Goal: Use online tool/utility: Utilize a website feature to perform a specific function

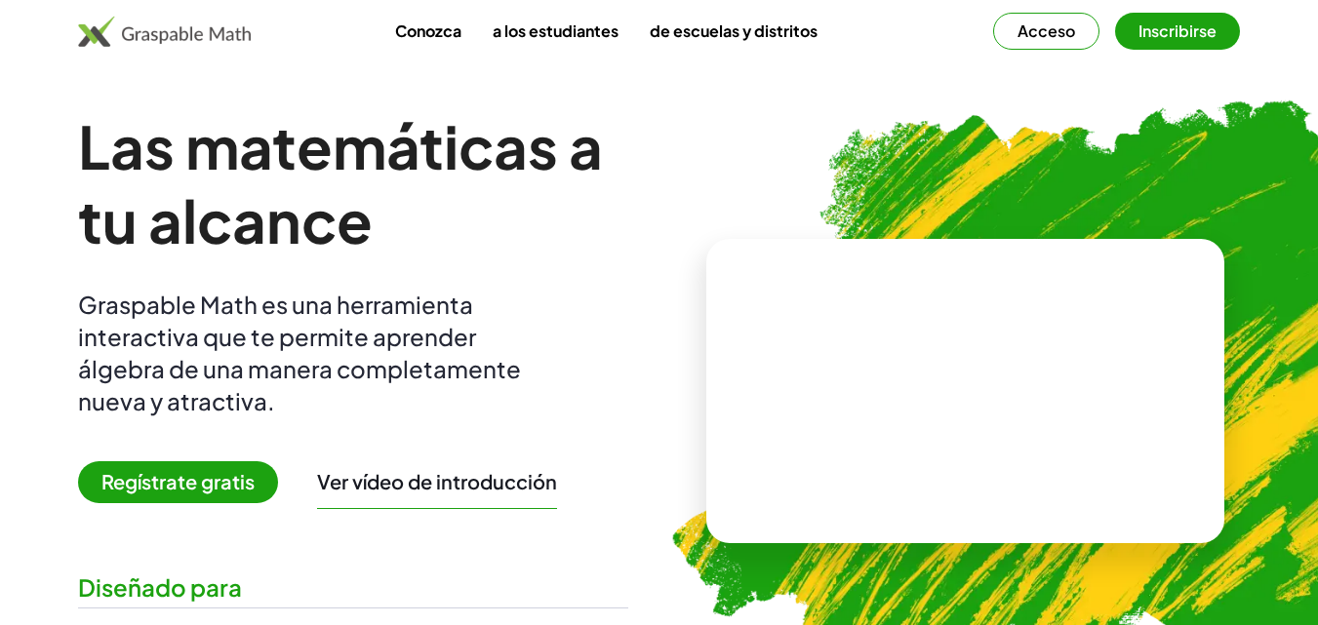
click at [1135, 28] on button "Inscribirse" at bounding box center [1177, 31] width 125 height 37
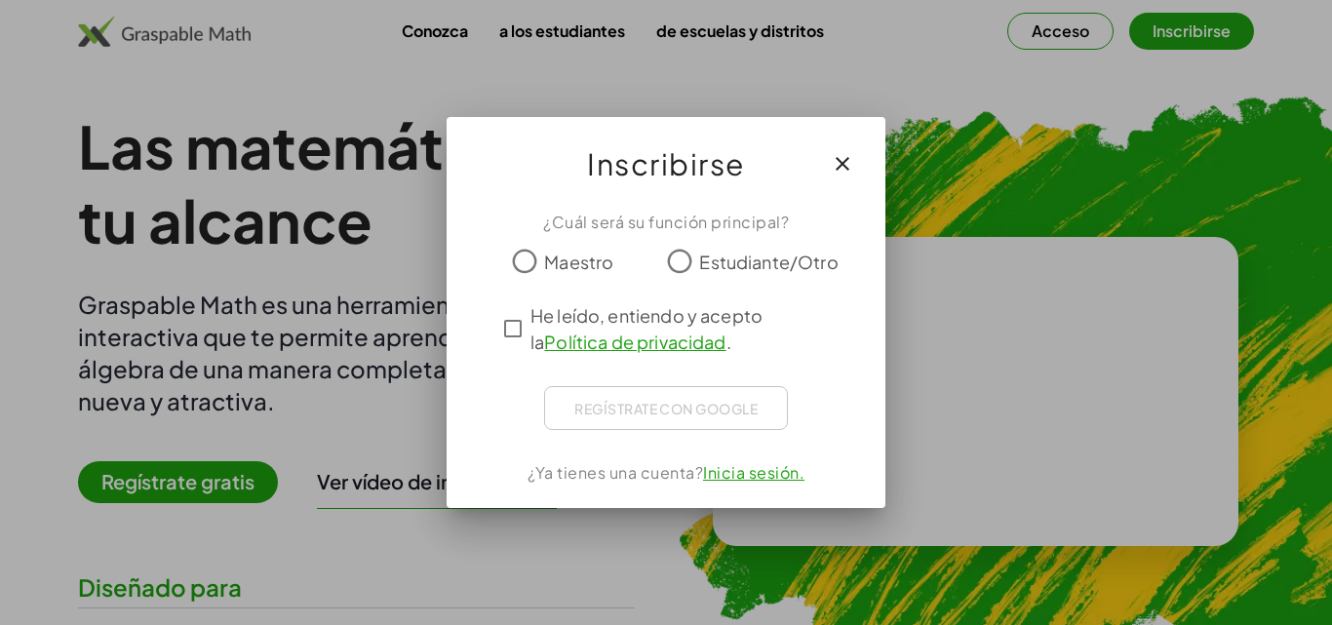
click at [1053, 10] on div at bounding box center [666, 312] width 1332 height 625
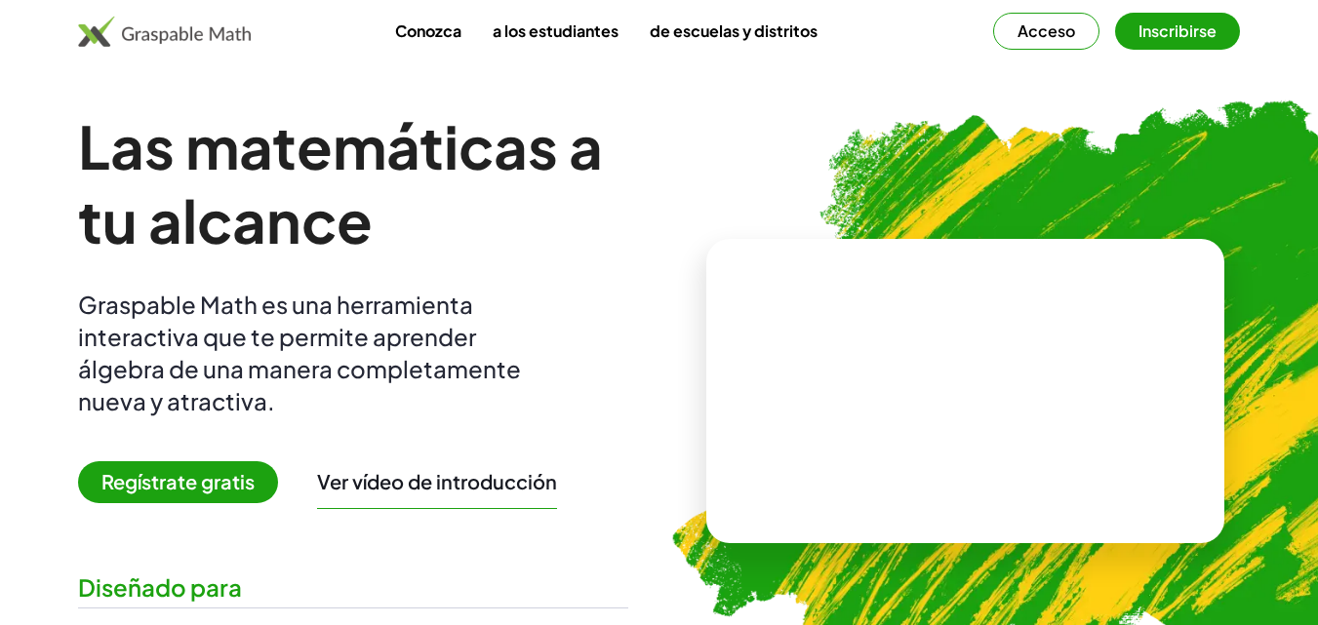
click at [1023, 32] on font "Acceso" at bounding box center [1046, 30] width 58 height 20
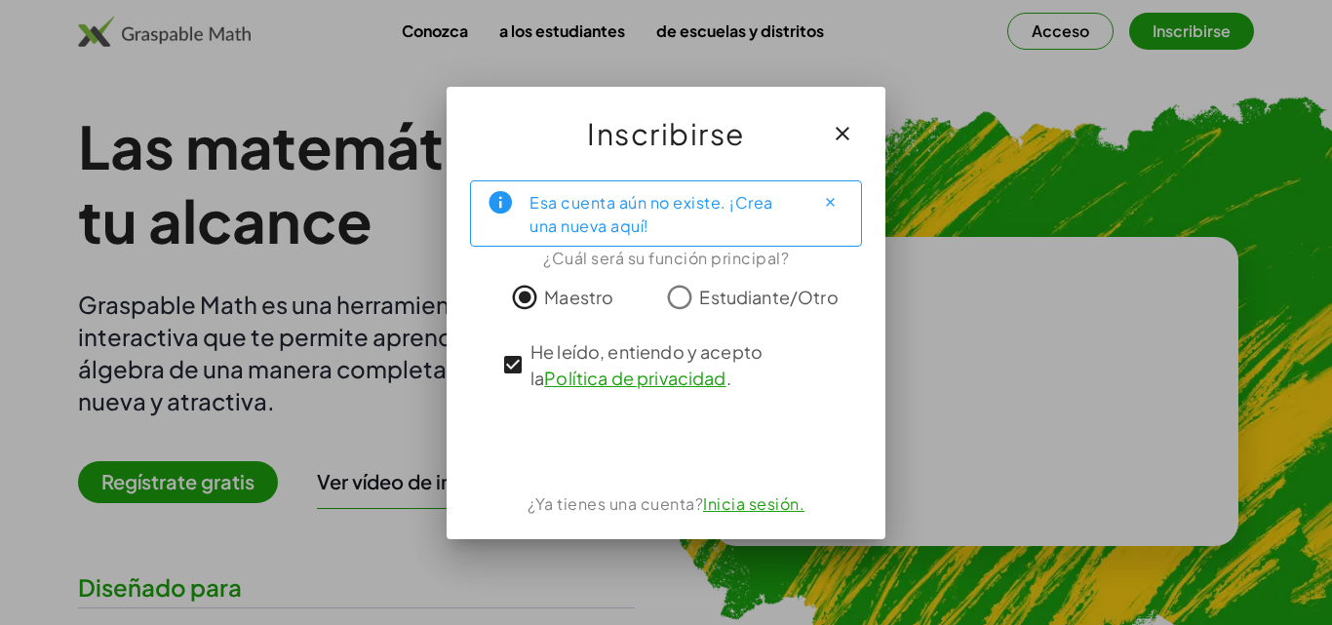
click at [852, 376] on div "Esa cuenta aún no existe. ¡Crea una nueva aquí! ¿Cuál será su función principal…" at bounding box center [666, 352] width 439 height 375
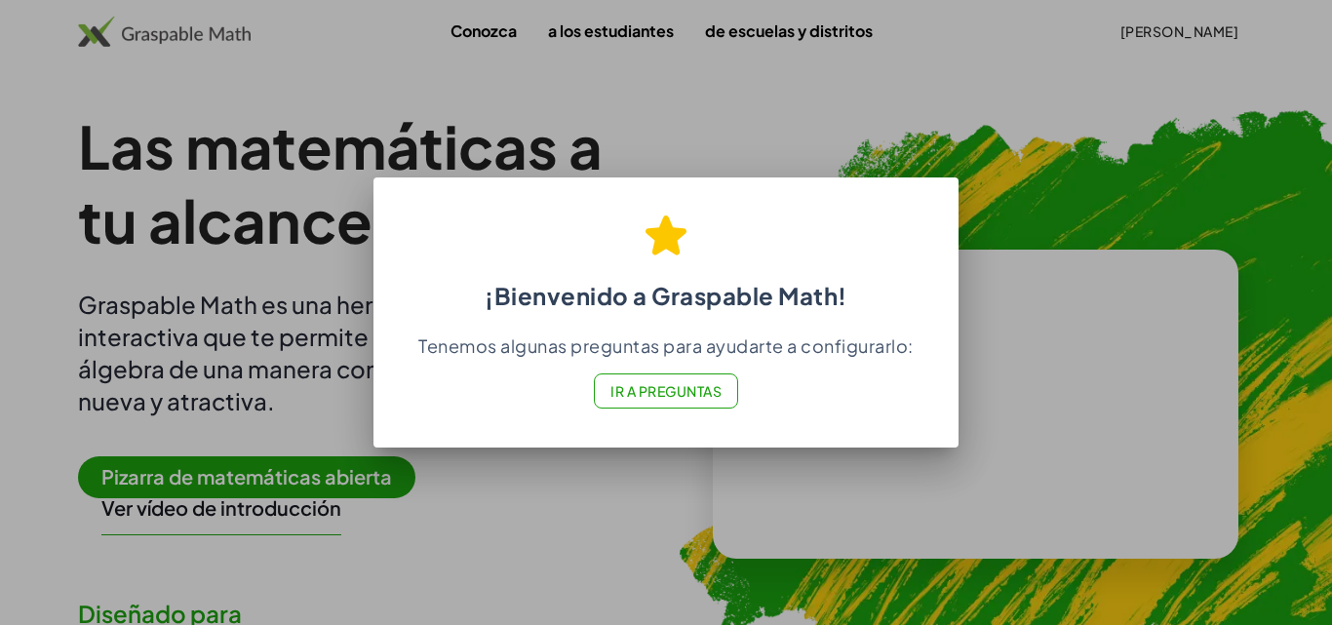
click at [1053, 160] on div at bounding box center [666, 312] width 1332 height 625
click at [1259, 188] on div at bounding box center [666, 312] width 1332 height 625
click at [722, 396] on font "Ir a Preguntas" at bounding box center [666, 391] width 111 height 18
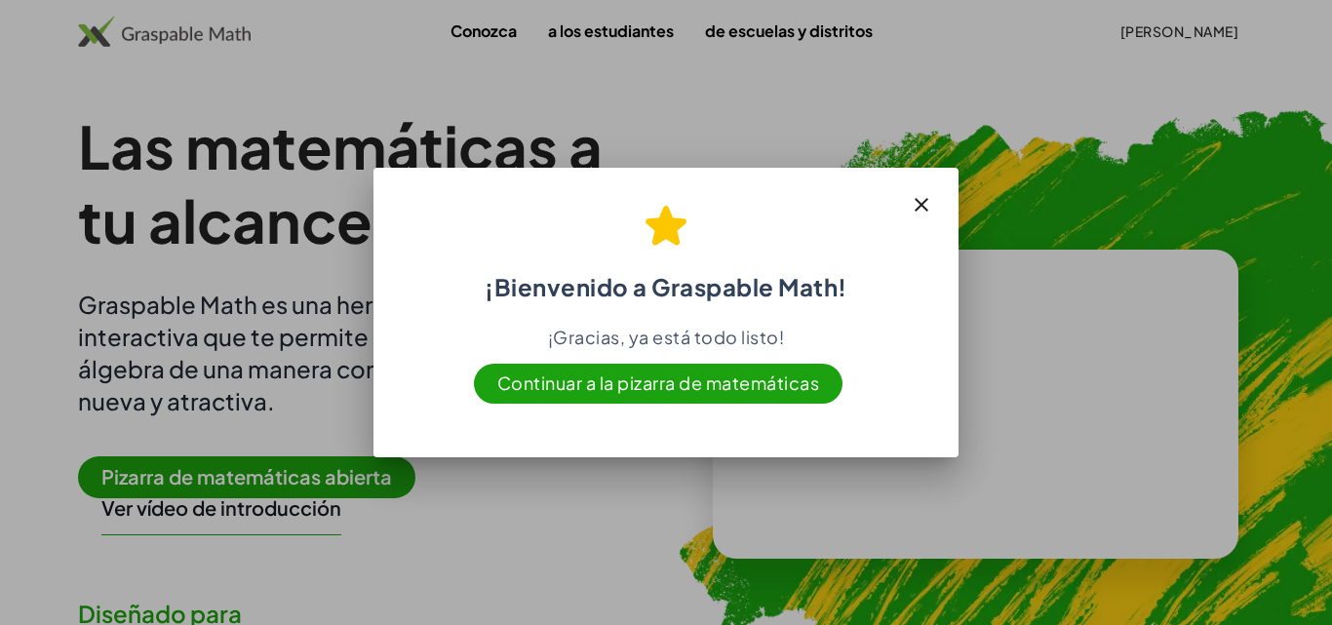
click at [758, 386] on font "Continuar a la pizarra de matemáticas" at bounding box center [658, 383] width 323 height 22
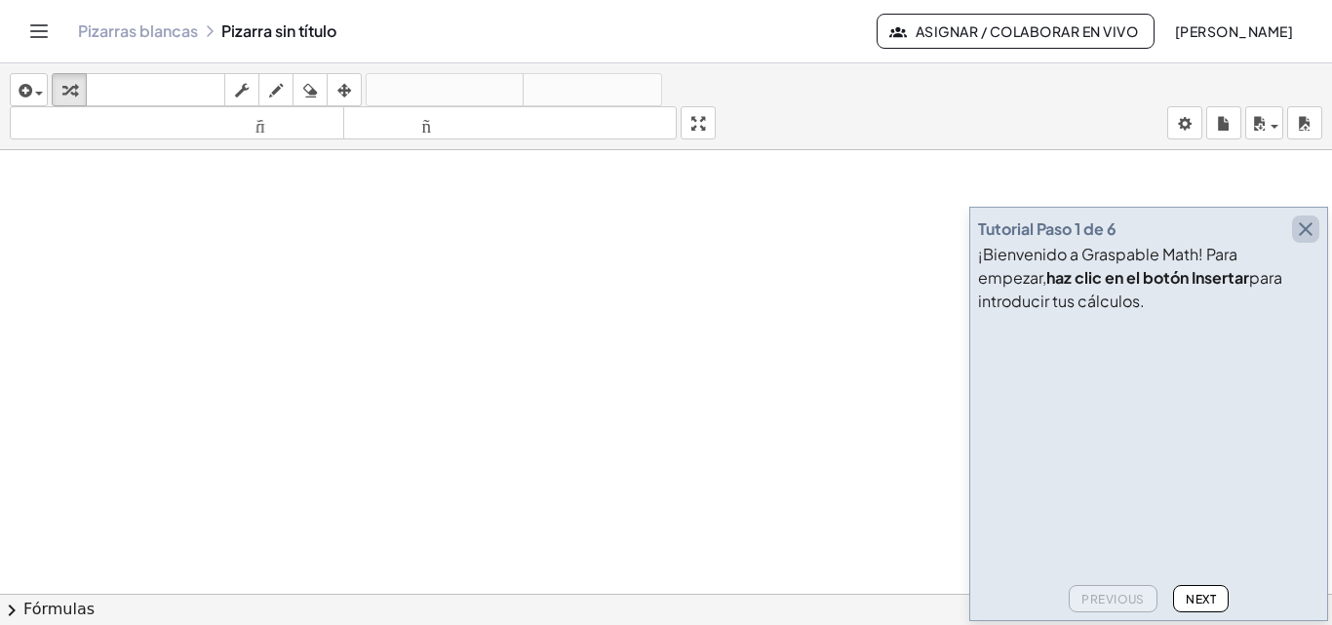
click at [1304, 226] on icon "button" at bounding box center [1305, 228] width 23 height 23
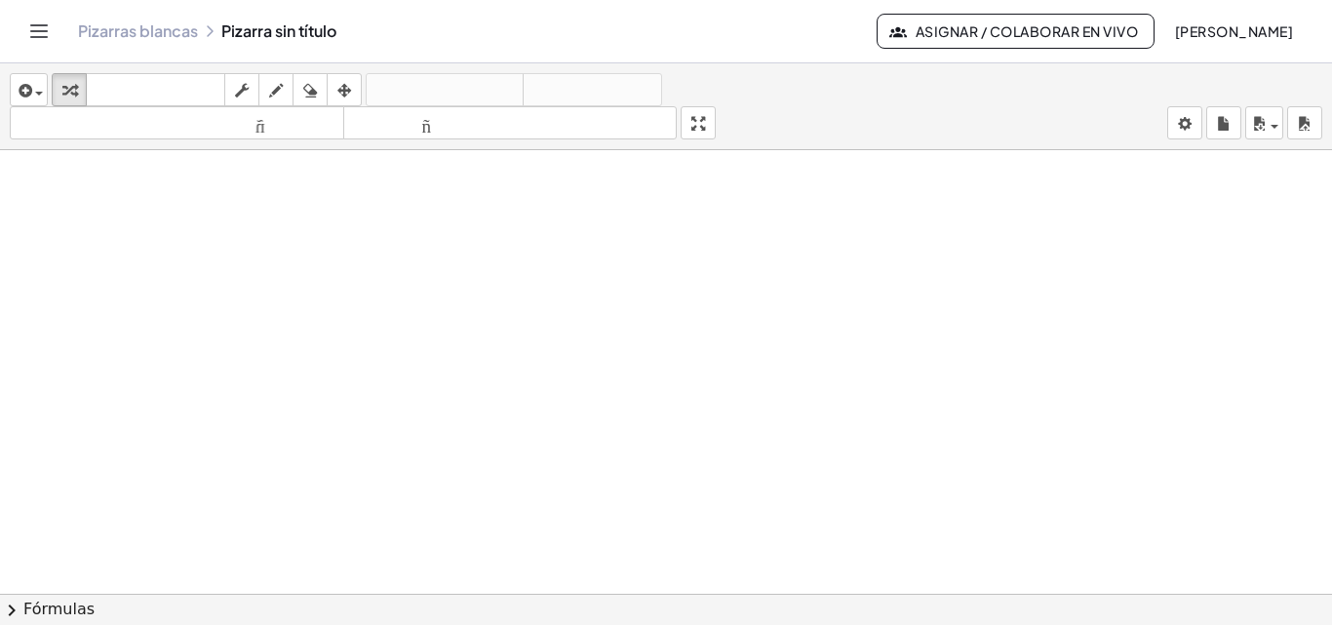
drag, startPoint x: 235, startPoint y: 230, endPoint x: 254, endPoint y: 254, distance: 29.9
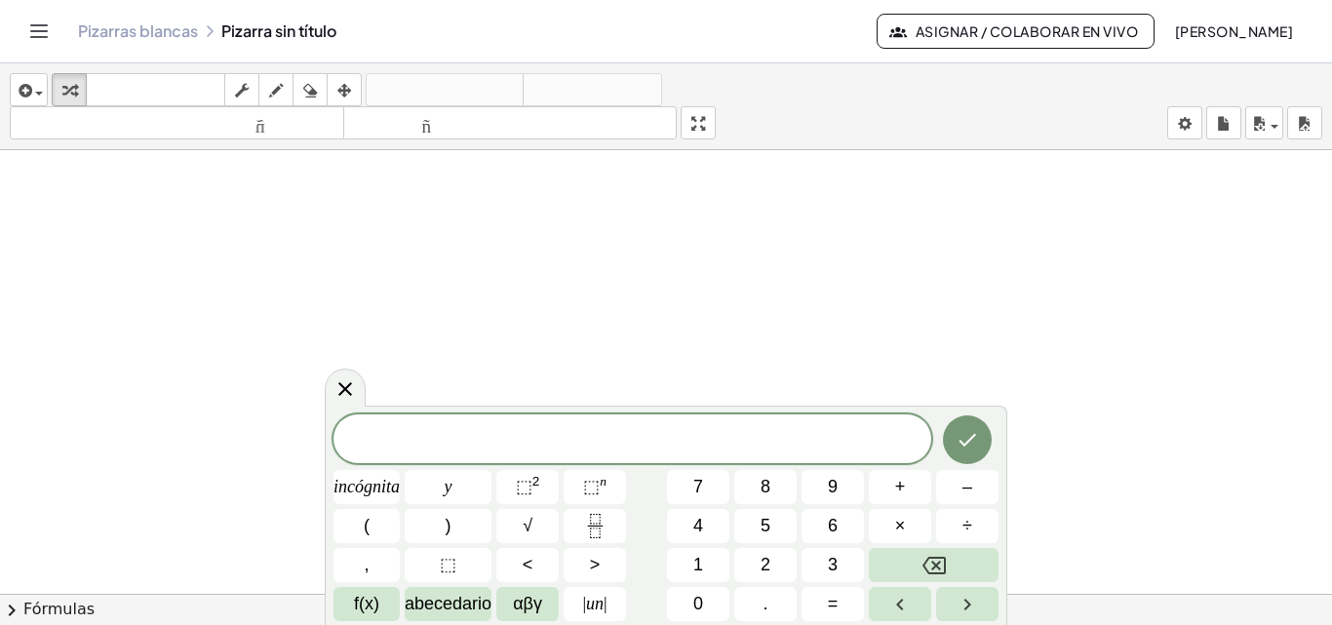
drag, startPoint x: 416, startPoint y: 230, endPoint x: 472, endPoint y: 272, distance: 69.6
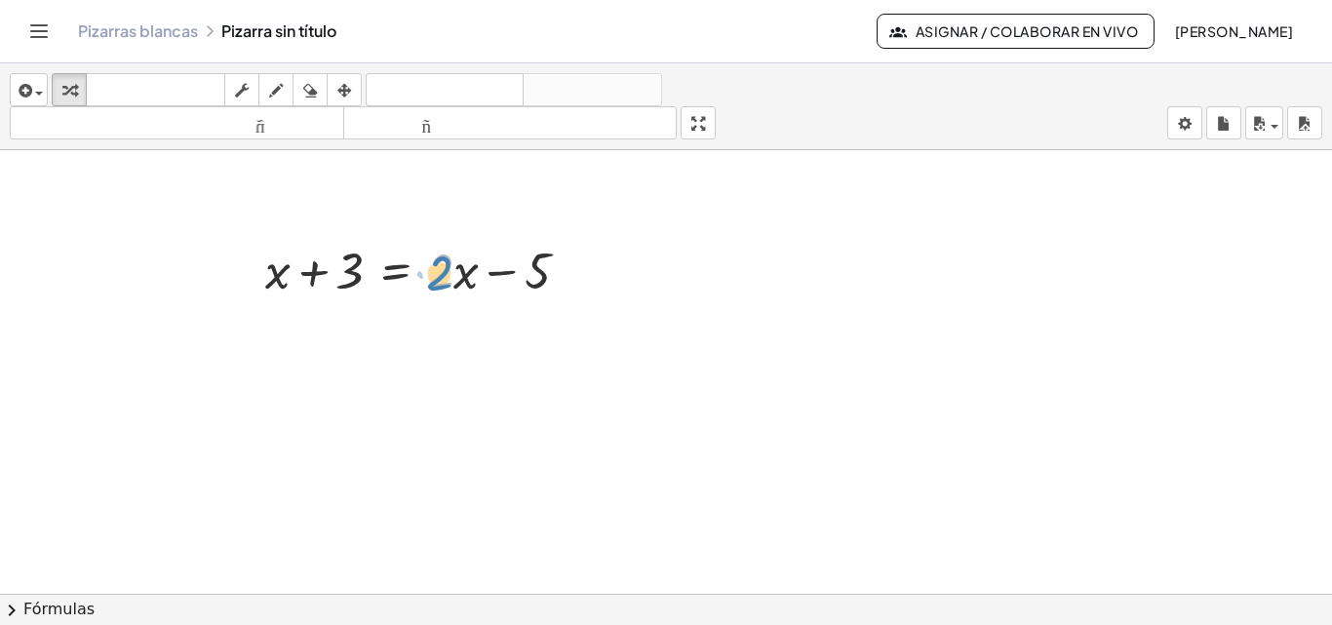
click at [443, 271] on div at bounding box center [425, 269] width 338 height 66
drag, startPoint x: 478, startPoint y: 310, endPoint x: 464, endPoint y: 262, distance: 49.7
click at [460, 275] on div at bounding box center [425, 269] width 338 height 66
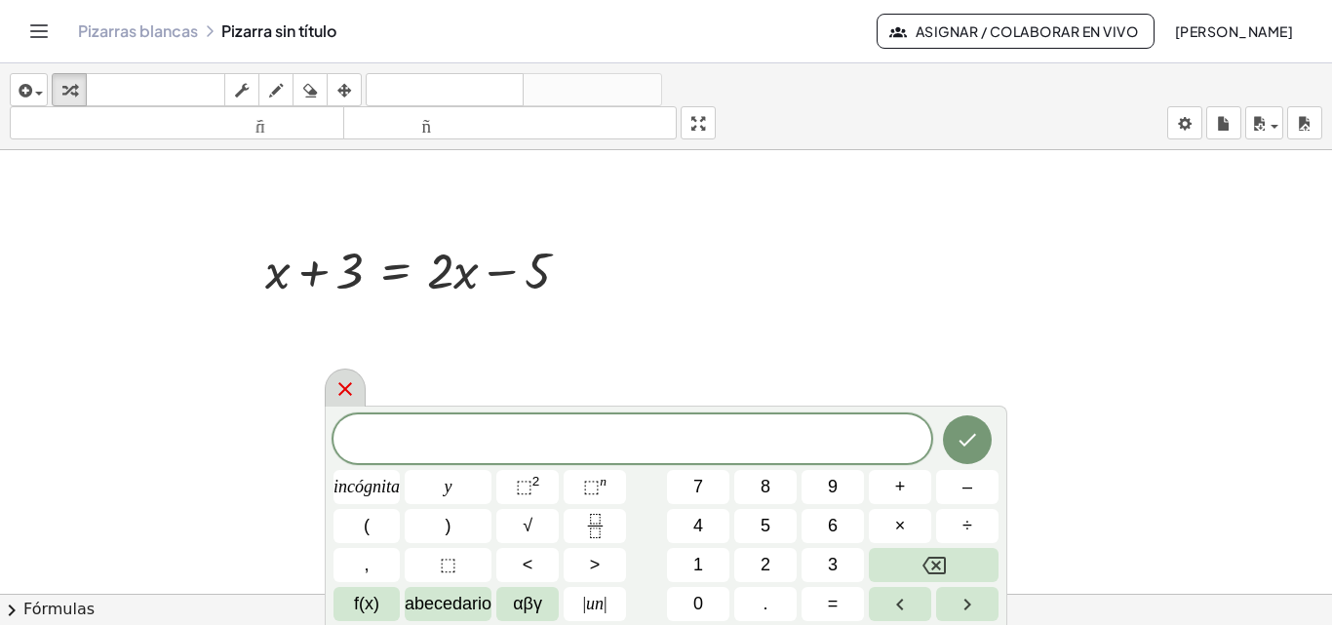
click at [342, 384] on icon at bounding box center [345, 388] width 23 height 23
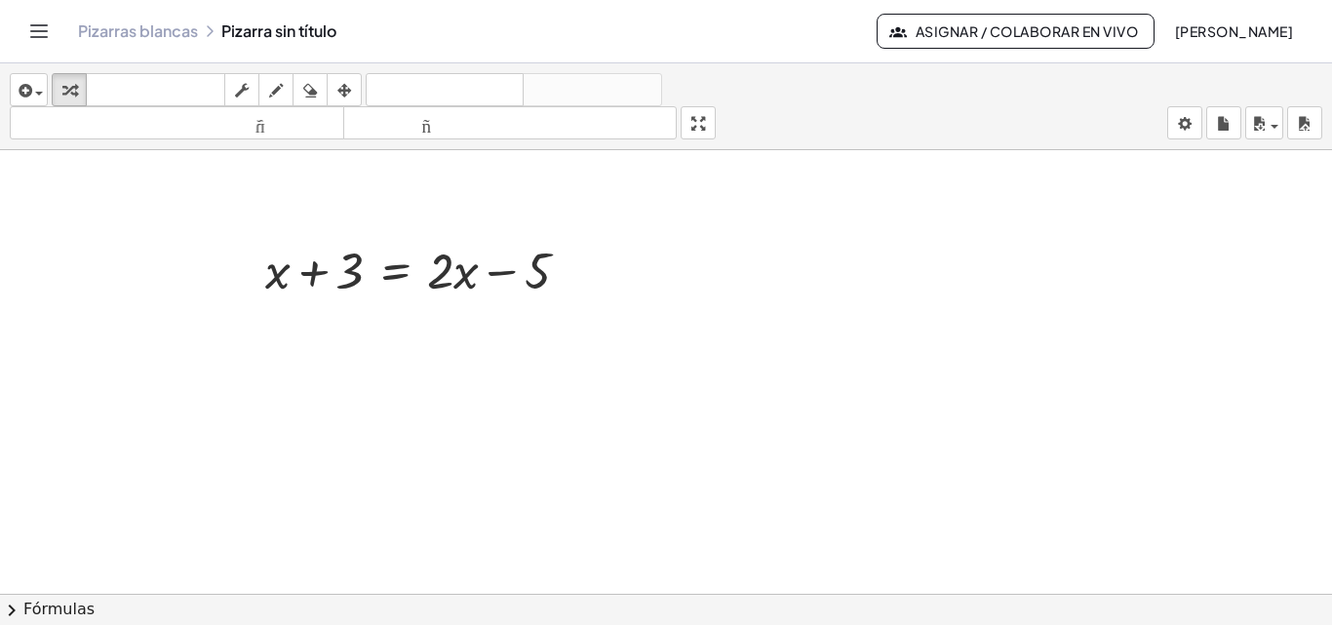
drag, startPoint x: 773, startPoint y: 225, endPoint x: 802, endPoint y: 374, distance: 150.9
drag, startPoint x: 398, startPoint y: 220, endPoint x: 494, endPoint y: 261, distance: 104.0
click at [112, 32] on font "Pizarras blancas" at bounding box center [138, 30] width 120 height 20
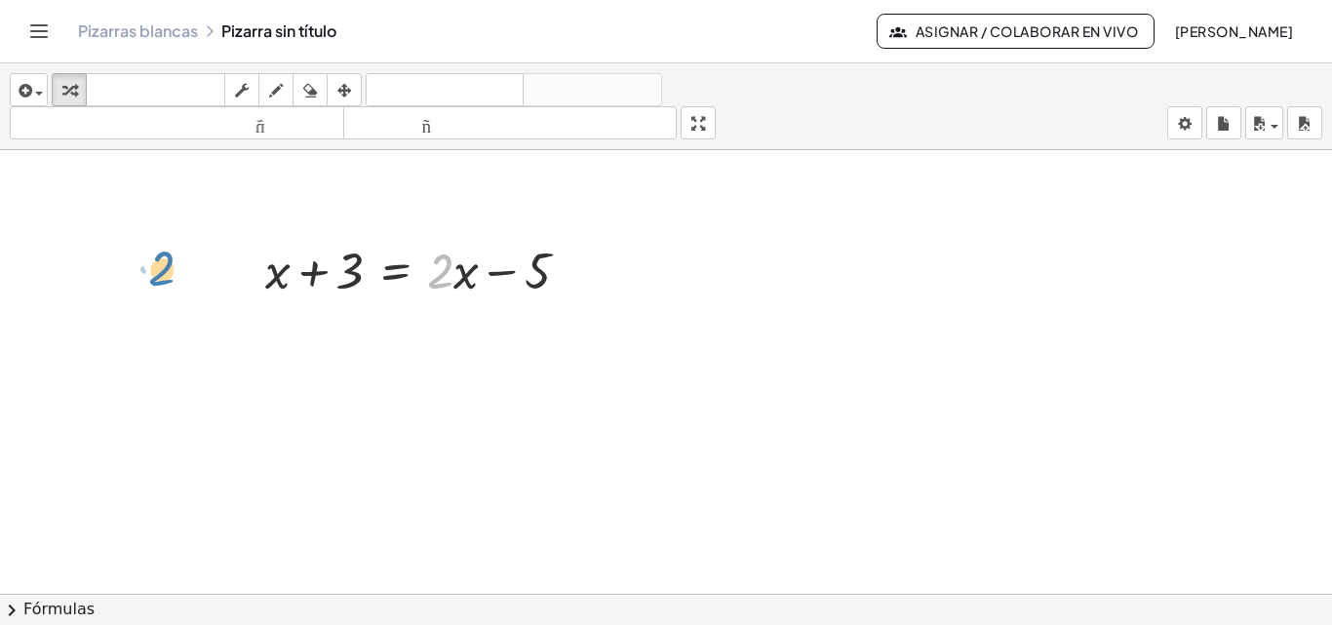
drag, startPoint x: 448, startPoint y: 270, endPoint x: 169, endPoint y: 258, distance: 279.2
drag, startPoint x: 451, startPoint y: 263, endPoint x: 250, endPoint y: 261, distance: 200.9
click at [250, 261] on div "· 2 + x + 3 = + · 2 · x − 5" at bounding box center [417, 269] width 363 height 76
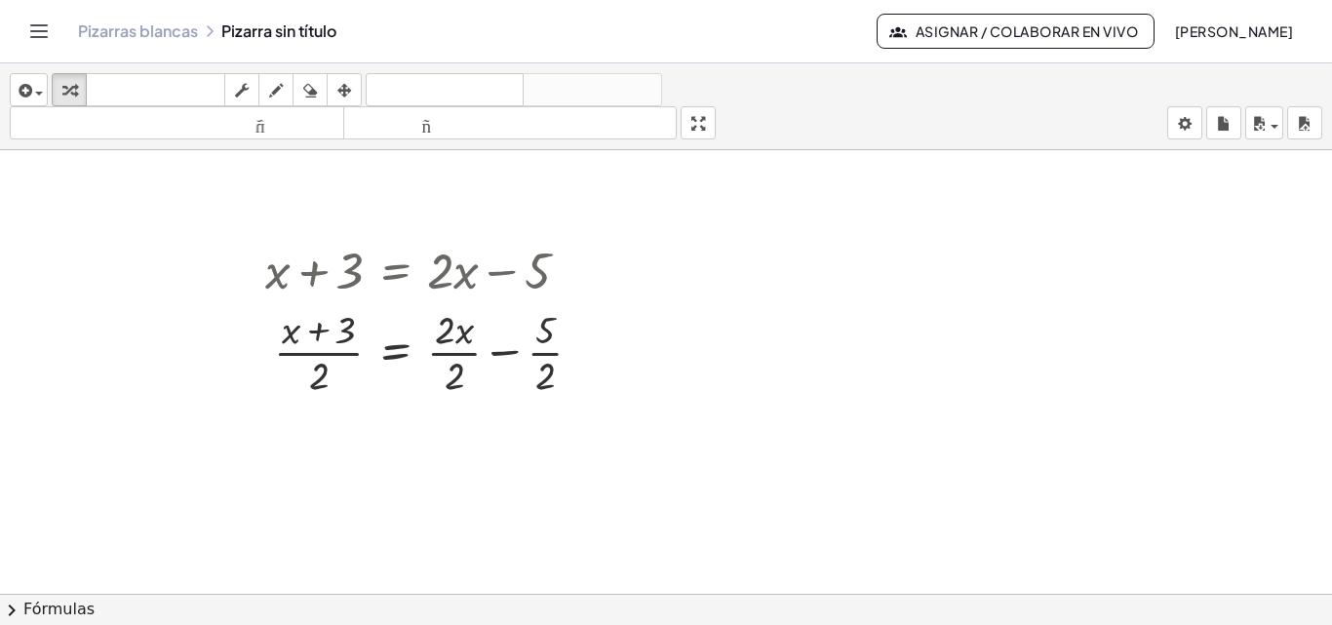
click at [239, 27] on div "Pizarras blancas Pizarra sin título" at bounding box center [477, 31] width 799 height 20
click at [174, 39] on font "Pizarras blancas" at bounding box center [138, 30] width 120 height 20
click at [1192, 132] on body "Actividades matemáticas fáciles de comprender Empezar Banco de actividades Trab…" at bounding box center [666, 312] width 1332 height 625
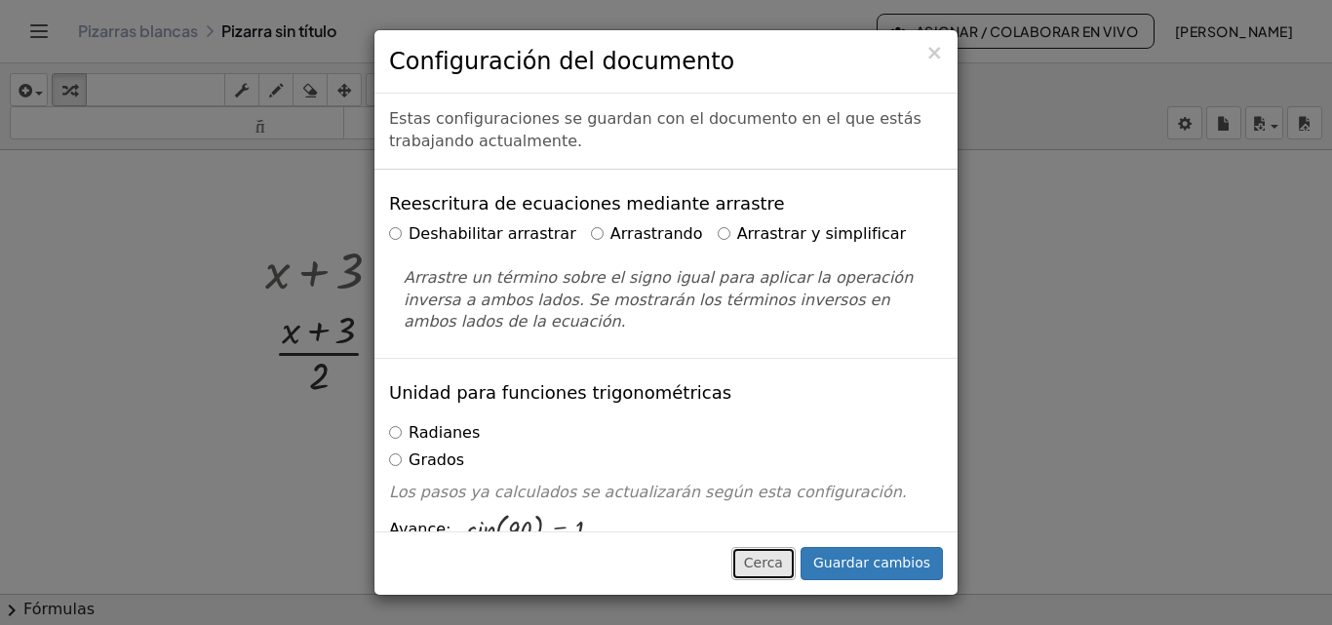
click at [782, 564] on font "Cerca" at bounding box center [763, 563] width 39 height 16
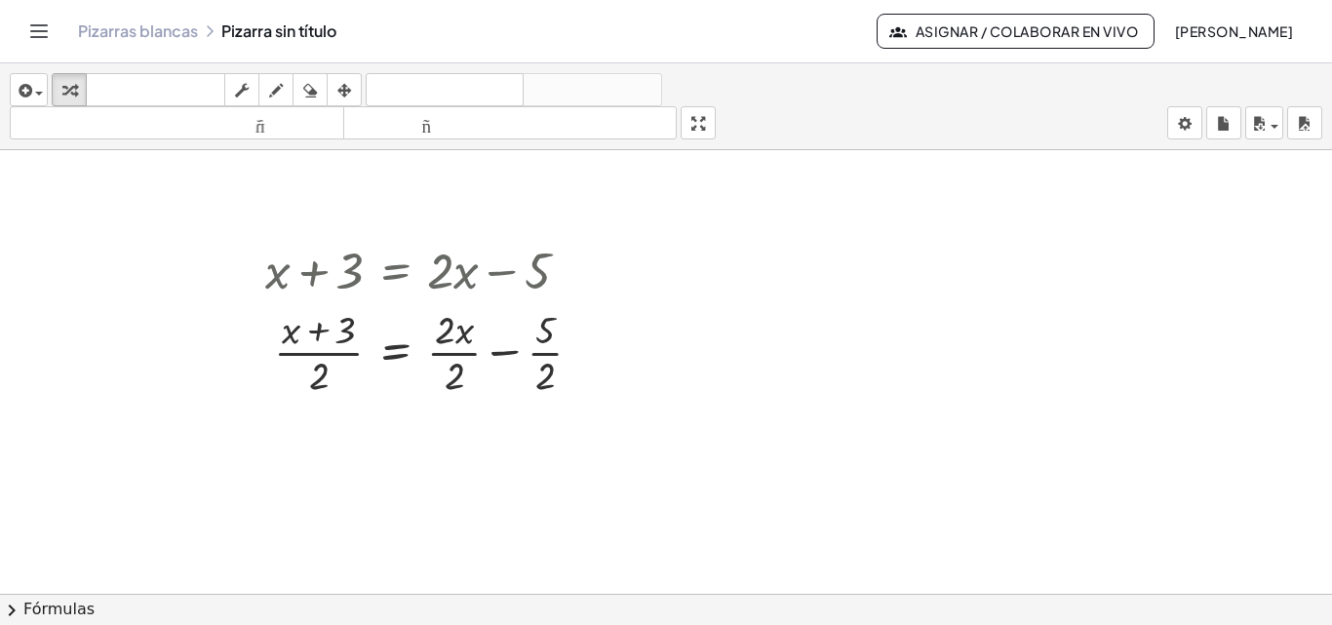
drag, startPoint x: 652, startPoint y: 234, endPoint x: 449, endPoint y: 202, distance: 206.4
click at [268, 96] on div "button" at bounding box center [275, 89] width 25 height 23
click at [302, 95] on div "button" at bounding box center [309, 89] width 25 height 23
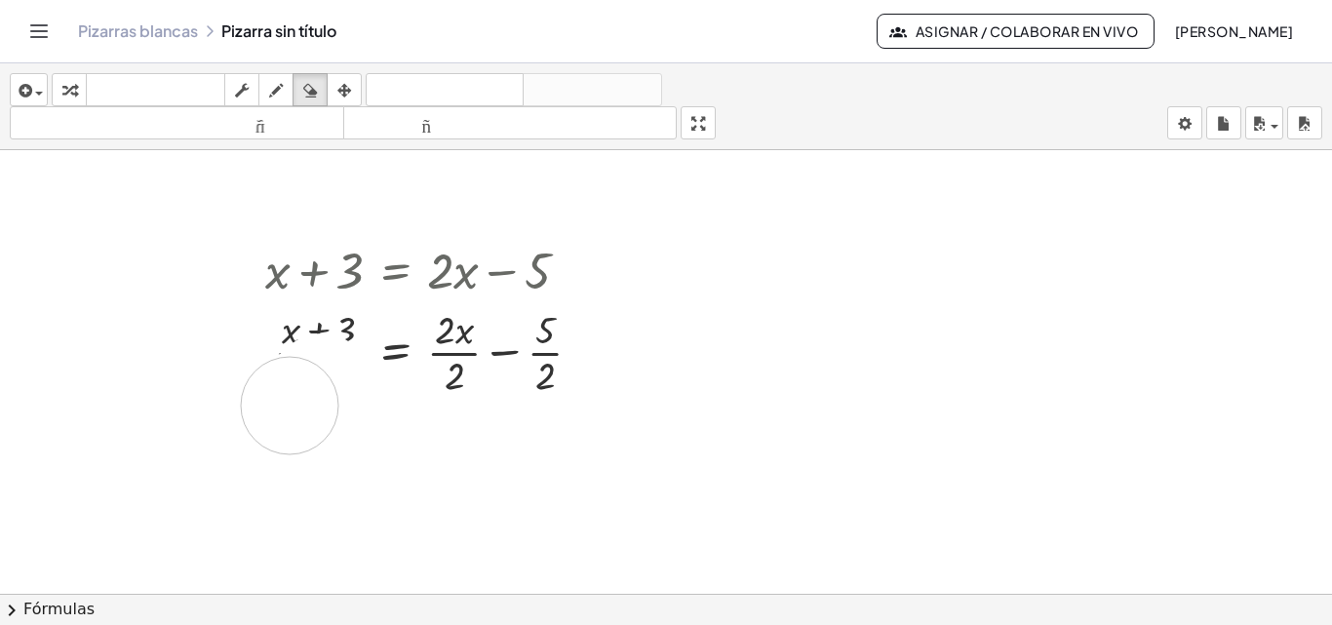
drag, startPoint x: 322, startPoint y: 382, endPoint x: 358, endPoint y: 452, distance: 78.1
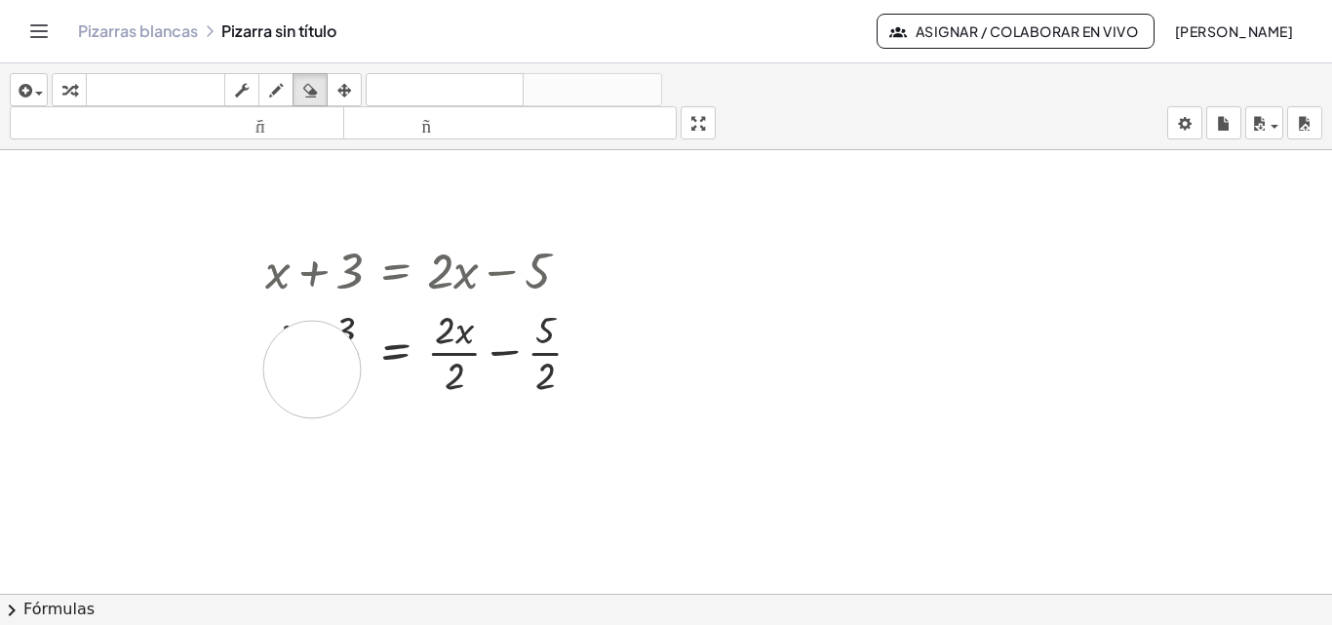
drag, startPoint x: 312, startPoint y: 370, endPoint x: 340, endPoint y: 351, distance: 33.8
click at [348, 93] on icon "button" at bounding box center [344, 90] width 14 height 23
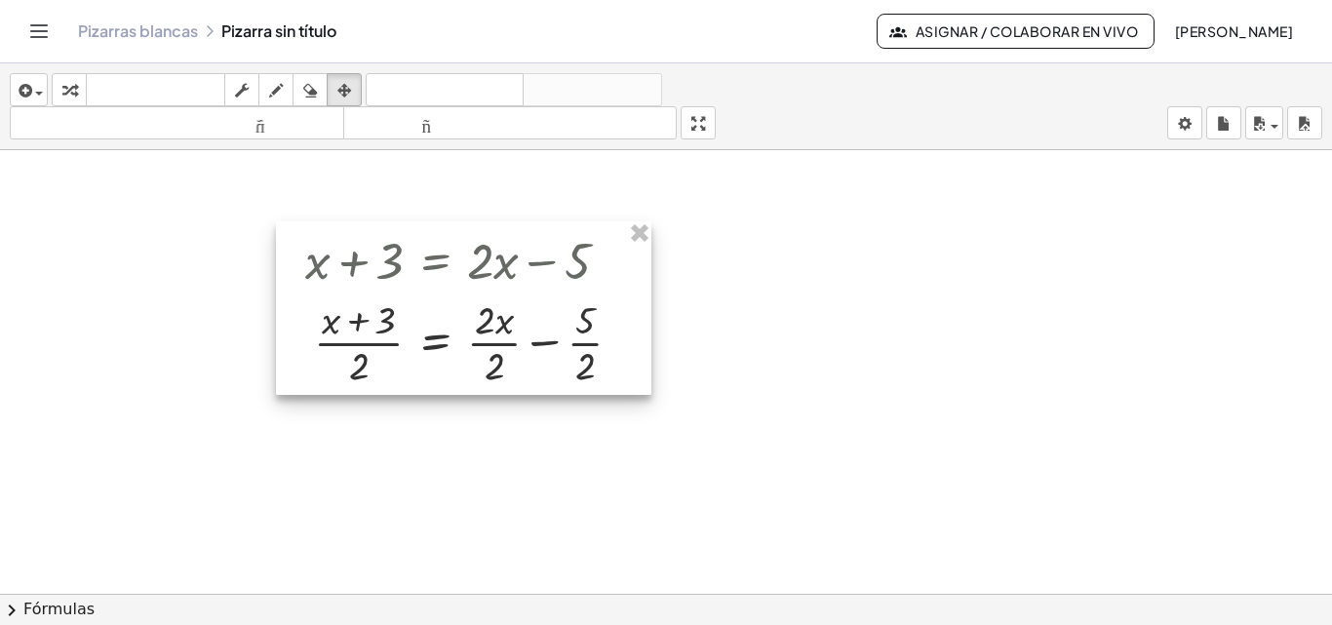
drag, startPoint x: 452, startPoint y: 298, endPoint x: 497, endPoint y: 287, distance: 47.3
click at [497, 287] on div at bounding box center [463, 308] width 375 height 174
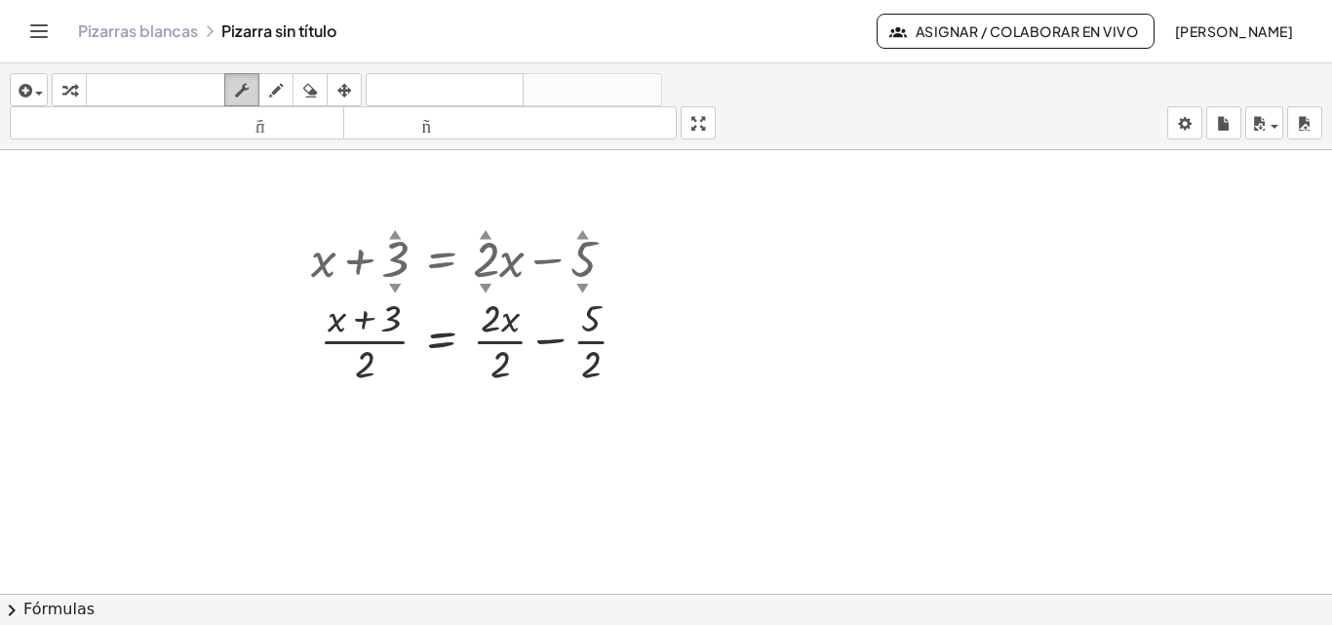
click at [252, 95] on div "button" at bounding box center [241, 89] width 25 height 23
click at [364, 375] on div at bounding box center [476, 340] width 351 height 98
drag, startPoint x: 359, startPoint y: 368, endPoint x: 421, endPoint y: 349, distance: 65.1
click at [420, 349] on div at bounding box center [476, 340] width 351 height 98
drag, startPoint x: 369, startPoint y: 368, endPoint x: 310, endPoint y: 377, distance: 59.3
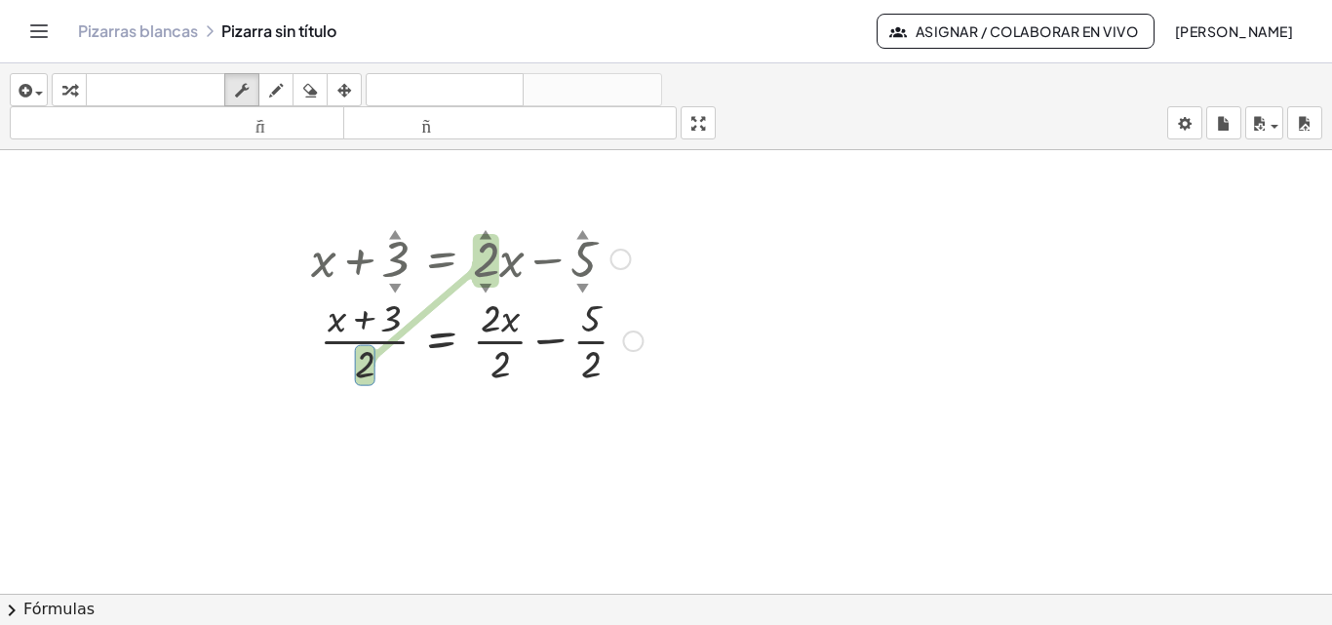
click at [310, 377] on div at bounding box center [296, 306] width 29 height 174
click at [77, 96] on div "button" at bounding box center [69, 89] width 25 height 23
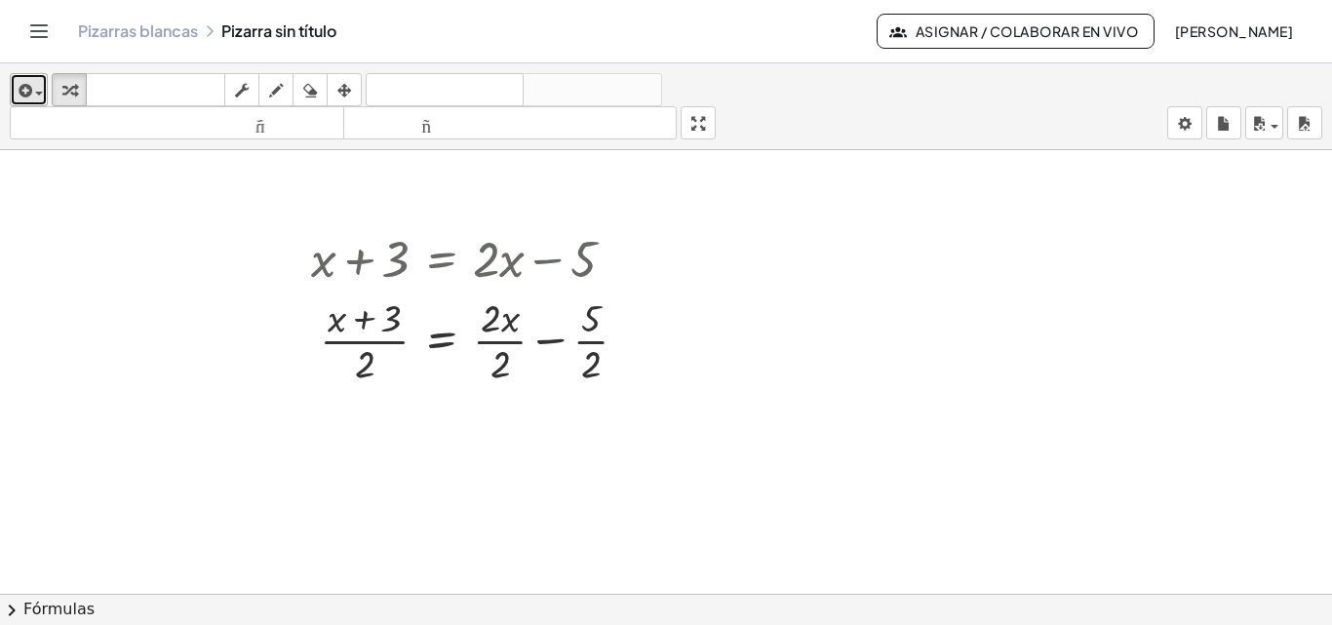
click at [28, 95] on icon "button" at bounding box center [24, 90] width 18 height 23
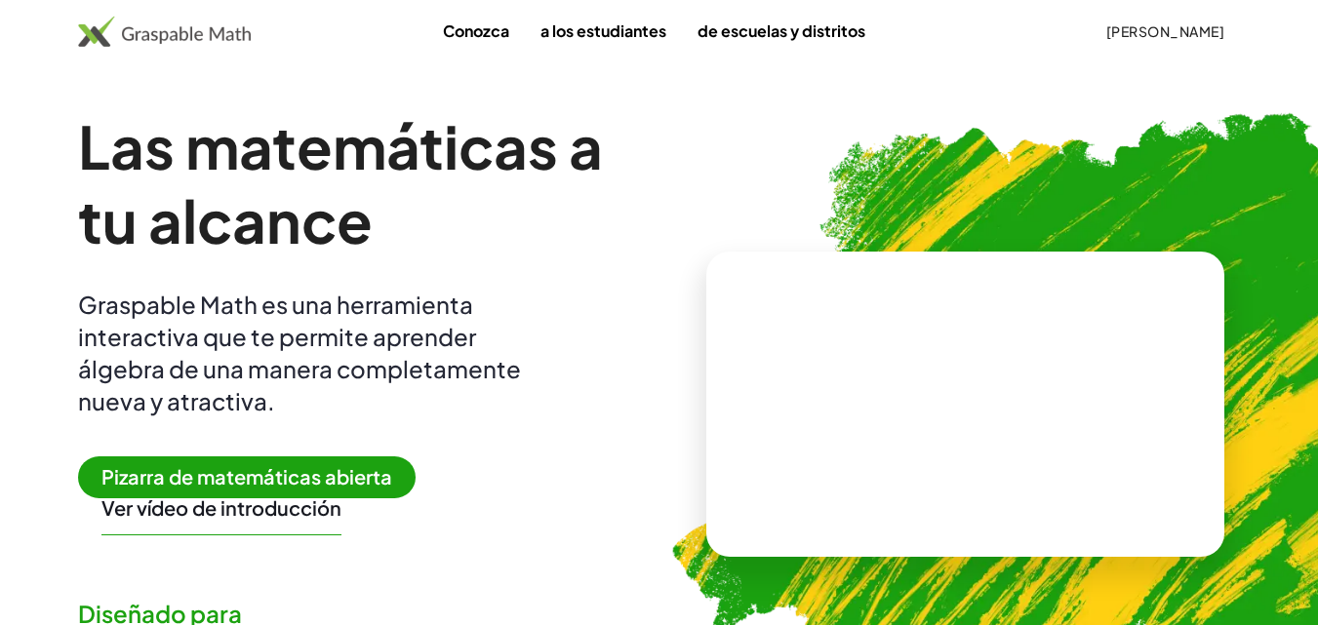
click at [338, 483] on font "Pizarra de matemáticas abierta" at bounding box center [246, 476] width 291 height 24
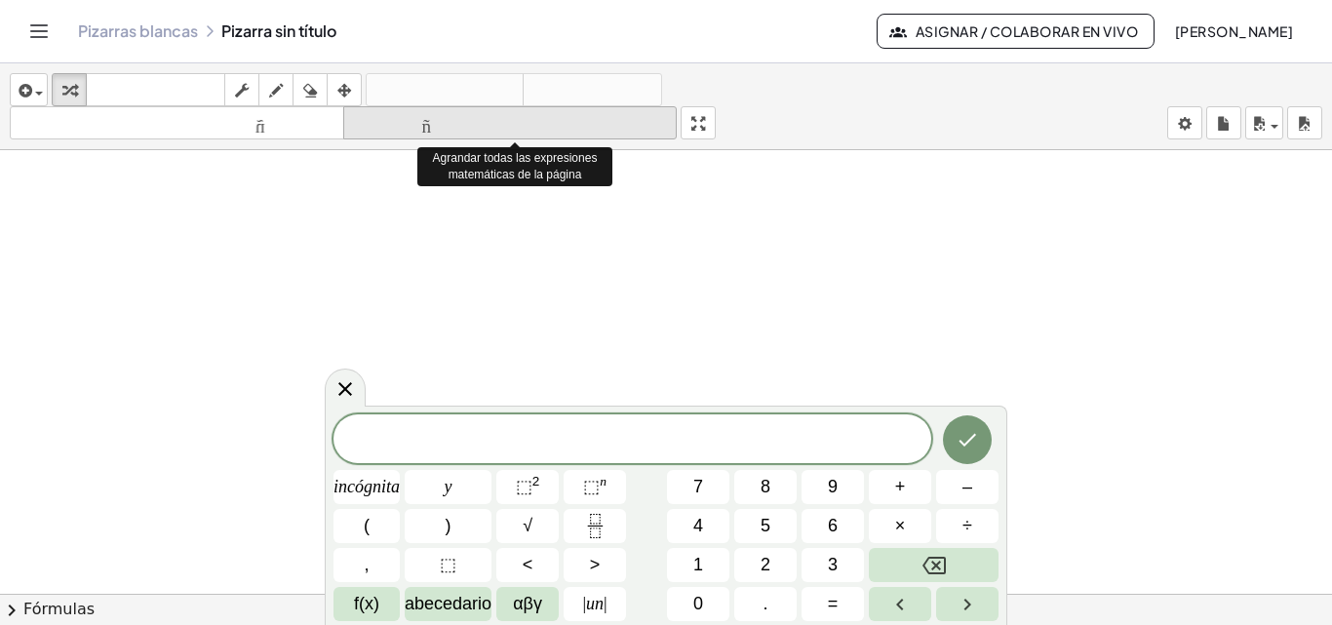
click at [519, 126] on font "tamaño_del_formato" at bounding box center [510, 123] width 325 height 19
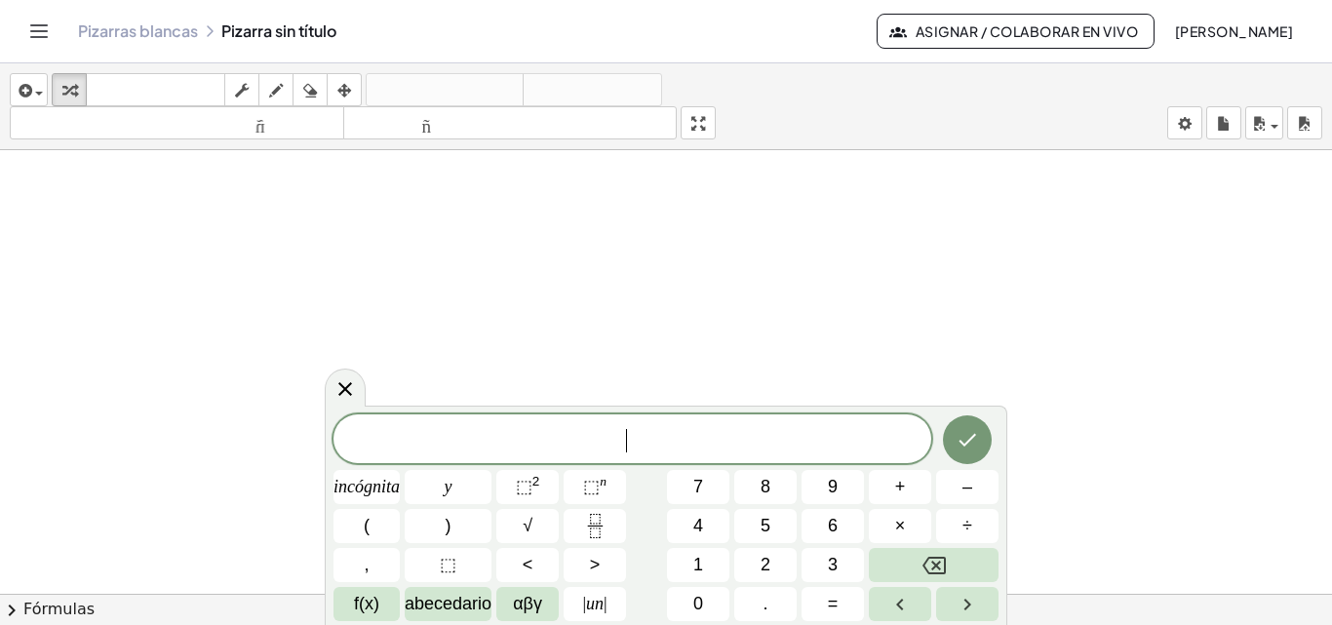
click at [360, 372] on div at bounding box center [666, 607] width 1332 height 915
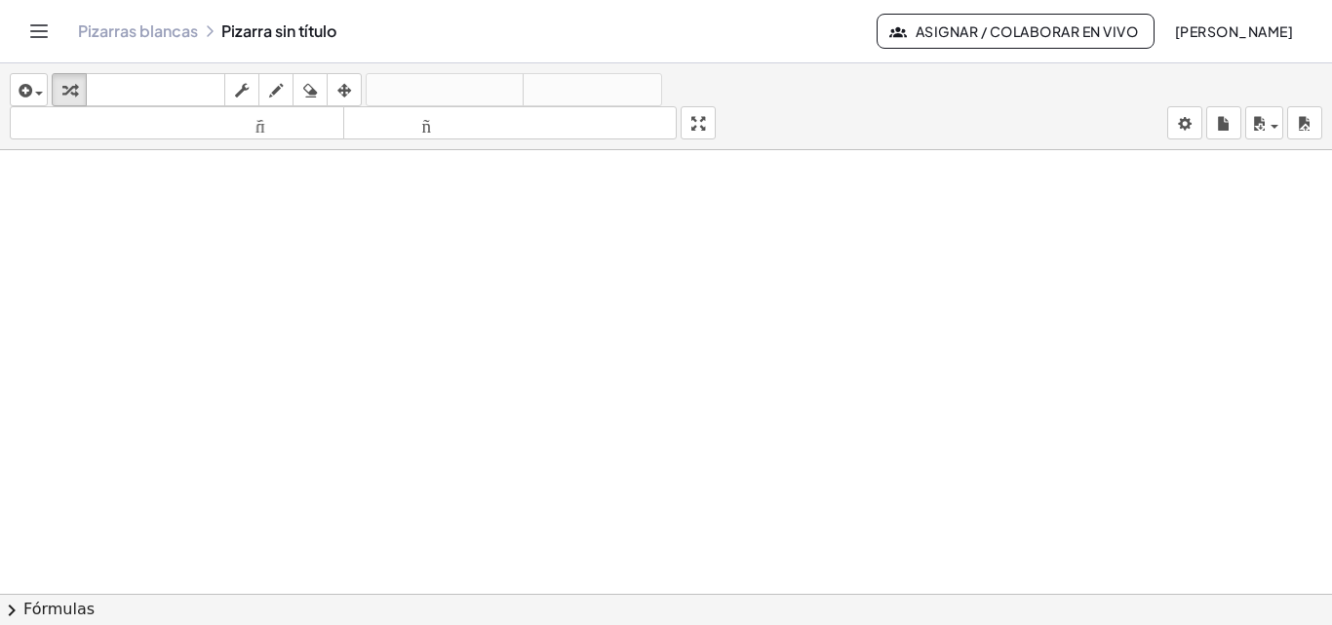
click at [59, 611] on font "Fórmulas" at bounding box center [58, 609] width 71 height 19
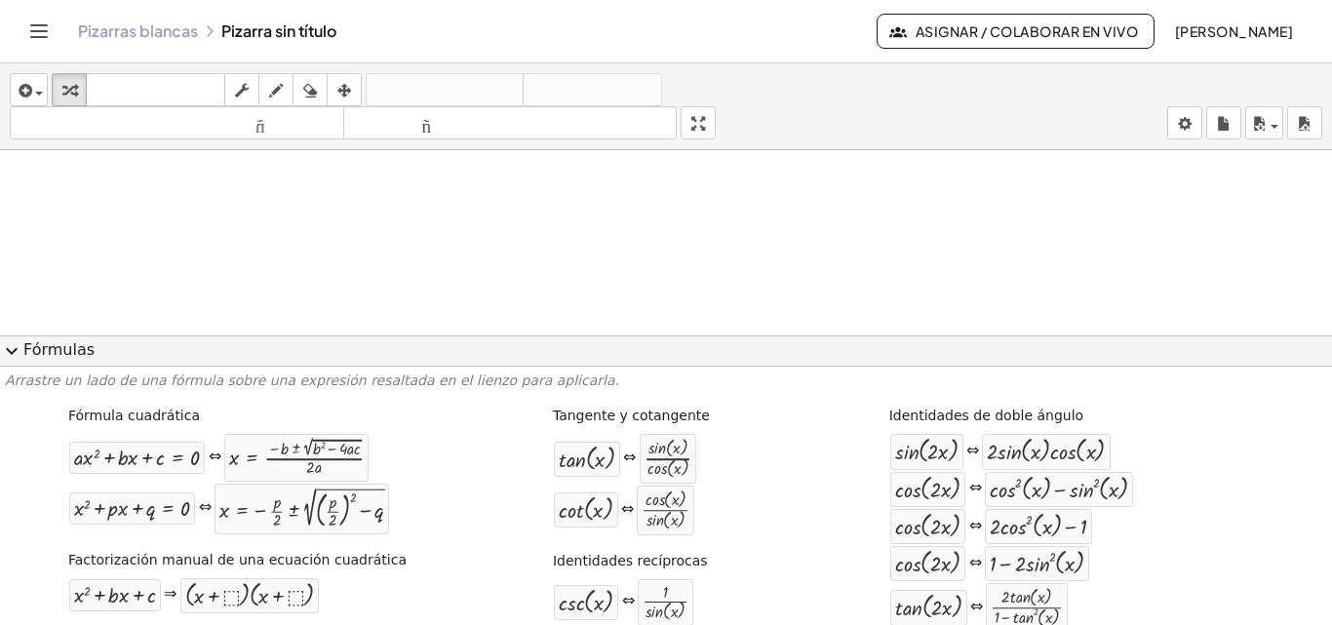
click at [273, 93] on icon "button" at bounding box center [276, 90] width 14 height 23
drag, startPoint x: 391, startPoint y: 190, endPoint x: 409, endPoint y: 255, distance: 66.7
click at [409, 255] on div at bounding box center [666, 607] width 1332 height 915
drag, startPoint x: 482, startPoint y: 214, endPoint x: 509, endPoint y: 253, distance: 47.6
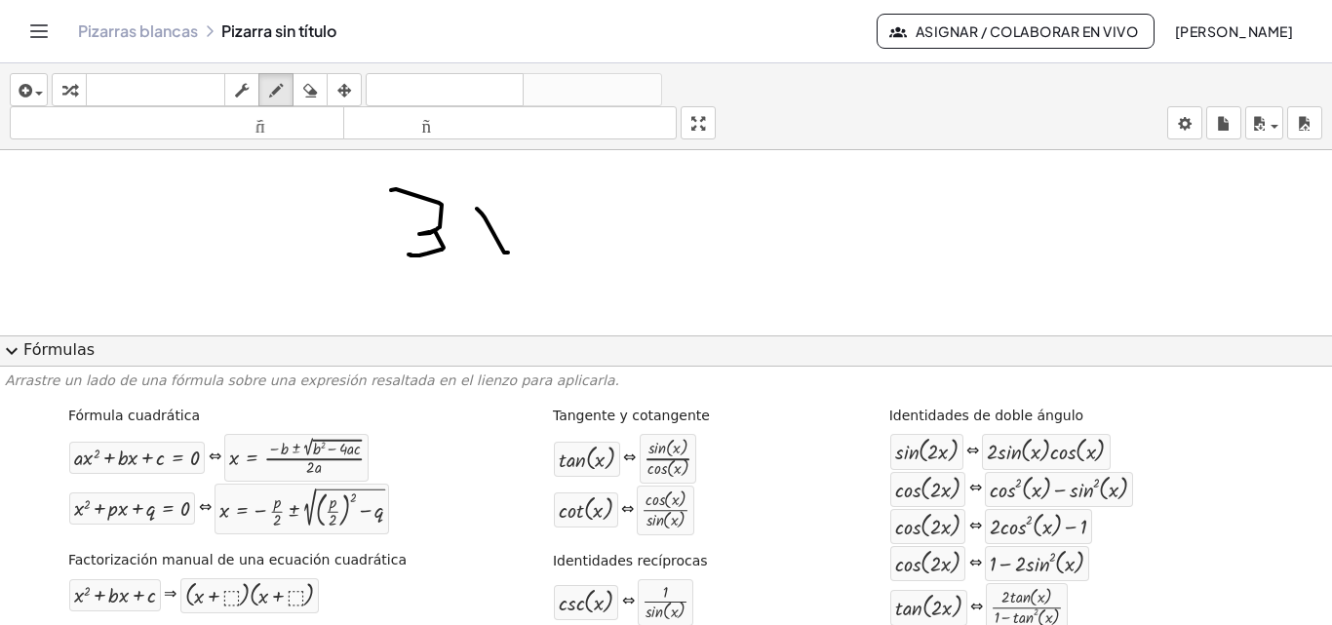
click at [509, 253] on div at bounding box center [666, 607] width 1332 height 915
drag, startPoint x: 507, startPoint y: 221, endPoint x: 466, endPoint y: 234, distance: 42.9
click at [467, 234] on div at bounding box center [666, 607] width 1332 height 915
drag, startPoint x: 539, startPoint y: 228, endPoint x: 539, endPoint y: 262, distance: 34.1
click at [539, 262] on div at bounding box center [666, 607] width 1332 height 915
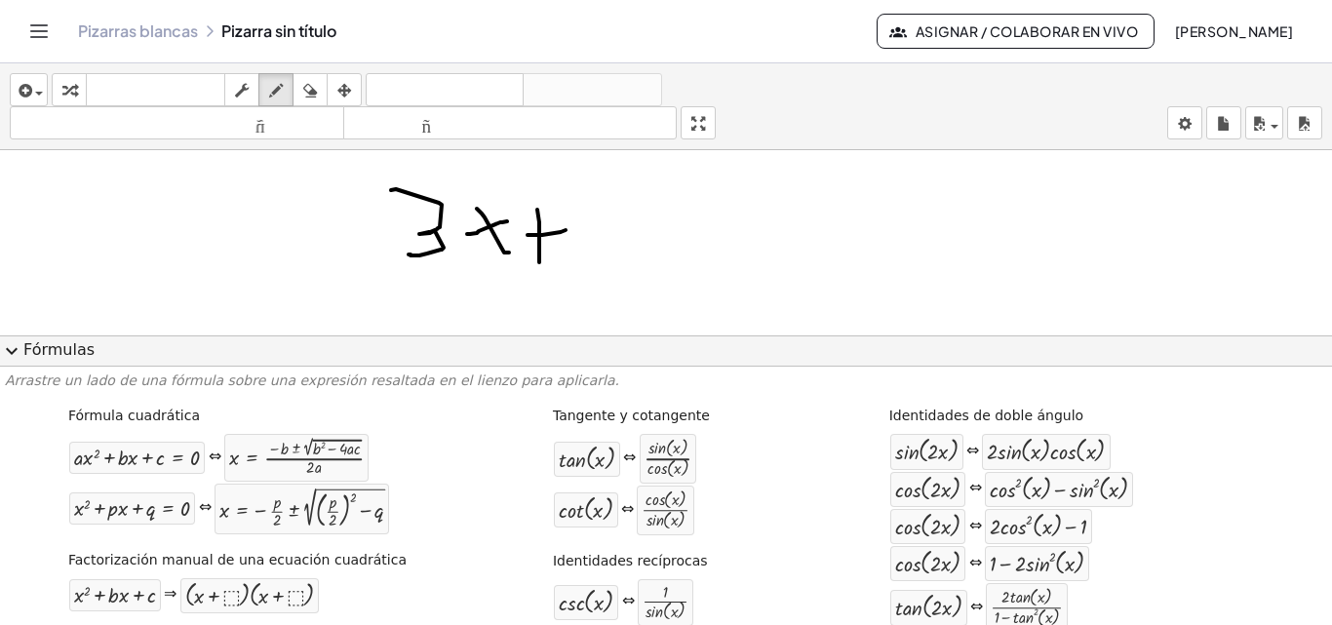
drag, startPoint x: 528, startPoint y: 235, endPoint x: 566, endPoint y: 230, distance: 38.3
click at [566, 230] on div at bounding box center [666, 607] width 1332 height 915
drag, startPoint x: 606, startPoint y: 232, endPoint x: 623, endPoint y: 247, distance: 22.9
click at [623, 247] on div at bounding box center [666, 607] width 1332 height 915
drag, startPoint x: 638, startPoint y: 229, endPoint x: 654, endPoint y: 223, distance: 17.6
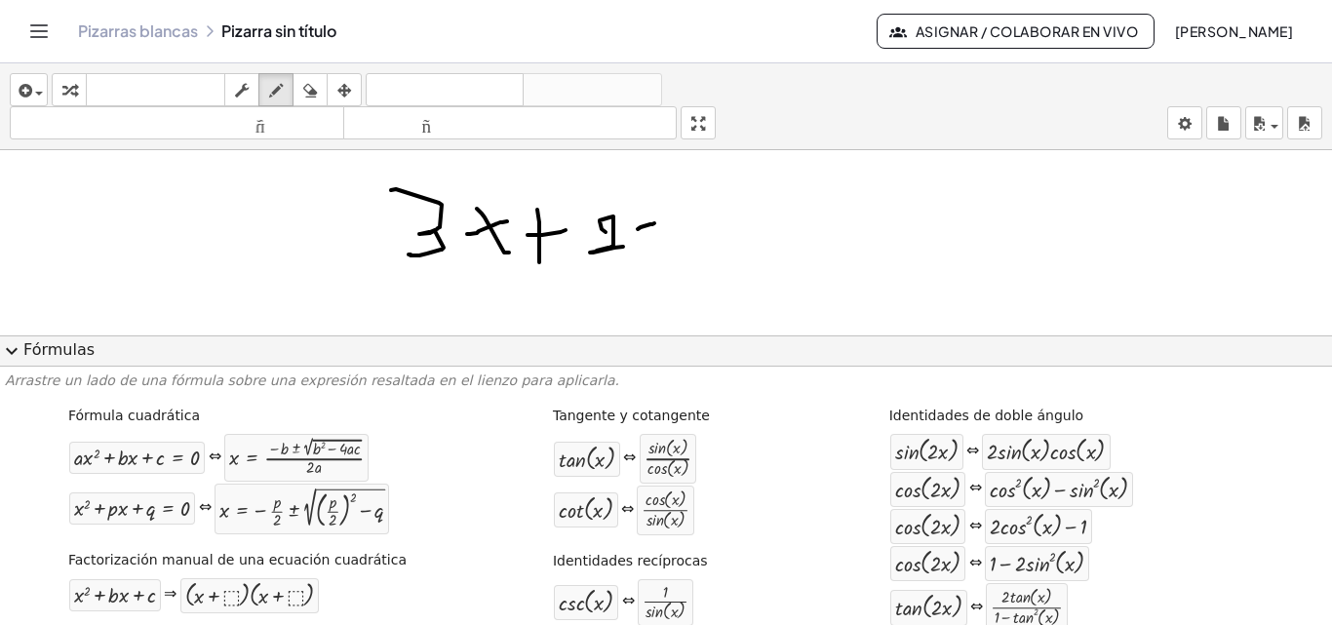
click at [654, 223] on div at bounding box center [666, 607] width 1332 height 915
drag, startPoint x: 652, startPoint y: 241, endPoint x: 664, endPoint y: 240, distance: 11.7
click at [655, 242] on div at bounding box center [666, 607] width 1332 height 915
drag, startPoint x: 705, startPoint y: 217, endPoint x: 666, endPoint y: 257, distance: 55.9
click at [669, 258] on div at bounding box center [666, 607] width 1332 height 915
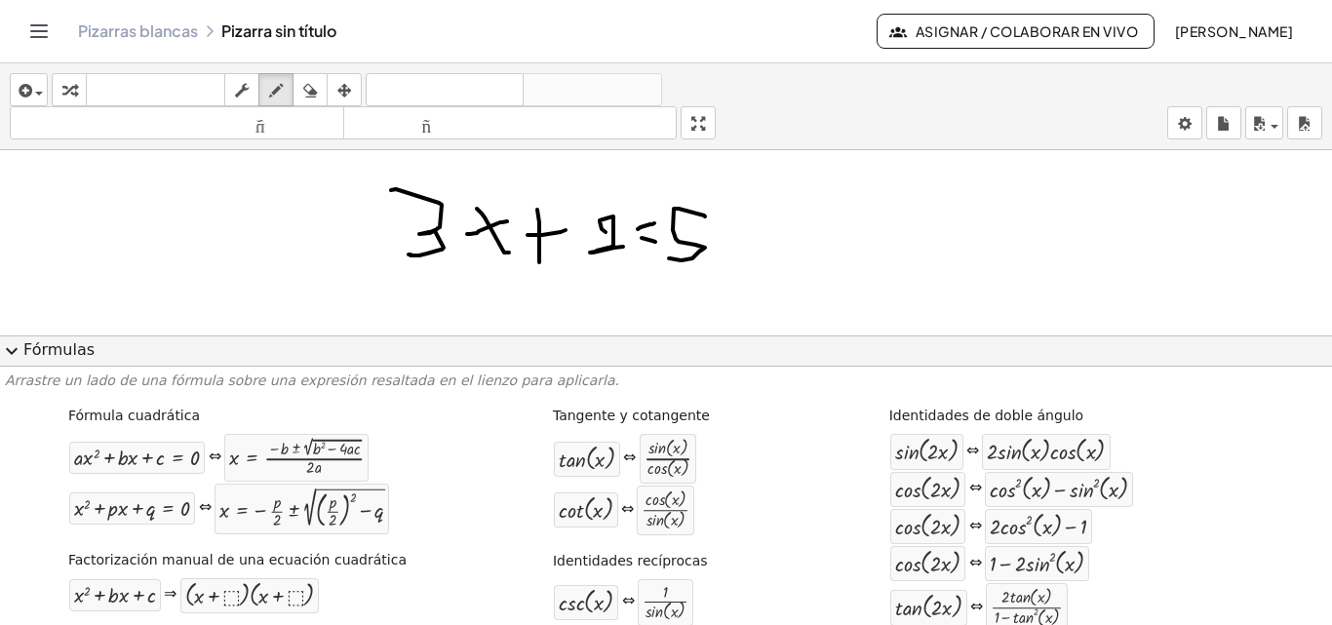
click at [13, 354] on span "expand_more" at bounding box center [11, 350] width 23 height 23
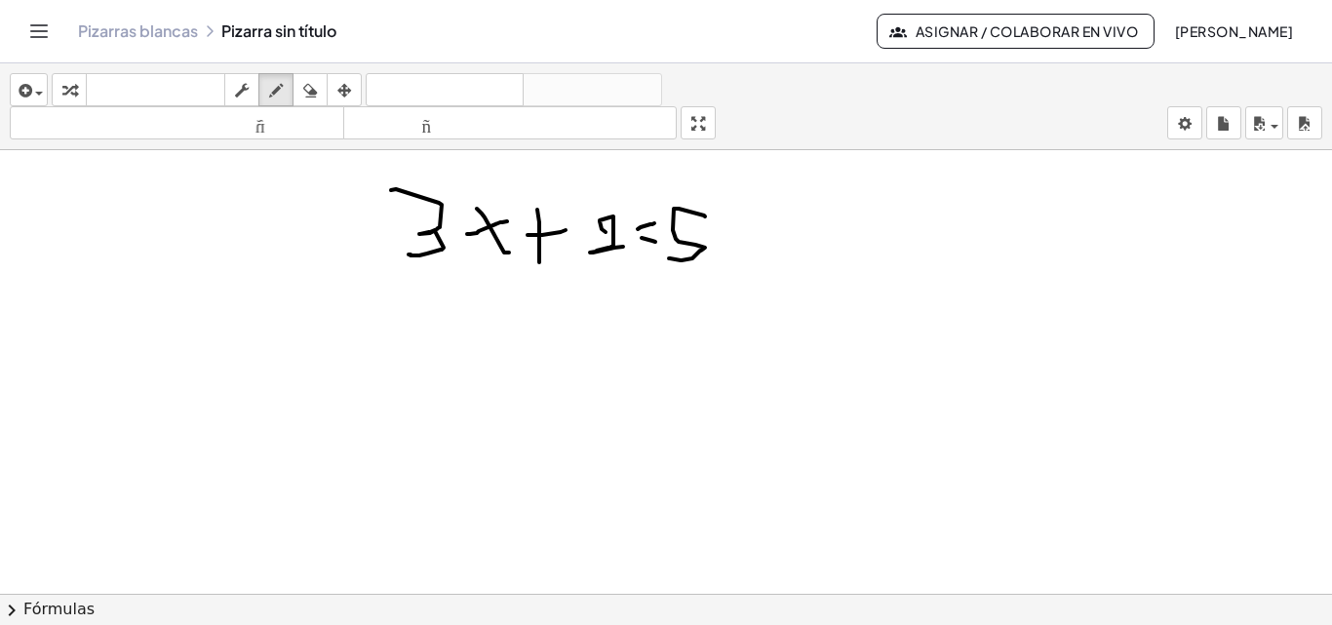
drag, startPoint x: 679, startPoint y: 310, endPoint x: 583, endPoint y: 268, distance: 104.4
click at [584, 275] on div at bounding box center [666, 607] width 1332 height 915
click at [606, 232] on div at bounding box center [666, 607] width 1332 height 915
click at [246, 94] on icon "button" at bounding box center [242, 90] width 14 height 23
click at [313, 94] on icon "button" at bounding box center [310, 90] width 14 height 23
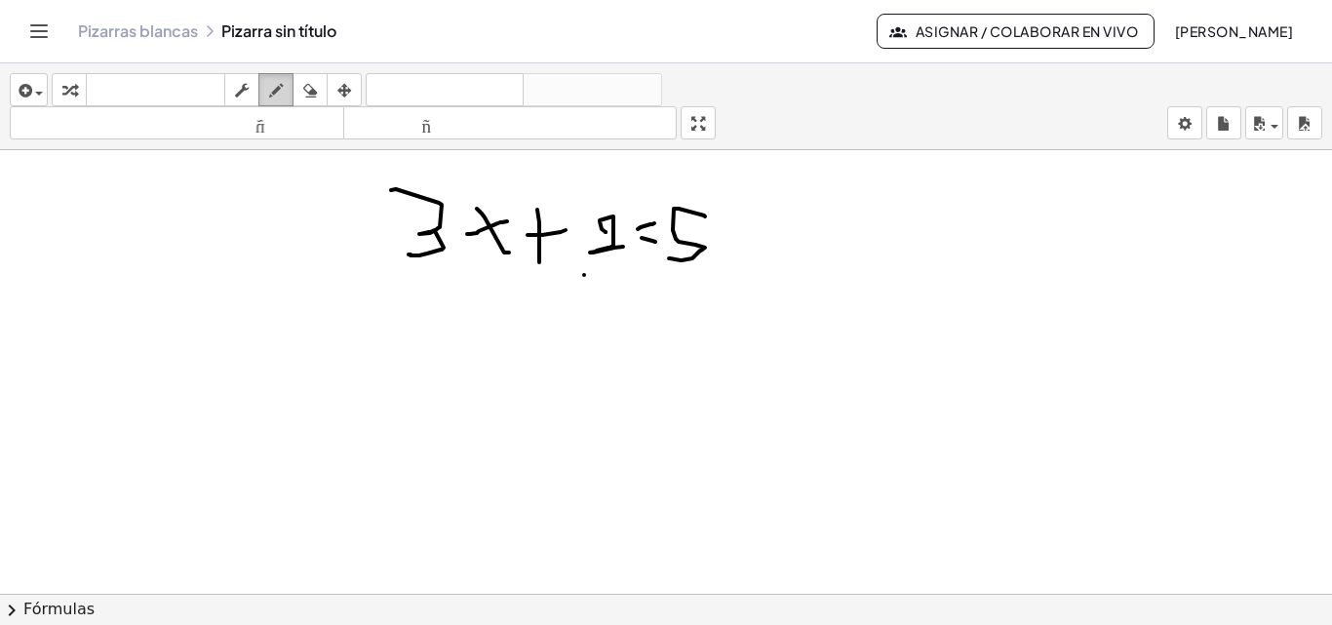
click at [268, 93] on div "button" at bounding box center [275, 89] width 25 height 23
click at [62, 81] on icon "button" at bounding box center [69, 90] width 14 height 23
drag, startPoint x: 727, startPoint y: 278, endPoint x: 678, endPoint y: 251, distance: 55.9
click at [724, 280] on div at bounding box center [666, 607] width 1332 height 915
drag, startPoint x: 652, startPoint y: 230, endPoint x: 606, endPoint y: 241, distance: 47.1
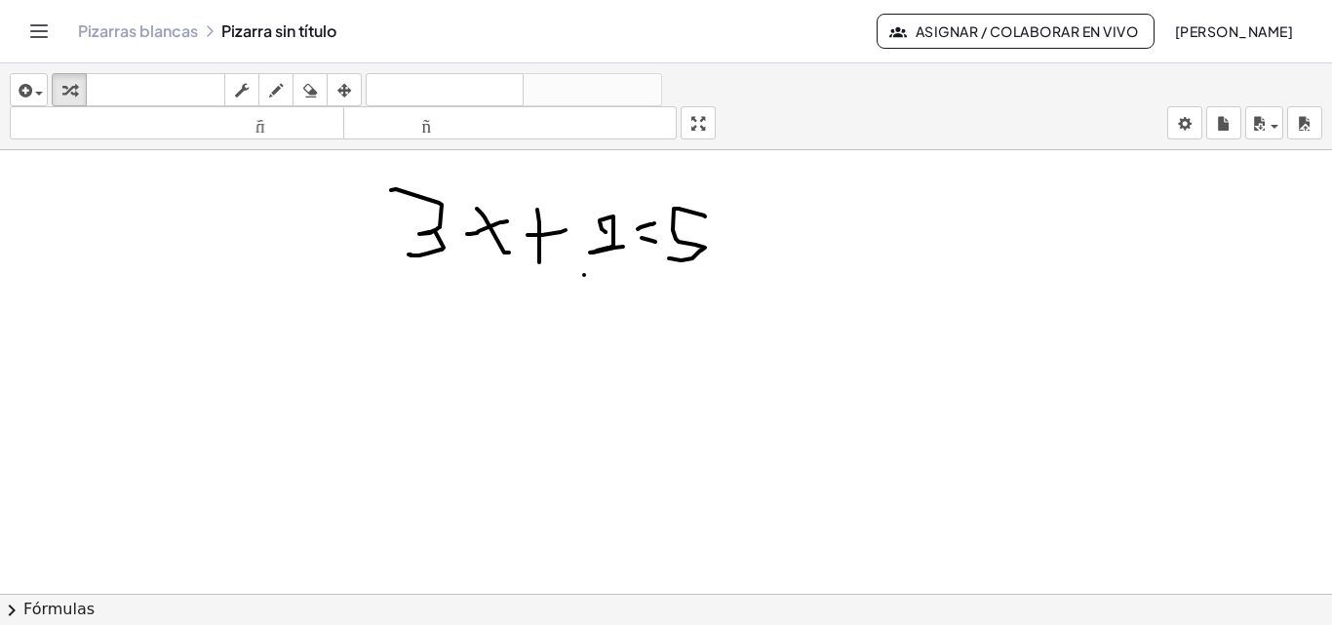
click at [606, 241] on div at bounding box center [666, 607] width 1332 height 915
drag, startPoint x: 606, startPoint y: 241, endPoint x: 607, endPoint y: 320, distance: 79.0
click at [607, 320] on div at bounding box center [666, 607] width 1332 height 915
click at [336, 84] on div "button" at bounding box center [344, 89] width 25 height 23
drag, startPoint x: 443, startPoint y: 216, endPoint x: 419, endPoint y: 237, distance: 31.8
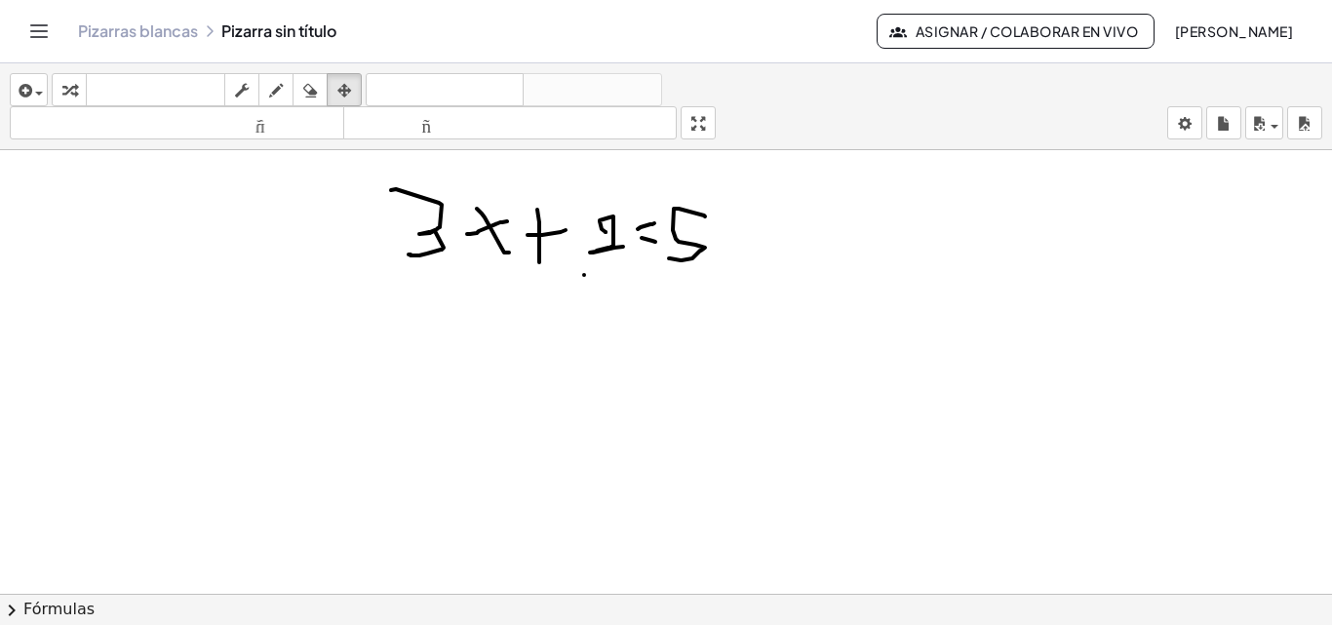
click at [439, 287] on div at bounding box center [666, 607] width 1332 height 915
drag, startPoint x: 414, startPoint y: 217, endPoint x: 811, endPoint y: 325, distance: 412.4
click at [777, 352] on div at bounding box center [666, 607] width 1332 height 915
drag, startPoint x: 841, startPoint y: 306, endPoint x: 366, endPoint y: 241, distance: 479.5
click at [390, 247] on div at bounding box center [666, 607] width 1332 height 915
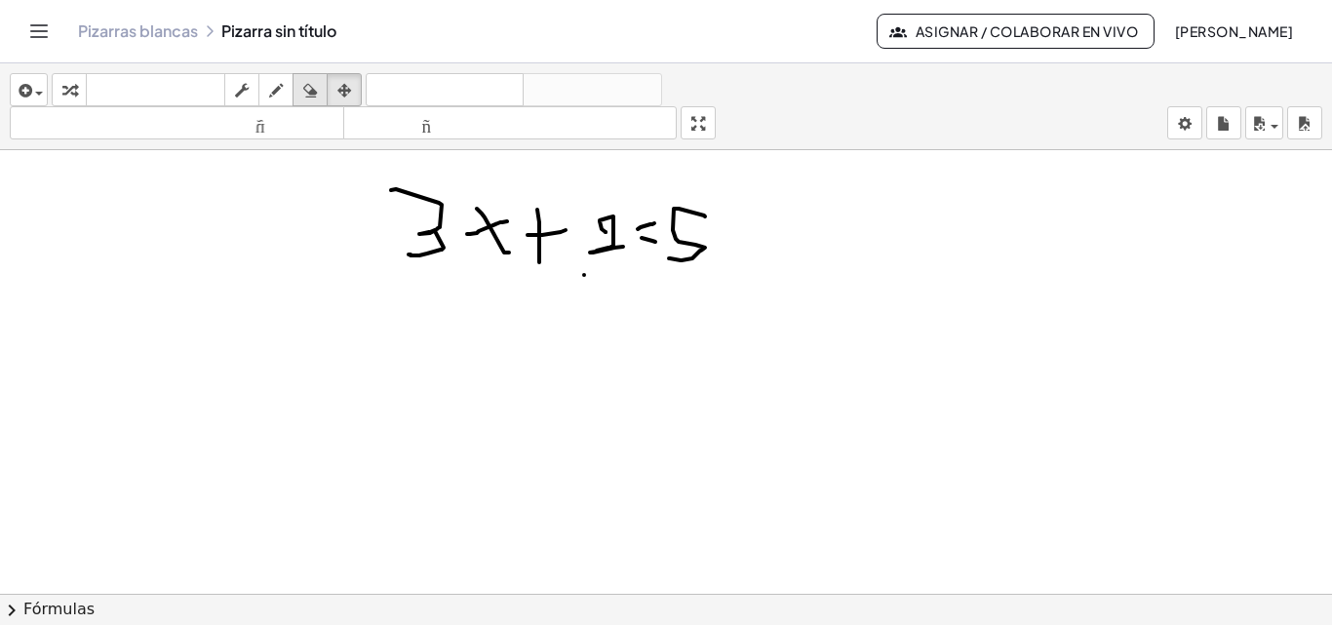
click at [311, 89] on icon "button" at bounding box center [310, 90] width 14 height 23
drag, startPoint x: 436, startPoint y: 212, endPoint x: 838, endPoint y: 317, distance: 415.4
click at [830, 378] on div at bounding box center [666, 607] width 1332 height 915
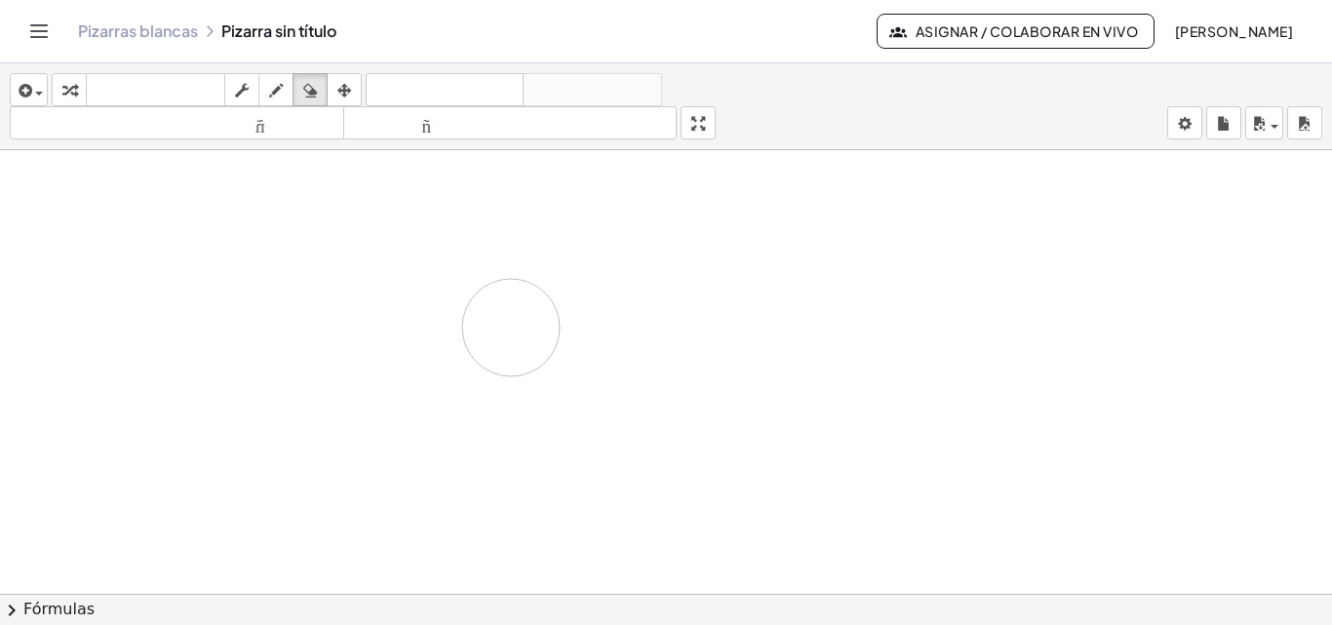
drag, startPoint x: 690, startPoint y: 234, endPoint x: 493, endPoint y: 317, distance: 213.7
click at [493, 317] on div at bounding box center [666, 607] width 1332 height 915
drag, startPoint x: 808, startPoint y: 365, endPoint x: 578, endPoint y: 369, distance: 229.2
click at [578, 369] on div at bounding box center [666, 607] width 1332 height 915
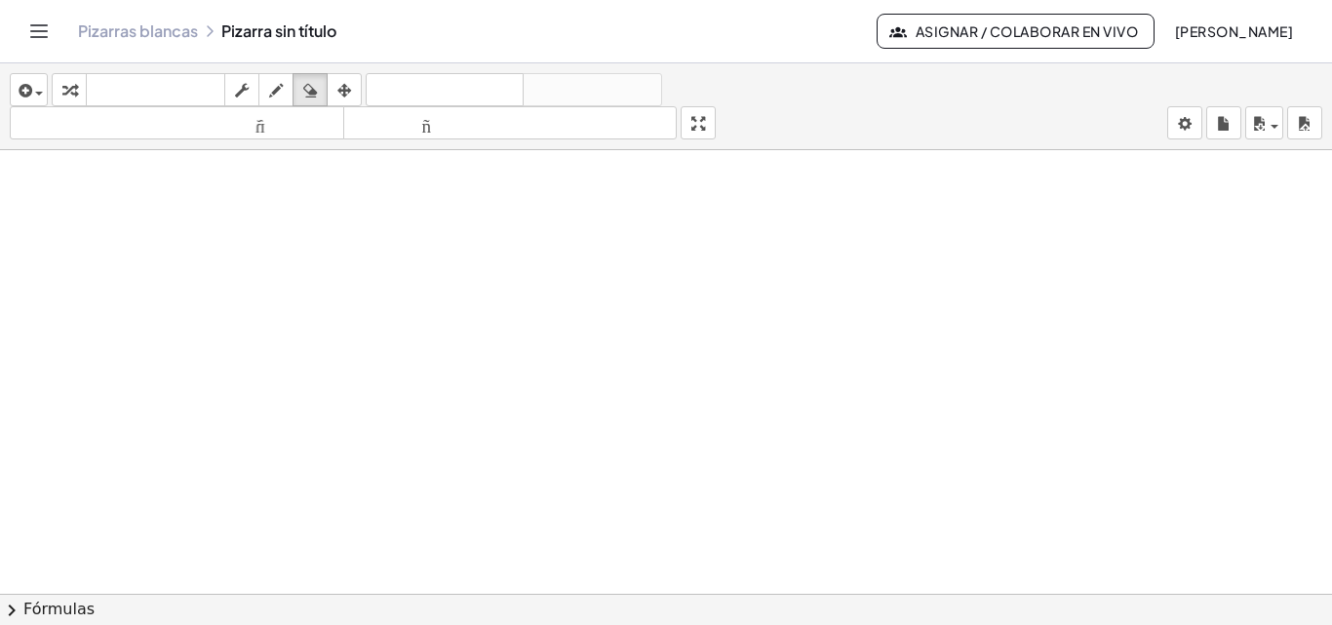
click at [1017, 21] on button "Asignar / Colaborar en vivo" at bounding box center [1016, 31] width 278 height 35
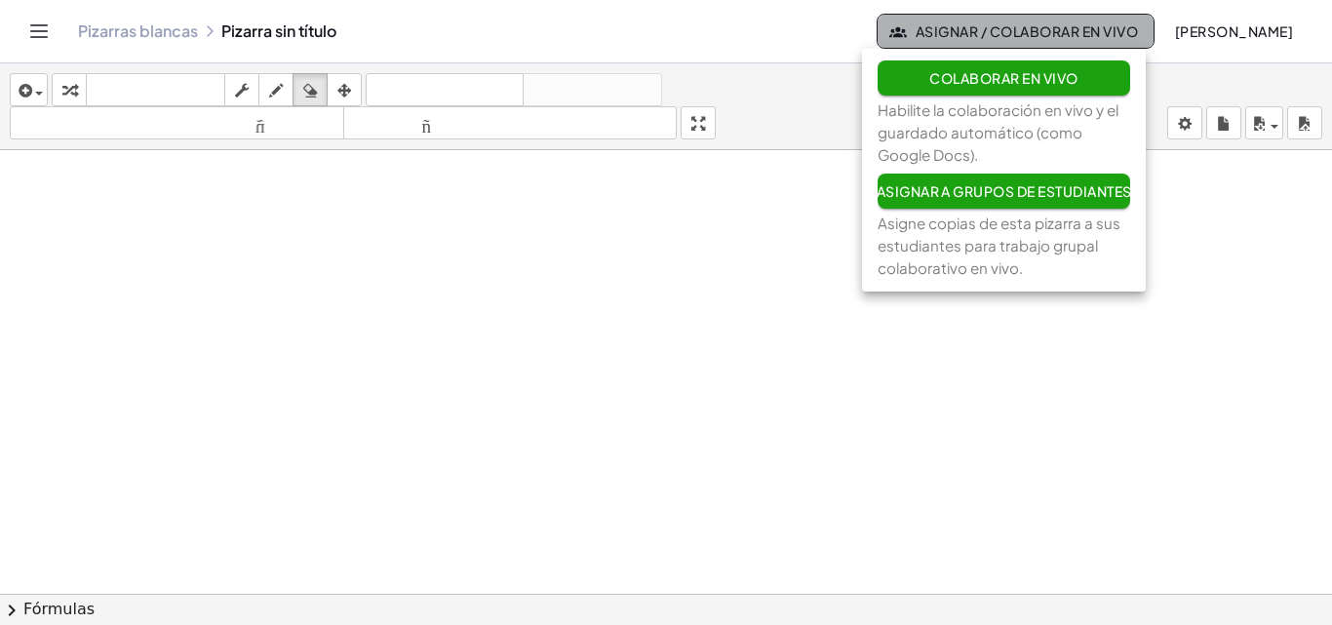
click at [1017, 21] on button "Asignar / Colaborar en vivo" at bounding box center [1016, 31] width 278 height 35
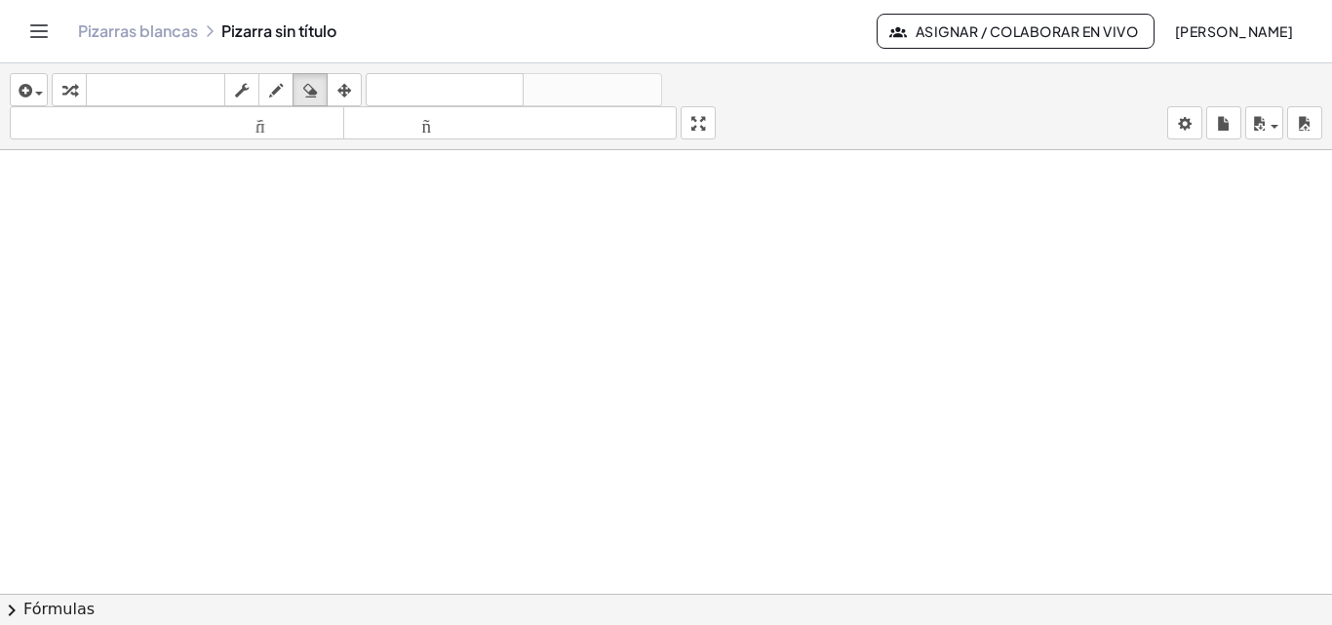
click at [1236, 32] on font "[PERSON_NAME]" at bounding box center [1234, 31] width 118 height 18
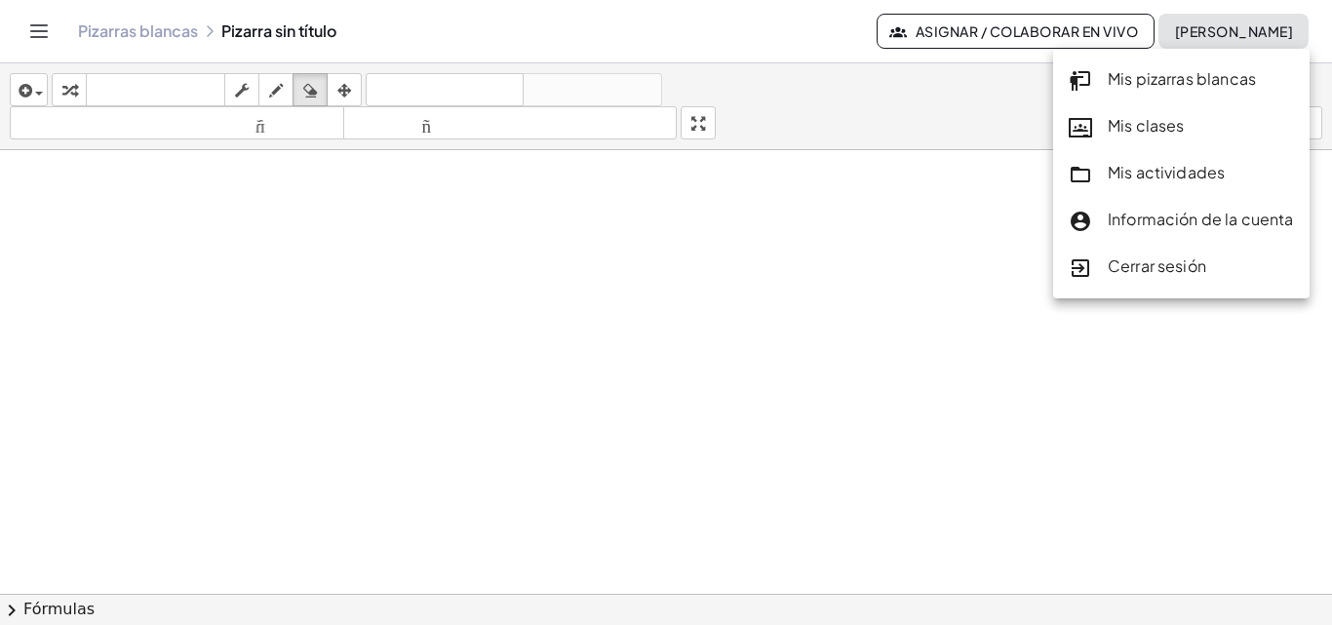
click at [917, 290] on div at bounding box center [666, 607] width 1332 height 915
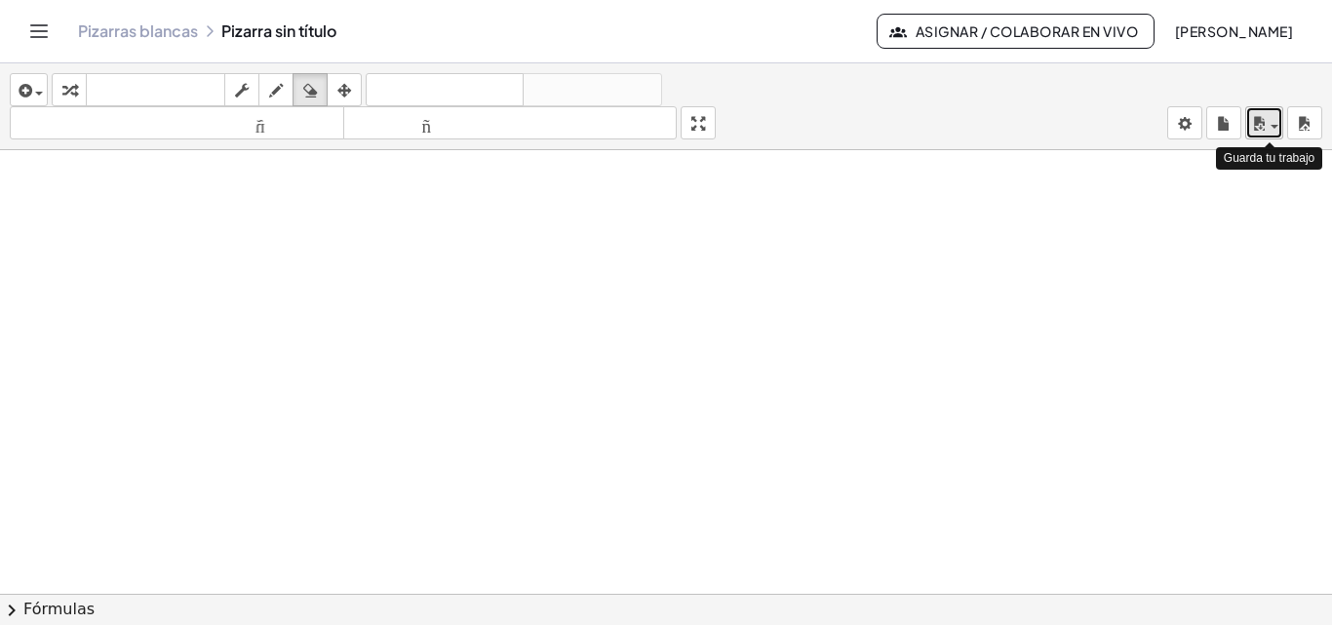
click at [1272, 120] on div "button" at bounding box center [1264, 122] width 28 height 23
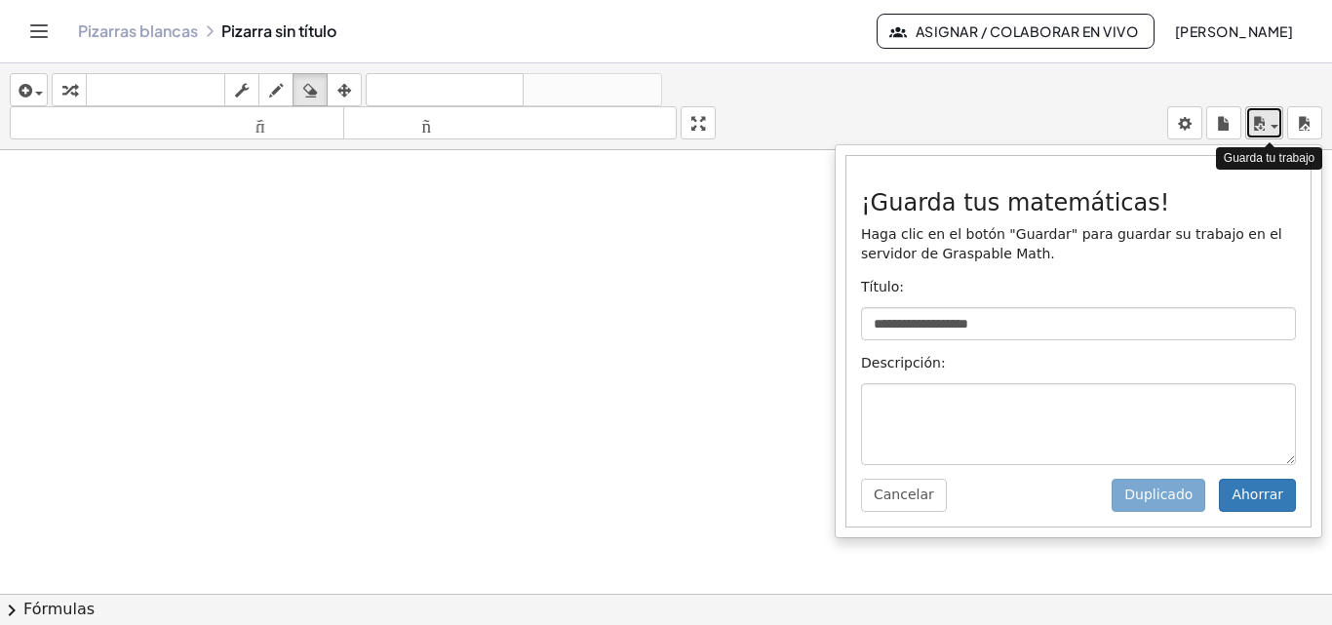
click at [1272, 120] on div "button" at bounding box center [1264, 122] width 28 height 23
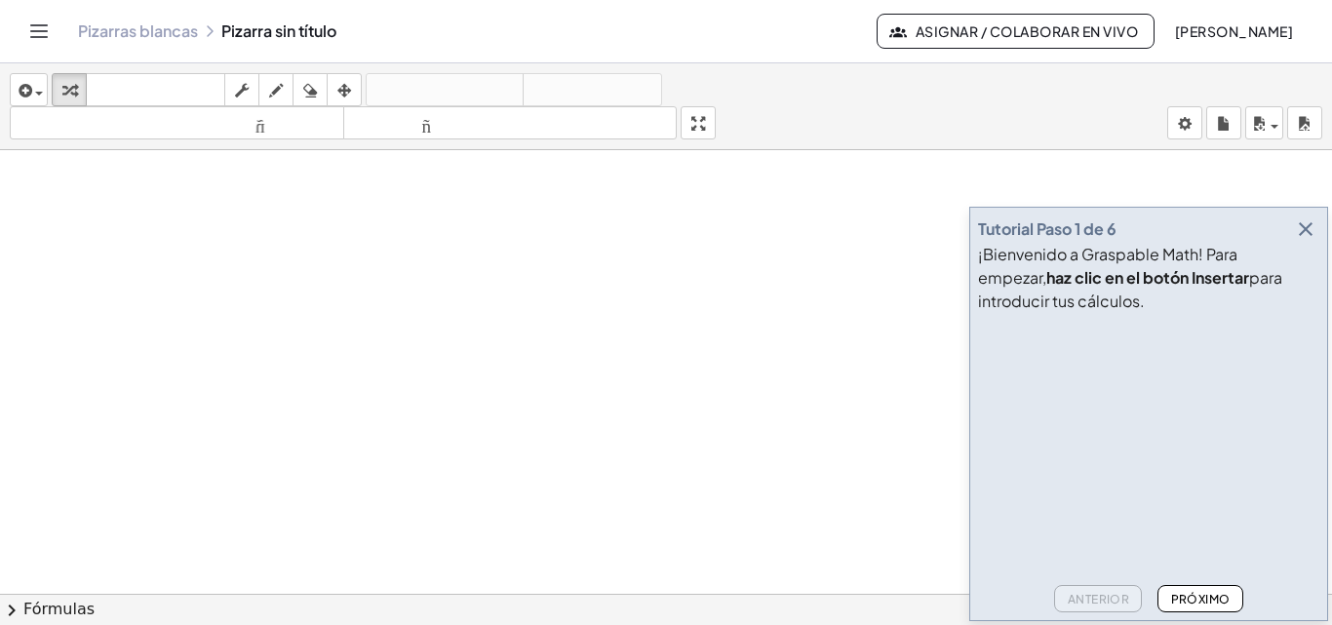
click at [1311, 251] on div "¡Bienvenido a Graspable Math! Para empezar, haz clic en el botón Insertar para …" at bounding box center [1148, 278] width 341 height 70
click at [1312, 222] on icon "button" at bounding box center [1305, 228] width 23 height 23
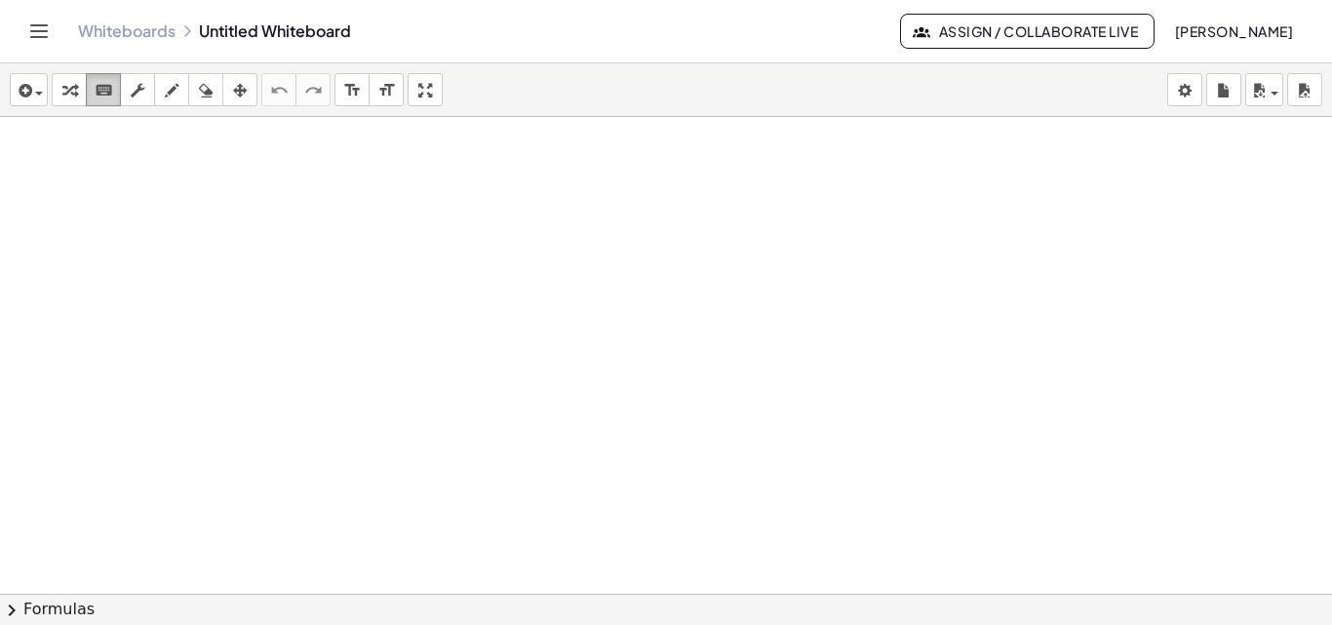
click at [96, 93] on icon "keyboard" at bounding box center [104, 90] width 19 height 23
click at [105, 98] on icon "keyboard" at bounding box center [104, 90] width 19 height 23
drag, startPoint x: 447, startPoint y: 241, endPoint x: 624, endPoint y: 368, distance: 218.1
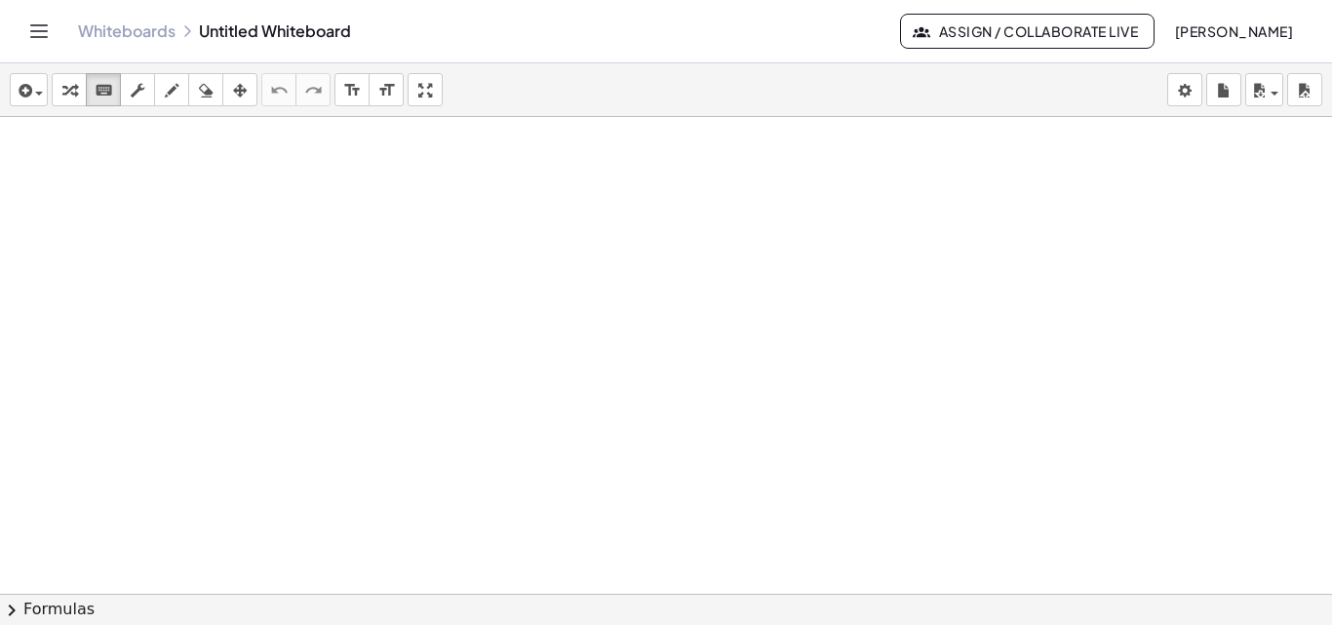
drag, startPoint x: 525, startPoint y: 308, endPoint x: 468, endPoint y: 317, distance: 57.2
click at [95, 91] on icon "keyboard" at bounding box center [104, 90] width 19 height 23
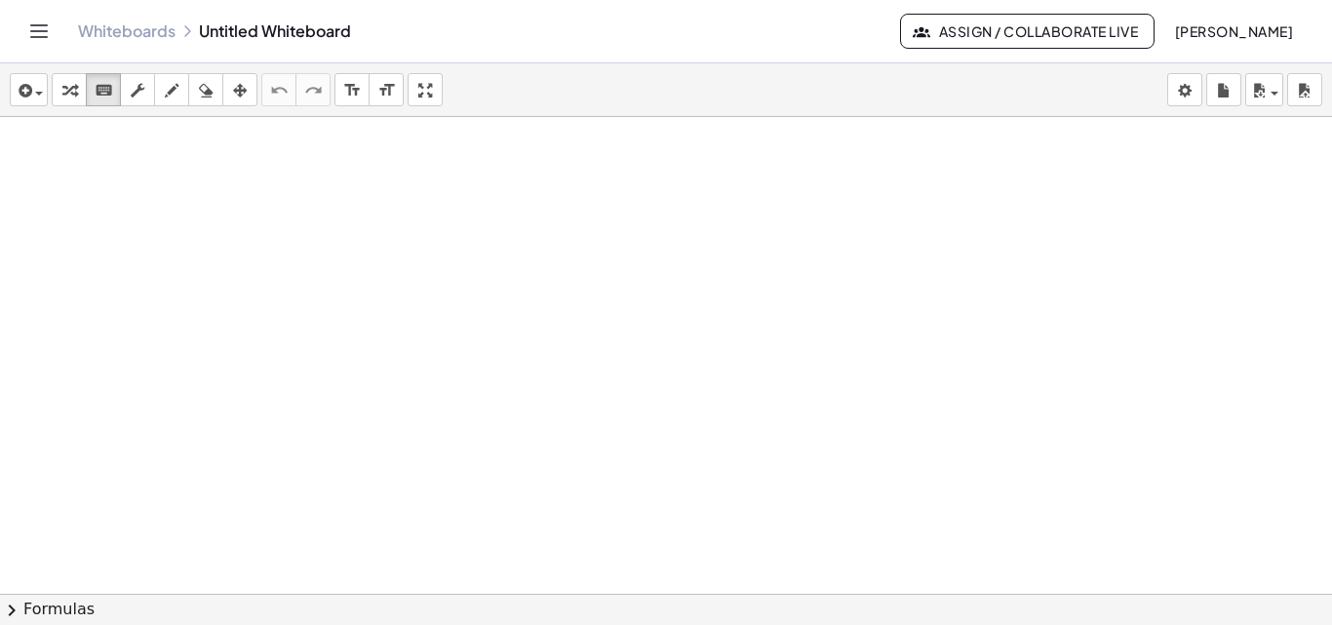
click at [104, 88] on icon "keyboard" at bounding box center [104, 90] width 19 height 23
click at [27, 98] on icon "button" at bounding box center [24, 90] width 18 height 23
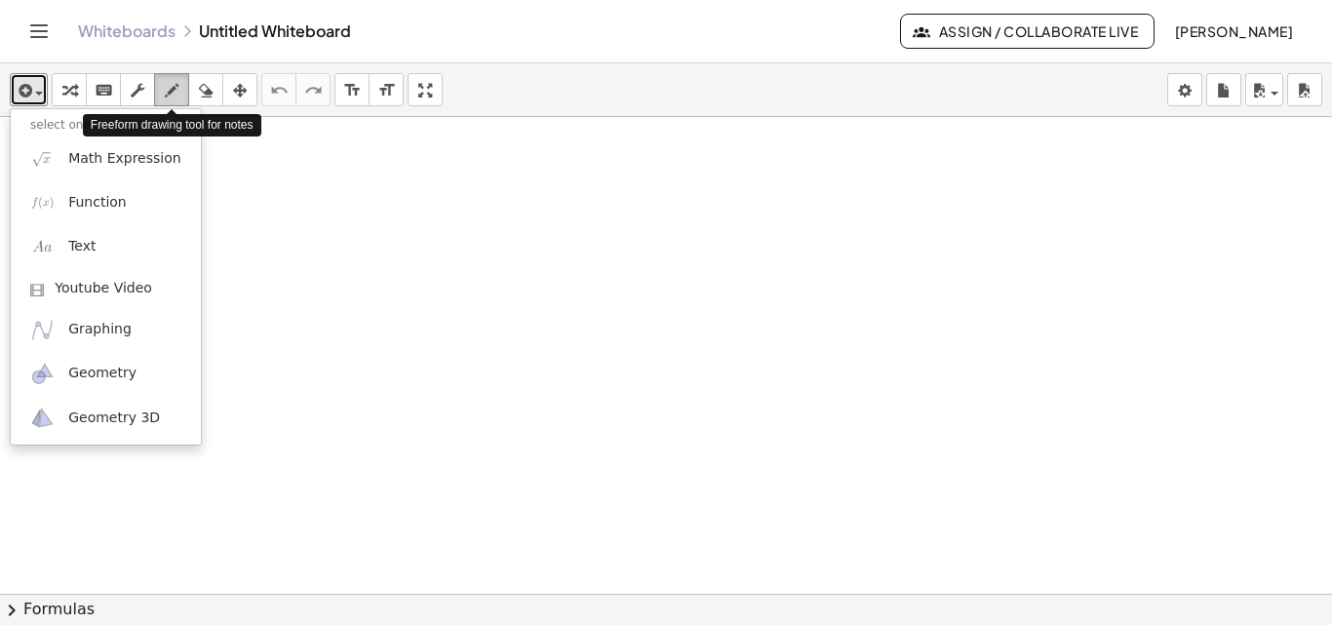
click at [166, 97] on icon "button" at bounding box center [172, 90] width 14 height 23
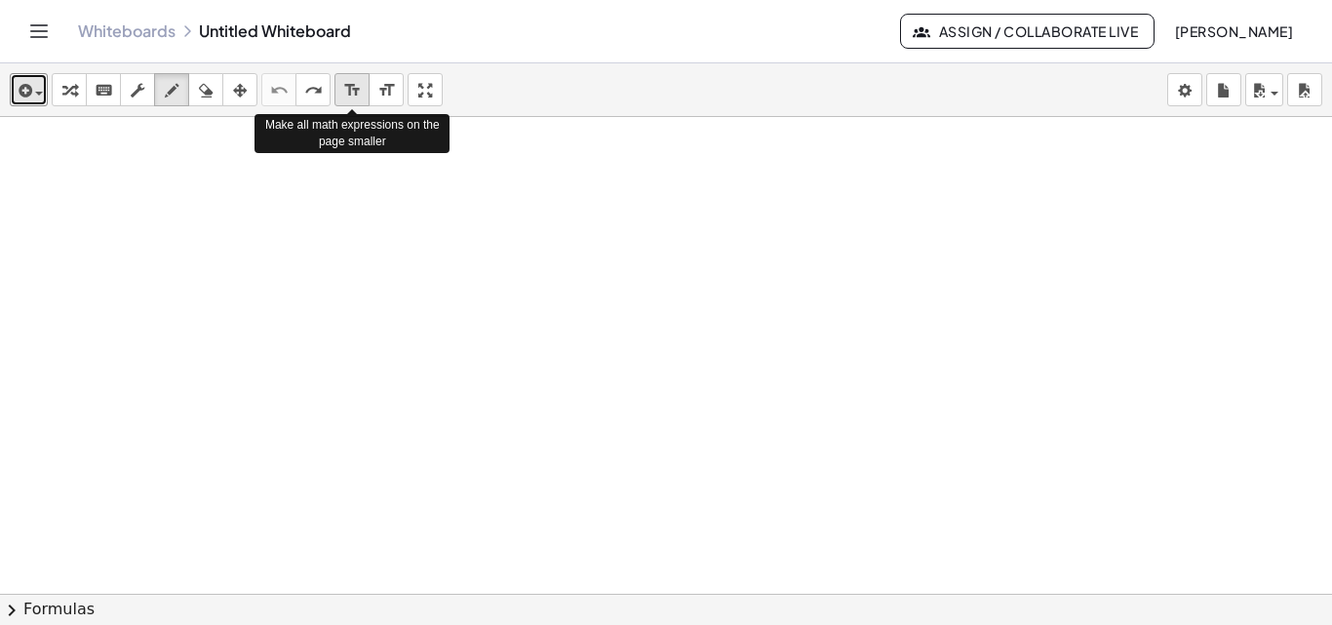
click at [360, 88] on icon "format_size" at bounding box center [352, 90] width 19 height 23
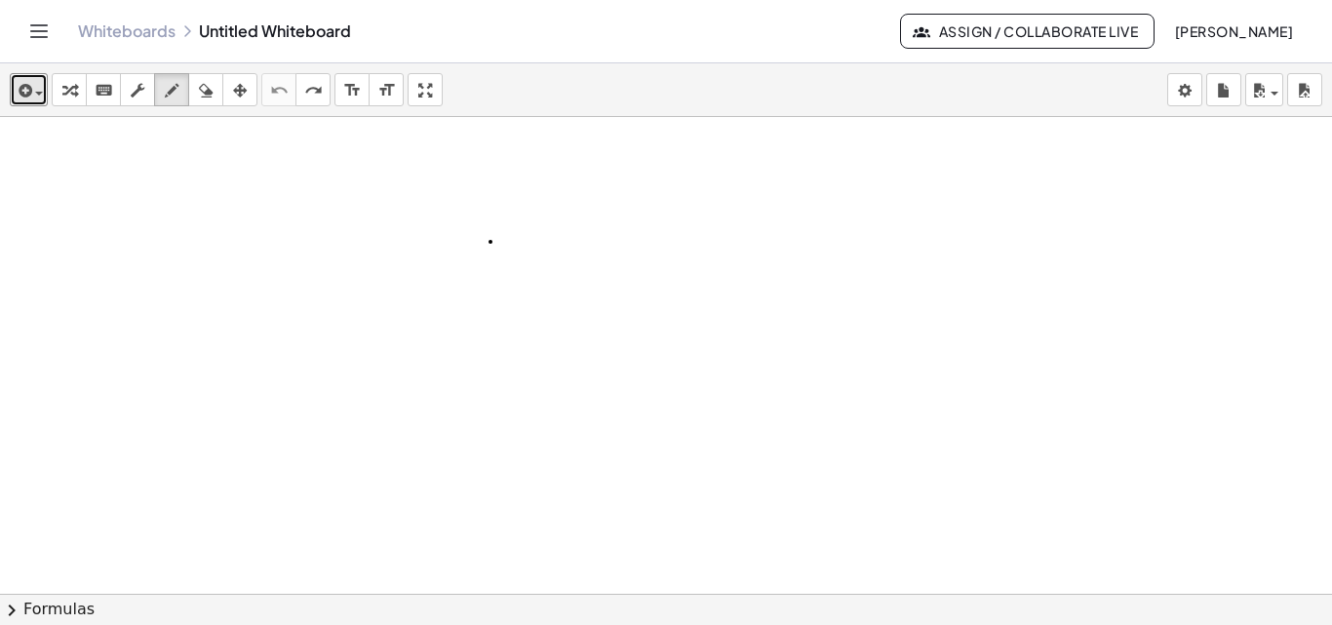
click at [380, 88] on icon "format_size" at bounding box center [386, 90] width 19 height 23
click at [12, 95] on button "insert" at bounding box center [29, 89] width 38 height 33
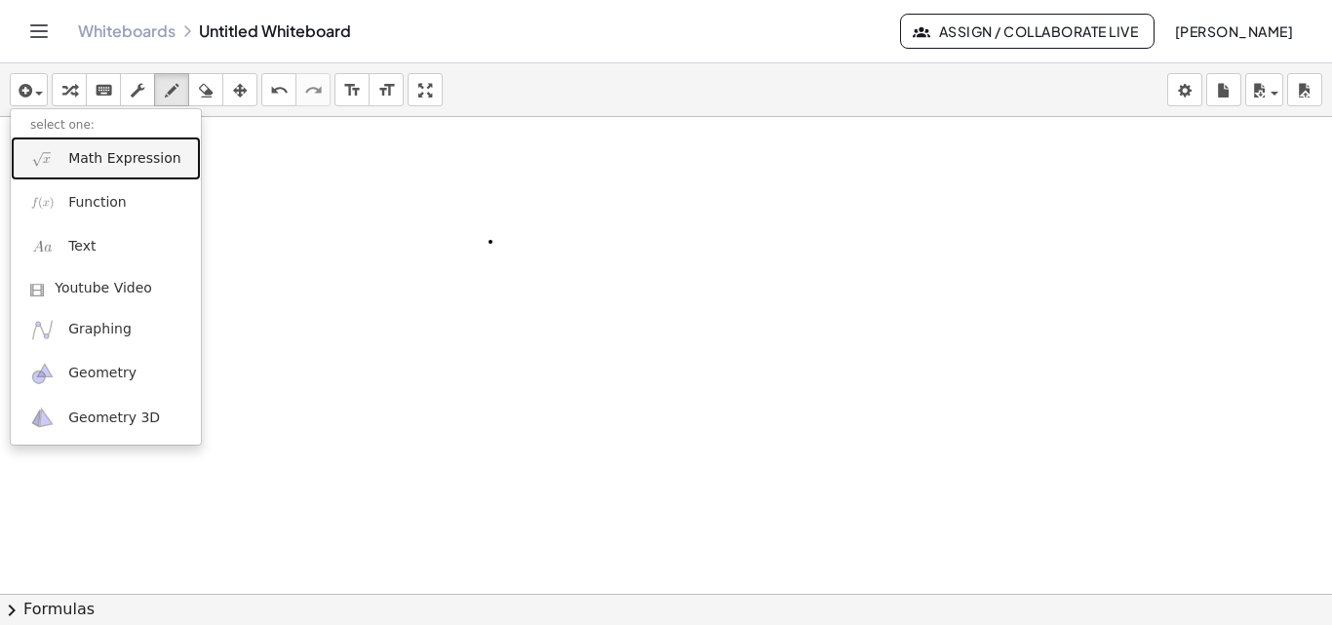
click at [78, 164] on span "Math Expression" at bounding box center [124, 159] width 112 height 20
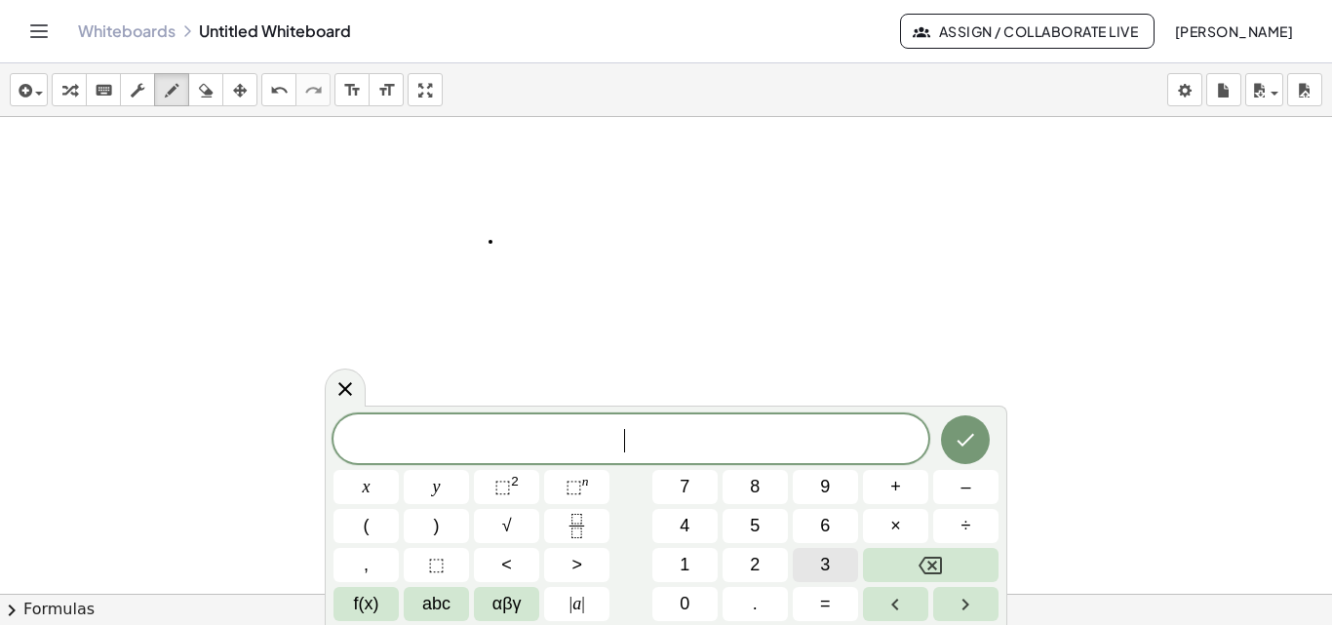
click at [812, 558] on button "3" at bounding box center [825, 565] width 65 height 34
click at [371, 485] on button "x" at bounding box center [366, 487] width 65 height 34
click at [955, 496] on button "–" at bounding box center [965, 487] width 65 height 34
click at [778, 530] on button "5" at bounding box center [755, 526] width 65 height 34
click at [821, 601] on span "=" at bounding box center [825, 604] width 11 height 26
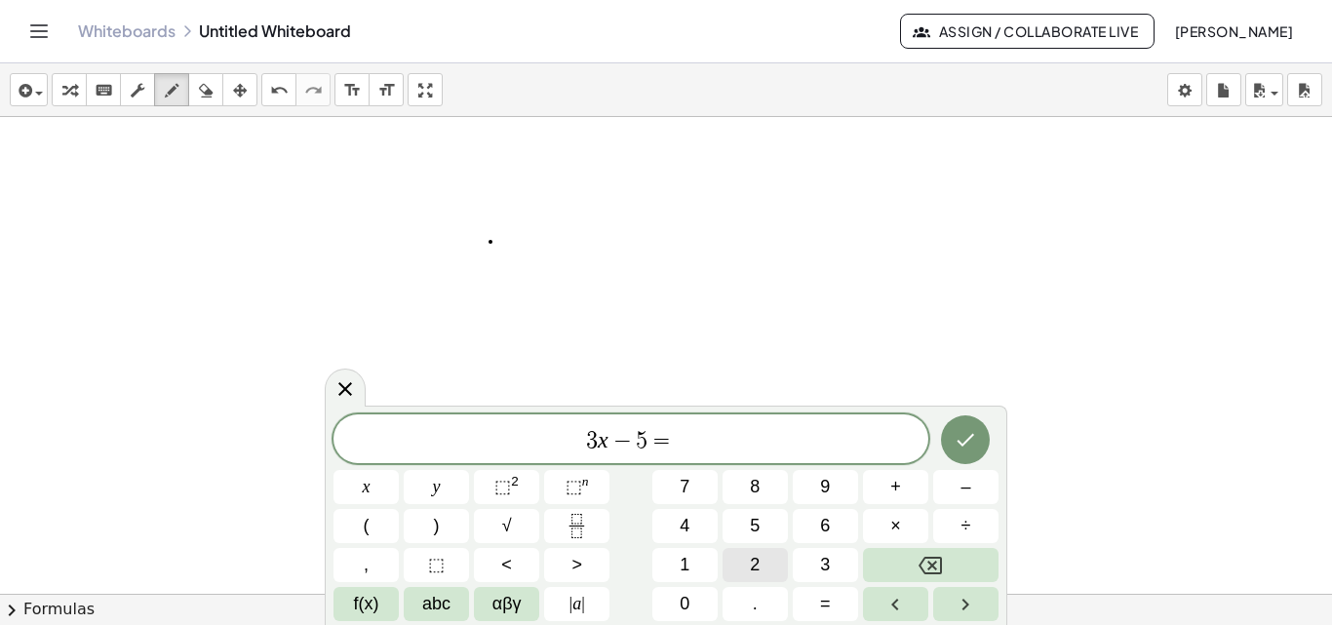
click at [746, 571] on button "2" at bounding box center [755, 565] width 65 height 34
click at [353, 482] on button "x" at bounding box center [366, 487] width 65 height 34
click at [951, 491] on button "–" at bounding box center [965, 487] width 65 height 34
click at [693, 532] on button "4" at bounding box center [684, 526] width 65 height 34
click at [970, 453] on button "Done" at bounding box center [965, 439] width 49 height 49
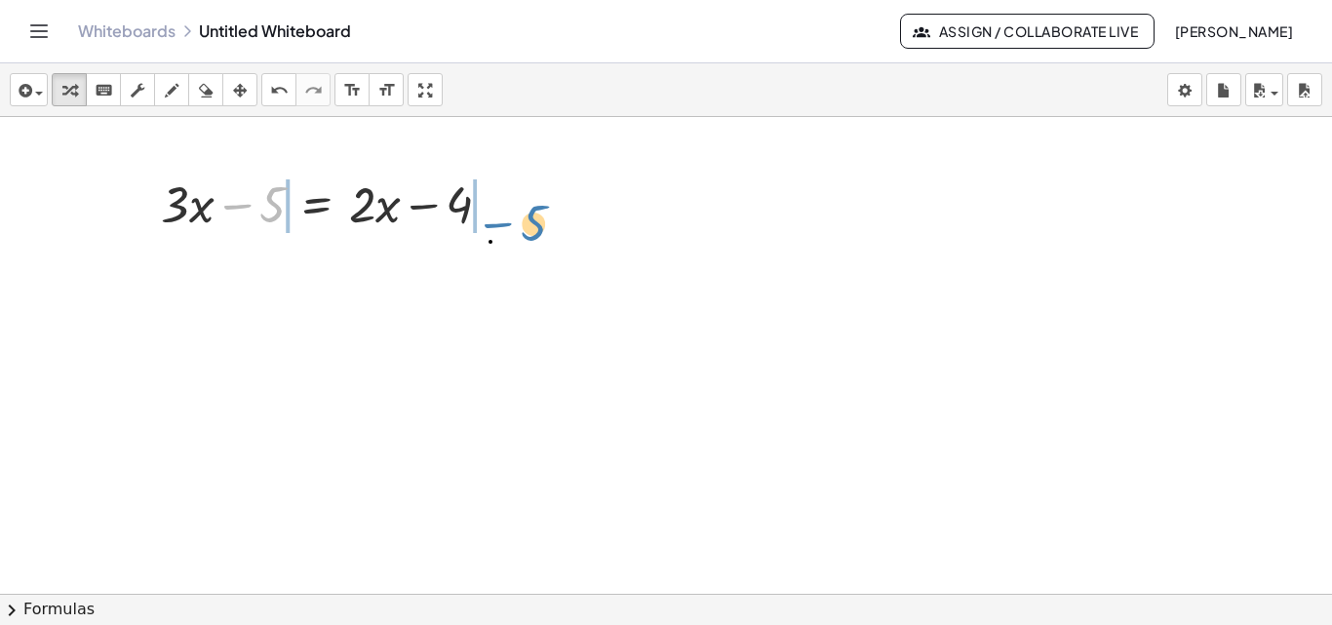
drag, startPoint x: 243, startPoint y: 205, endPoint x: 505, endPoint y: 223, distance: 263.0
click at [505, 223] on div at bounding box center [334, 203] width 366 height 66
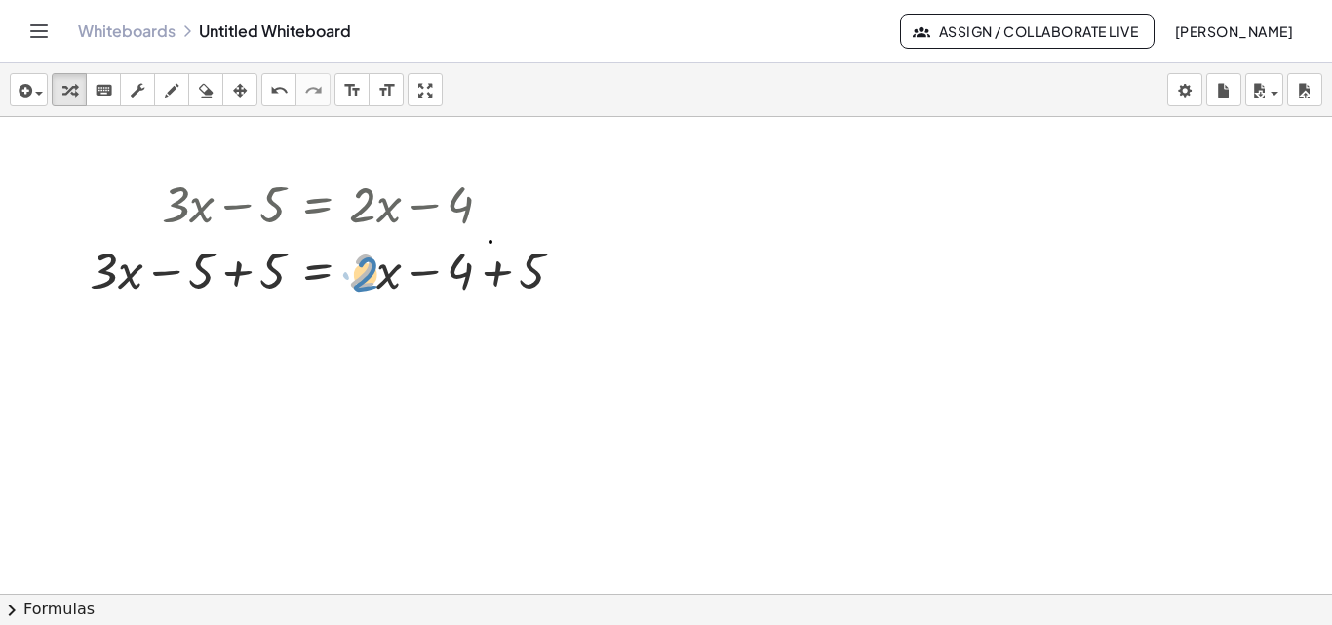
click at [367, 276] on div at bounding box center [334, 269] width 509 height 66
click at [366, 279] on div at bounding box center [334, 269] width 509 height 66
click at [358, 277] on div at bounding box center [334, 269] width 509 height 66
click at [384, 276] on div at bounding box center [334, 269] width 509 height 66
click at [387, 283] on div at bounding box center [334, 269] width 509 height 66
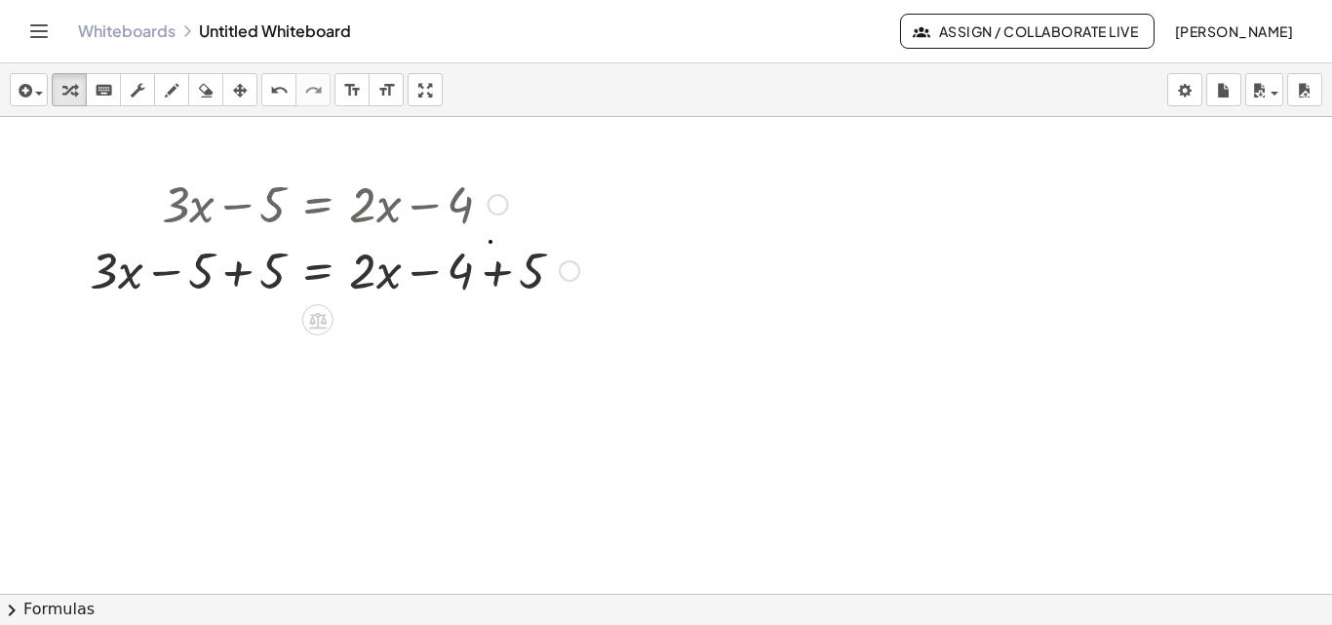
click at [367, 270] on div at bounding box center [334, 269] width 509 height 66
click at [362, 271] on div at bounding box center [334, 269] width 509 height 66
click at [378, 268] on div at bounding box center [334, 269] width 509 height 66
drag, startPoint x: 380, startPoint y: 266, endPoint x: 393, endPoint y: 278, distance: 17.3
click at [393, 278] on div at bounding box center [334, 269] width 509 height 66
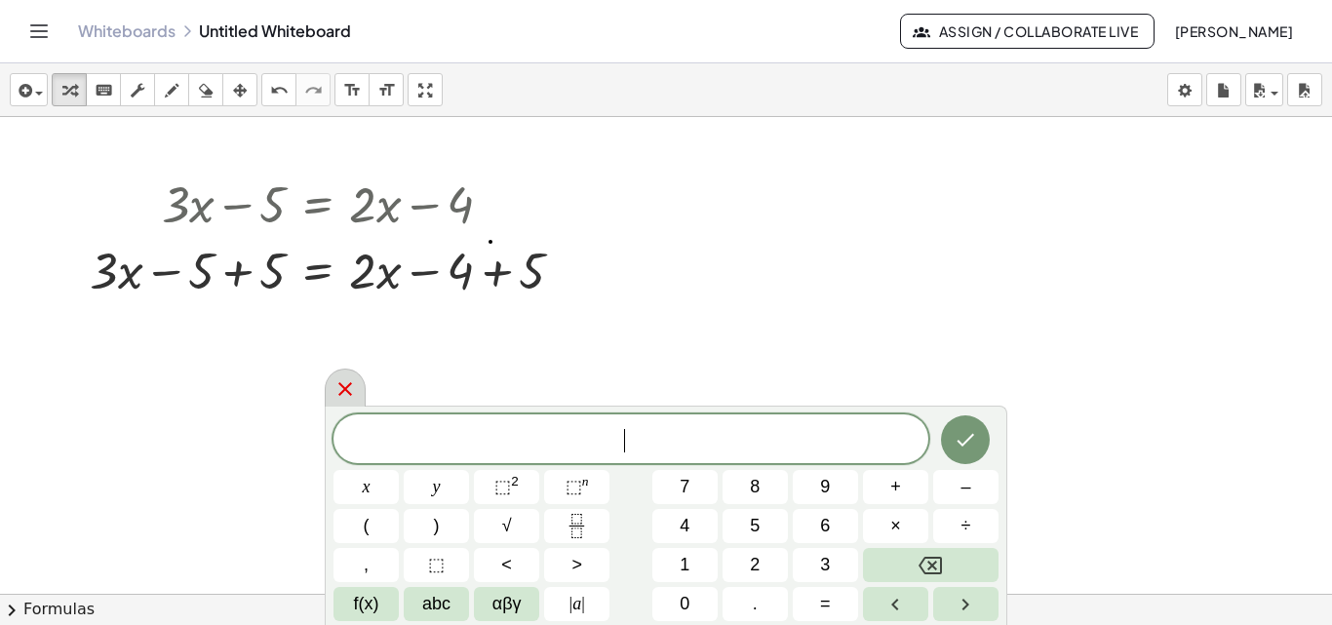
click at [353, 384] on icon at bounding box center [345, 388] width 23 height 23
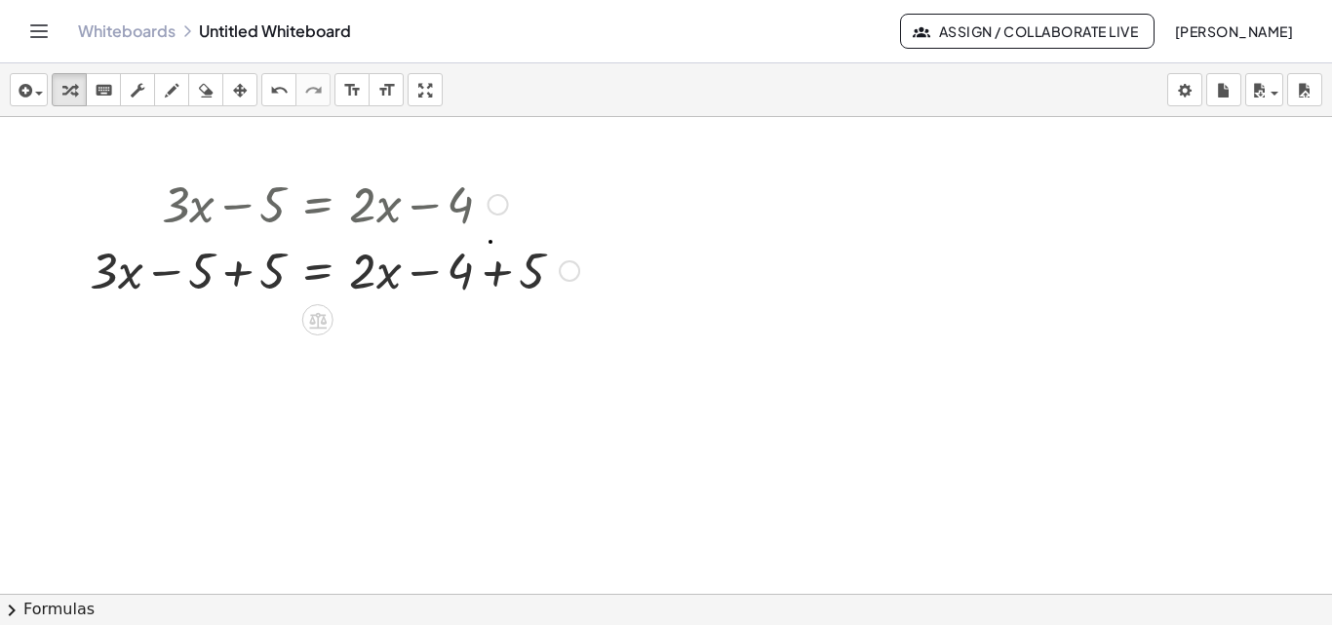
click at [365, 278] on div at bounding box center [334, 269] width 509 height 66
click at [386, 276] on div at bounding box center [334, 269] width 509 height 66
click at [368, 283] on div at bounding box center [334, 269] width 509 height 66
drag, startPoint x: 378, startPoint y: 281, endPoint x: 369, endPoint y: 284, distance: 10.2
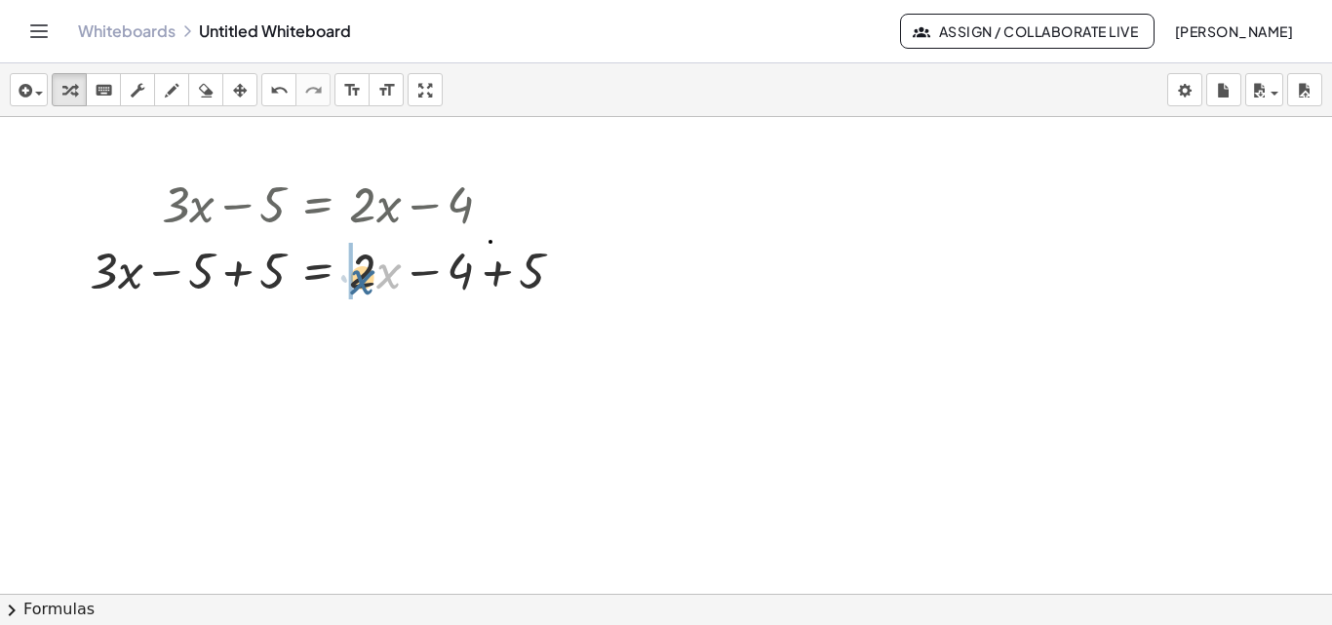
click at [368, 284] on div at bounding box center [334, 269] width 509 height 66
drag, startPoint x: 373, startPoint y: 277, endPoint x: 369, endPoint y: 288, distance: 11.4
click at [369, 288] on div at bounding box center [334, 269] width 509 height 66
click at [385, 274] on div at bounding box center [334, 269] width 509 height 66
click at [368, 277] on div at bounding box center [334, 269] width 509 height 66
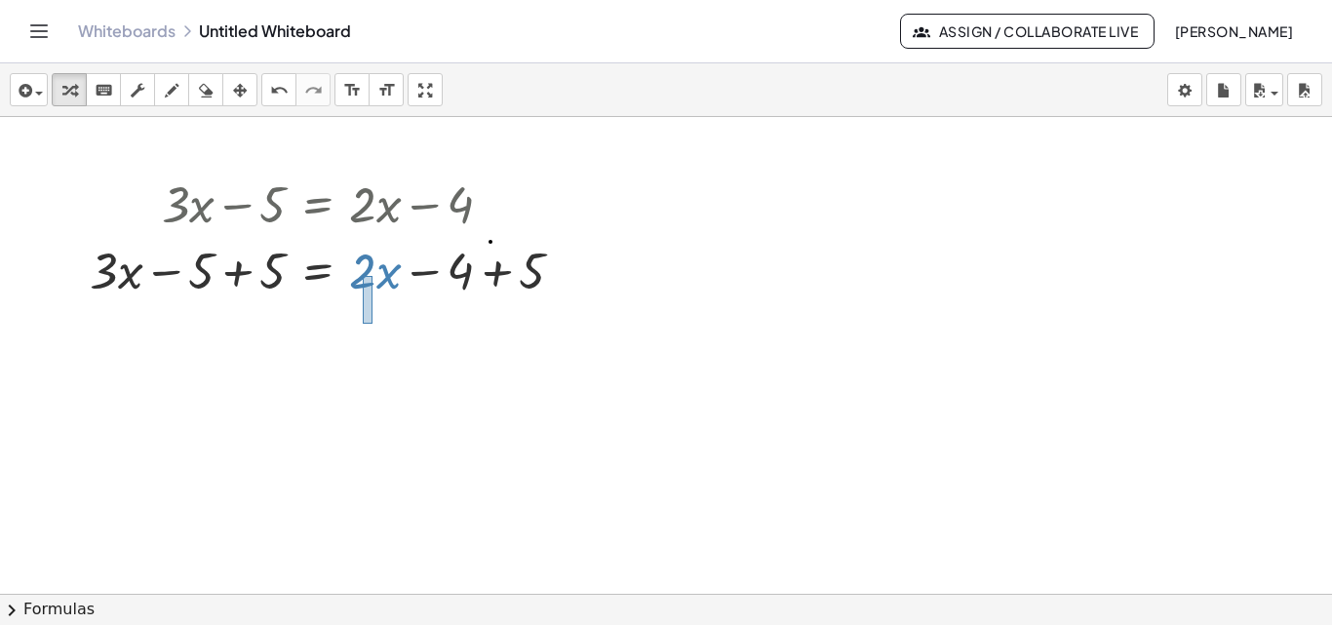
drag, startPoint x: 373, startPoint y: 276, endPoint x: 367, endPoint y: 323, distance: 47.2
drag, startPoint x: 380, startPoint y: 274, endPoint x: 178, endPoint y: 280, distance: 202.0
click at [178, 280] on div at bounding box center [334, 269] width 509 height 66
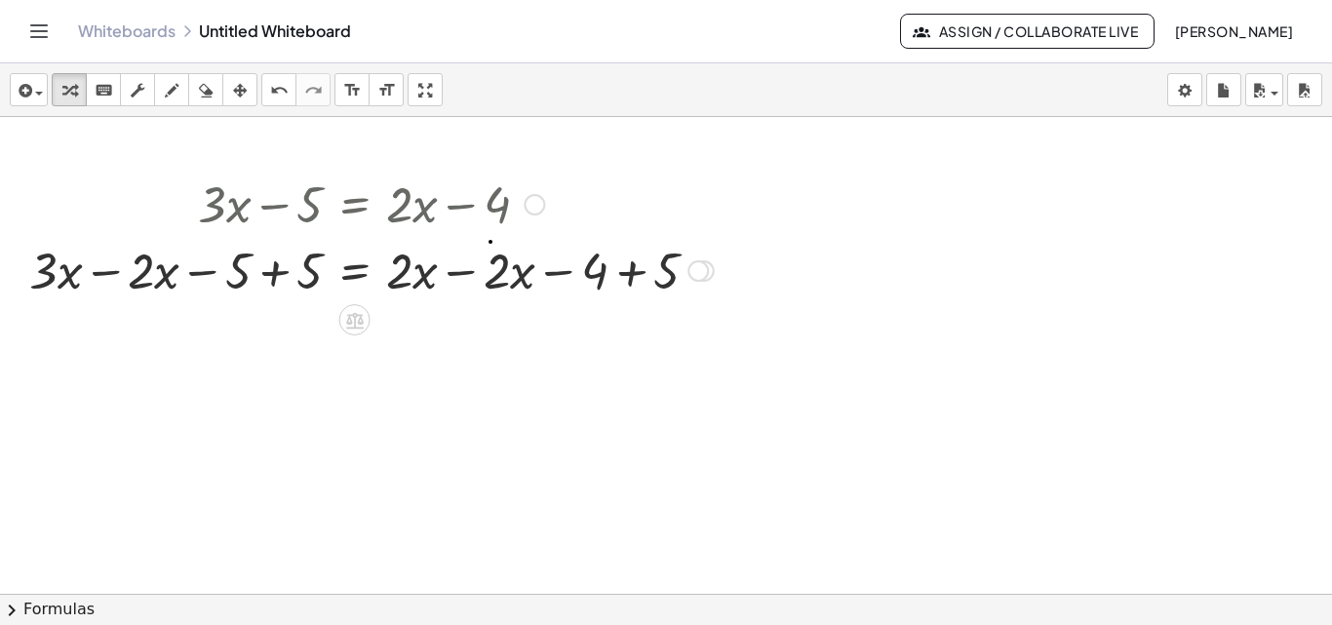
click at [263, 271] on div at bounding box center [372, 269] width 704 height 66
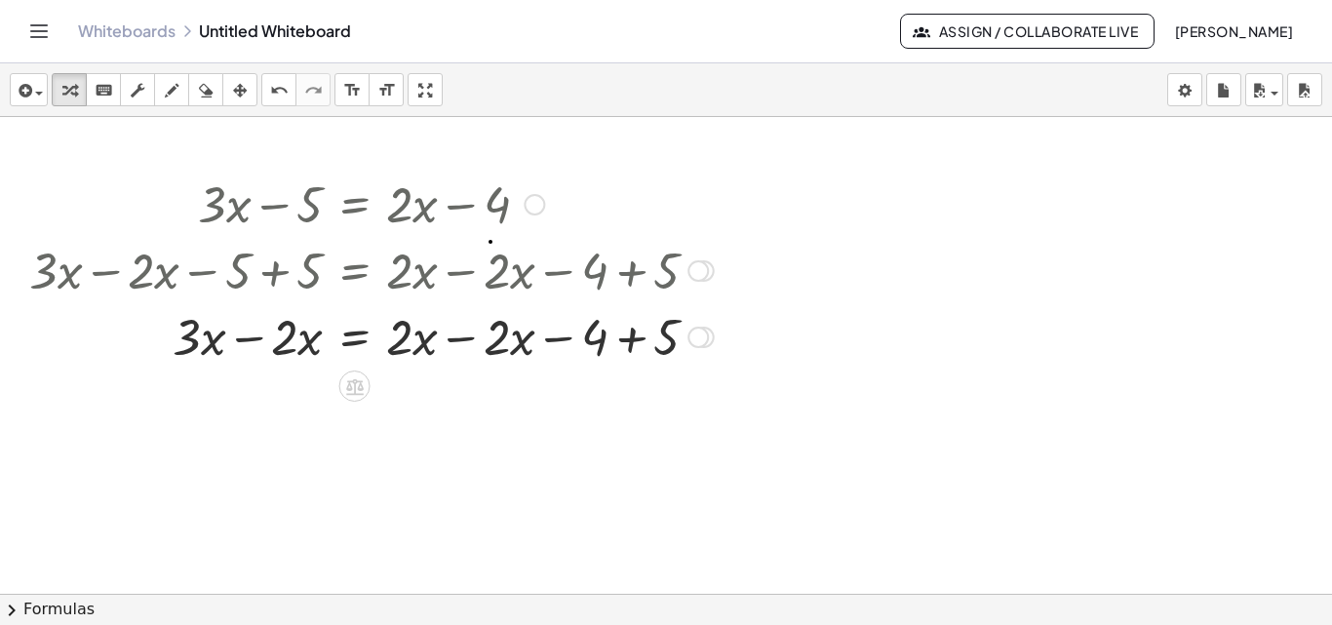
click at [593, 333] on div at bounding box center [372, 335] width 704 height 66
click at [622, 339] on div at bounding box center [372, 335] width 704 height 66
click at [355, 337] on div "+ · 3 · x = − 4 + 5 − · 2 · x + · 2 · x − · 2 · x + 1" at bounding box center [355, 337] width 0 height 0
click at [456, 339] on div at bounding box center [372, 335] width 704 height 66
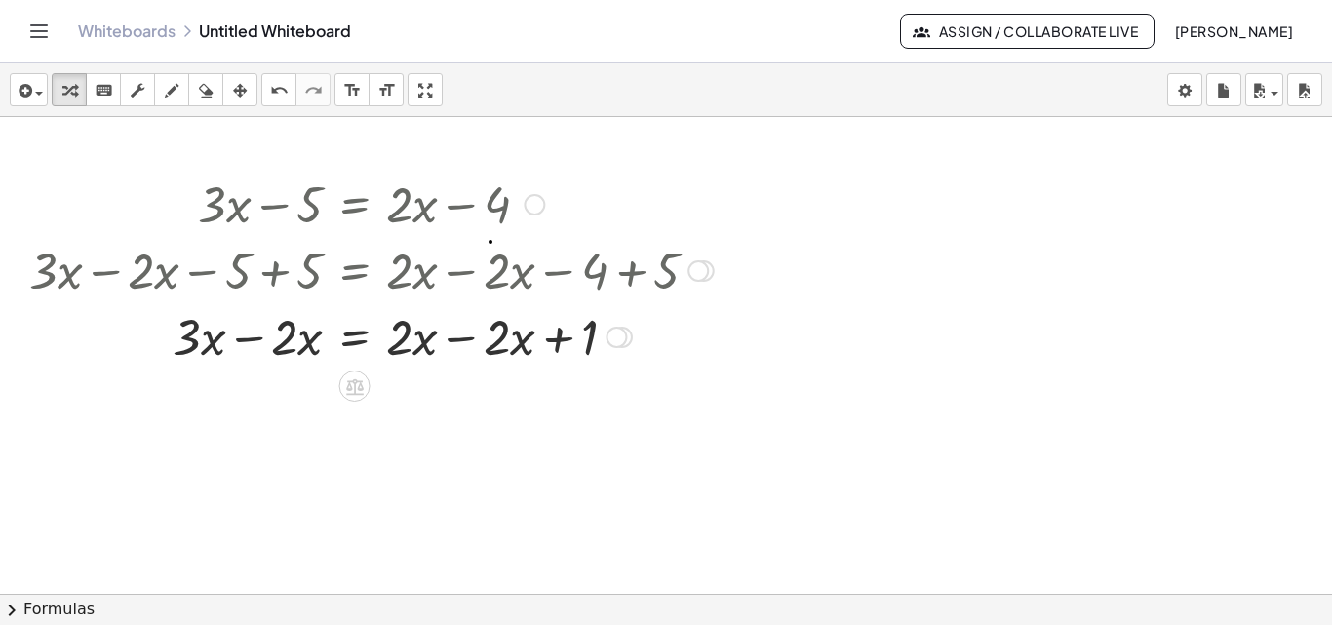
click at [456, 339] on div at bounding box center [372, 335] width 704 height 66
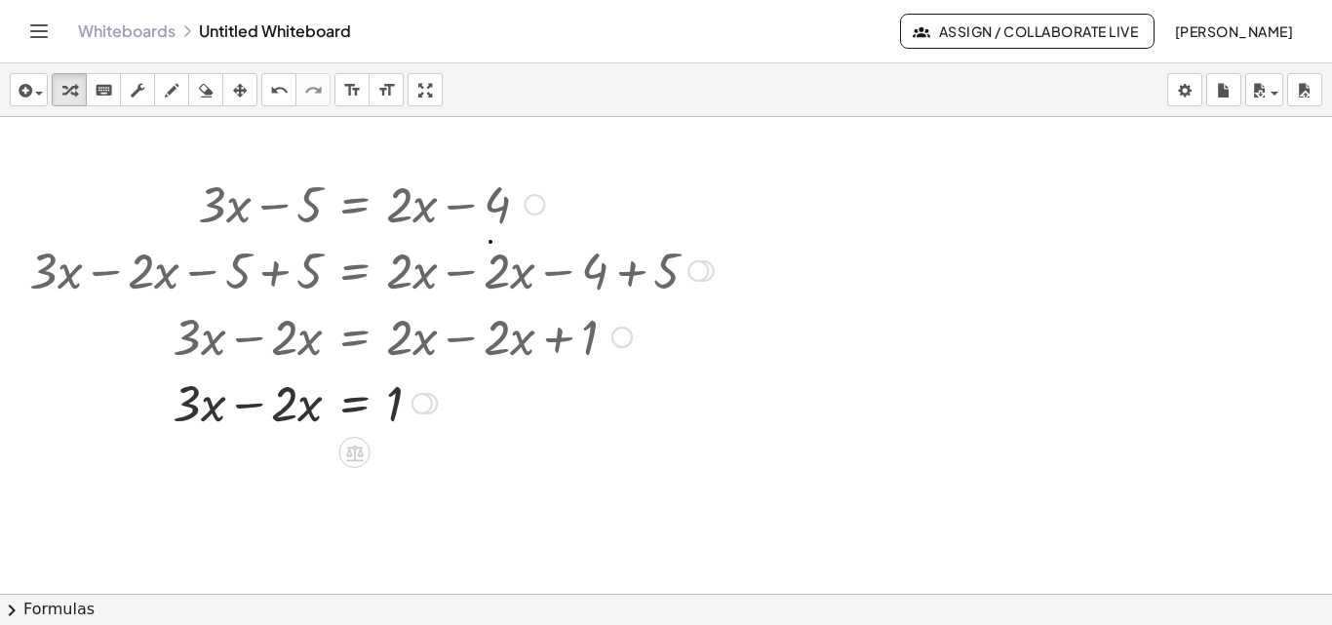
click at [264, 406] on div at bounding box center [372, 402] width 704 height 66
click at [264, 406] on div at bounding box center [372, 402] width 704 height 64
click at [288, 96] on icon "undo" at bounding box center [279, 90] width 19 height 23
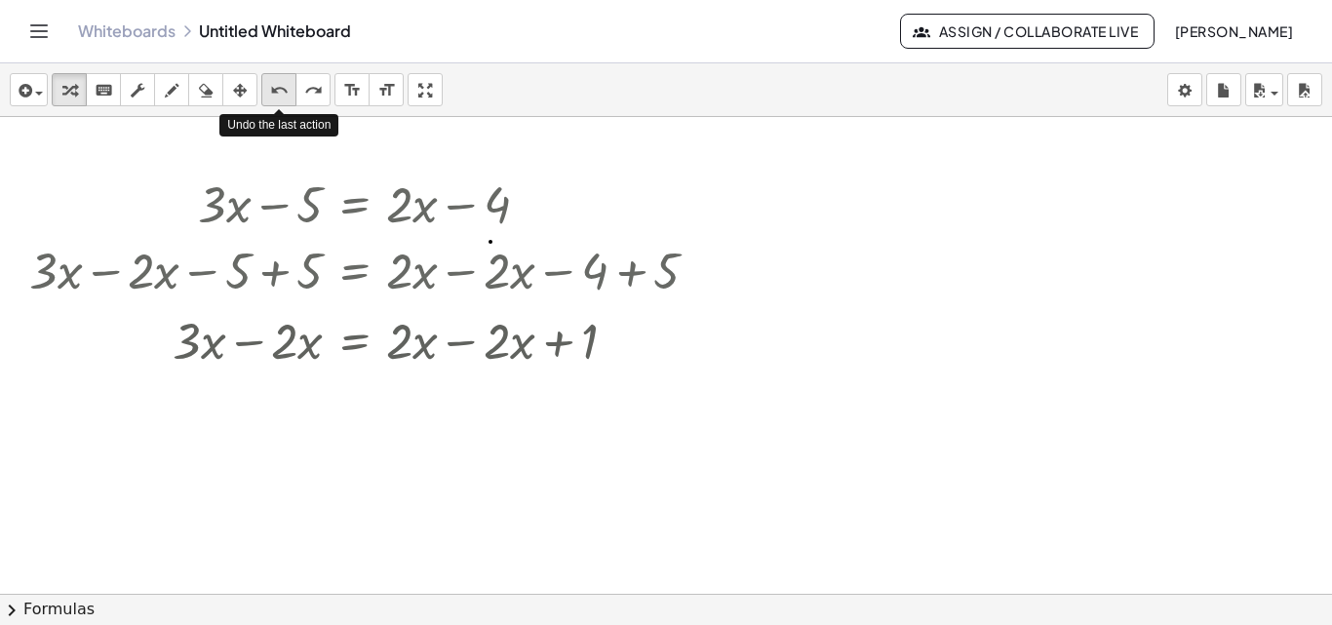
click at [288, 96] on icon "undo" at bounding box center [279, 90] width 19 height 23
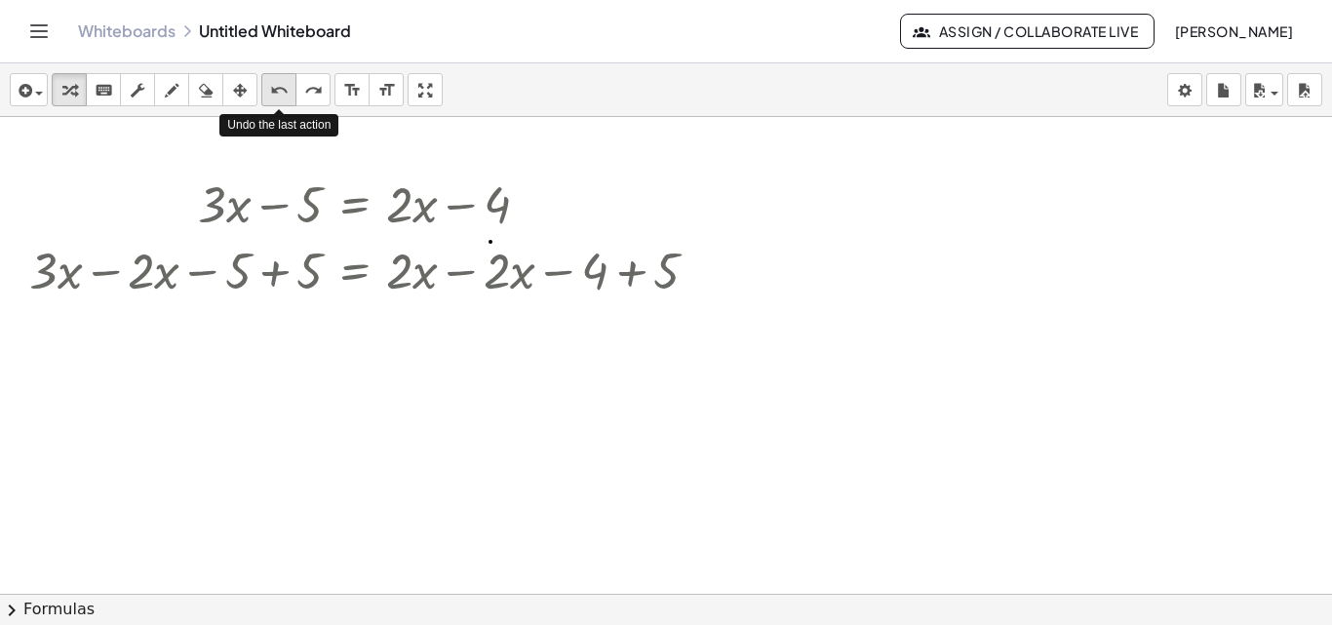
click at [288, 96] on icon "undo" at bounding box center [279, 90] width 19 height 23
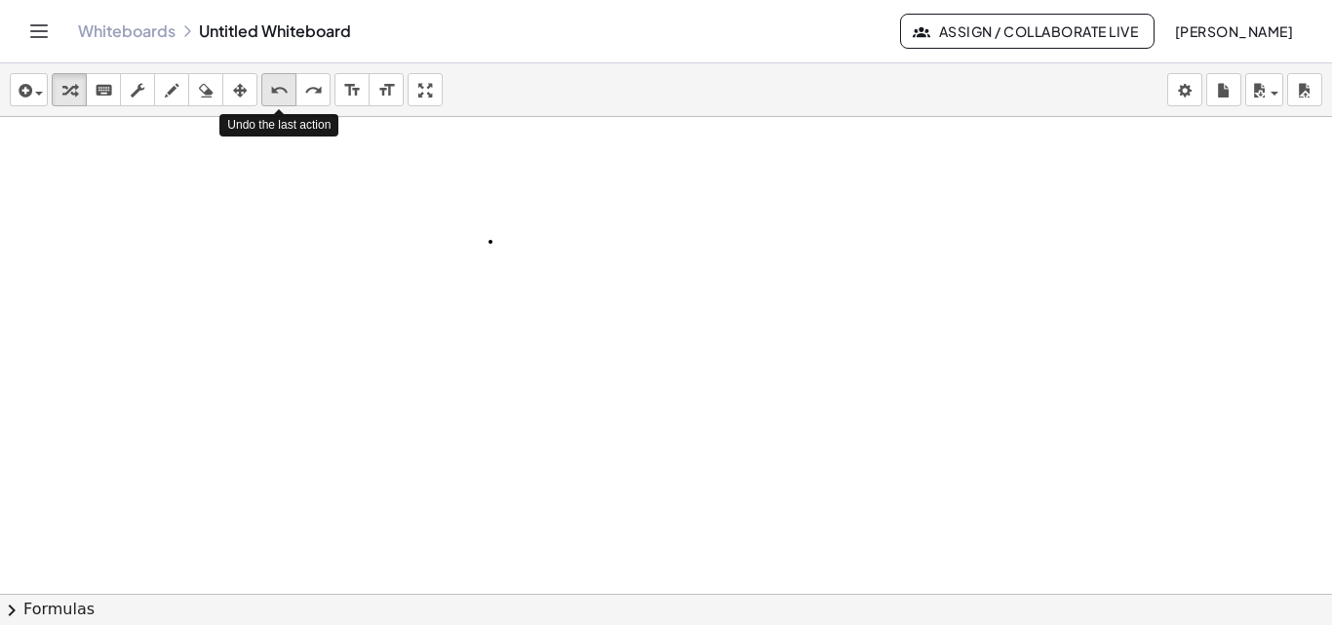
click at [288, 96] on icon "undo" at bounding box center [279, 90] width 19 height 23
click at [36, 91] on div "button" at bounding box center [29, 89] width 28 height 23
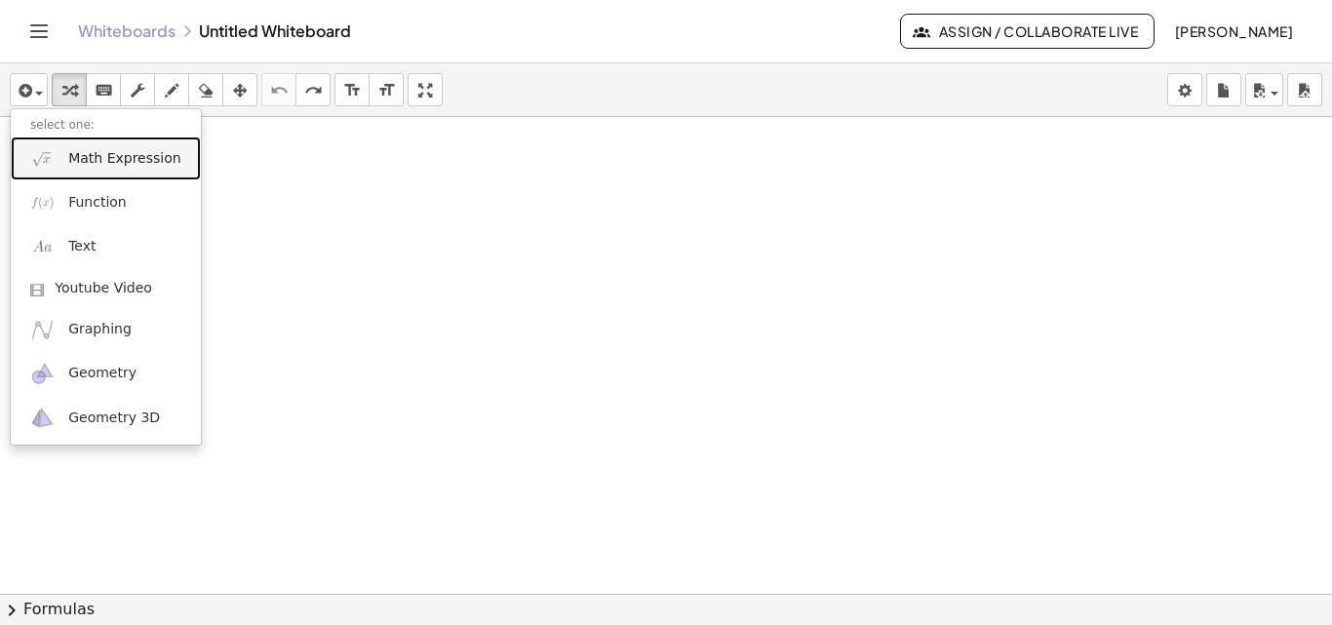
click at [78, 156] on span "Math Expression" at bounding box center [124, 159] width 112 height 20
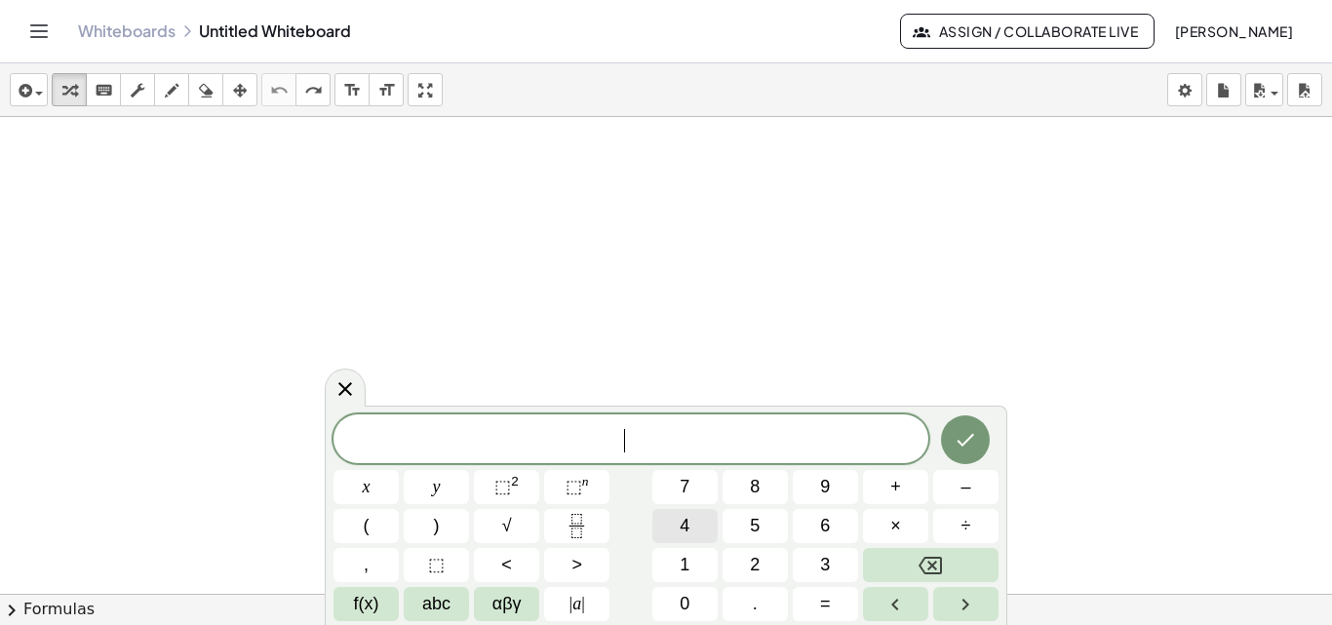
click at [681, 528] on span "4" at bounding box center [685, 526] width 10 height 26
click at [386, 492] on button "x" at bounding box center [366, 487] width 65 height 34
click at [972, 502] on button "–" at bounding box center [965, 487] width 65 height 34
click at [825, 567] on span "3" at bounding box center [825, 565] width 10 height 26
click at [826, 612] on span "=" at bounding box center [825, 604] width 11 height 26
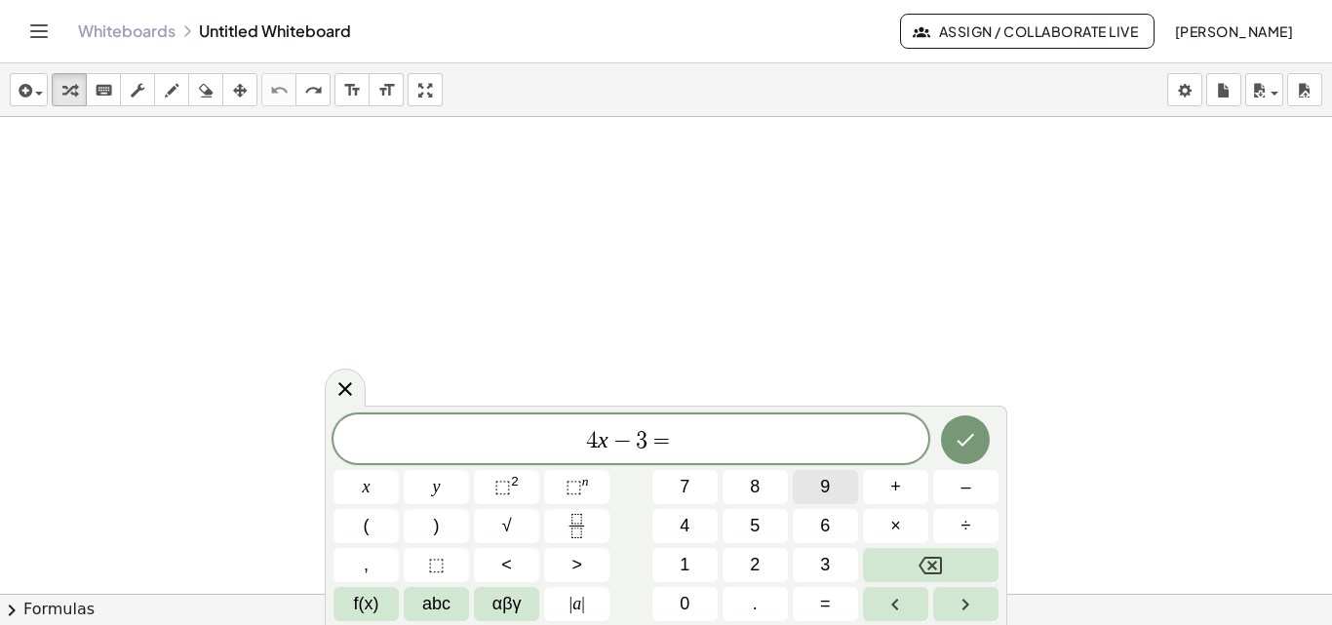
click at [819, 489] on button "9" at bounding box center [825, 487] width 65 height 34
click at [962, 442] on icon "Done" at bounding box center [965, 439] width 23 height 23
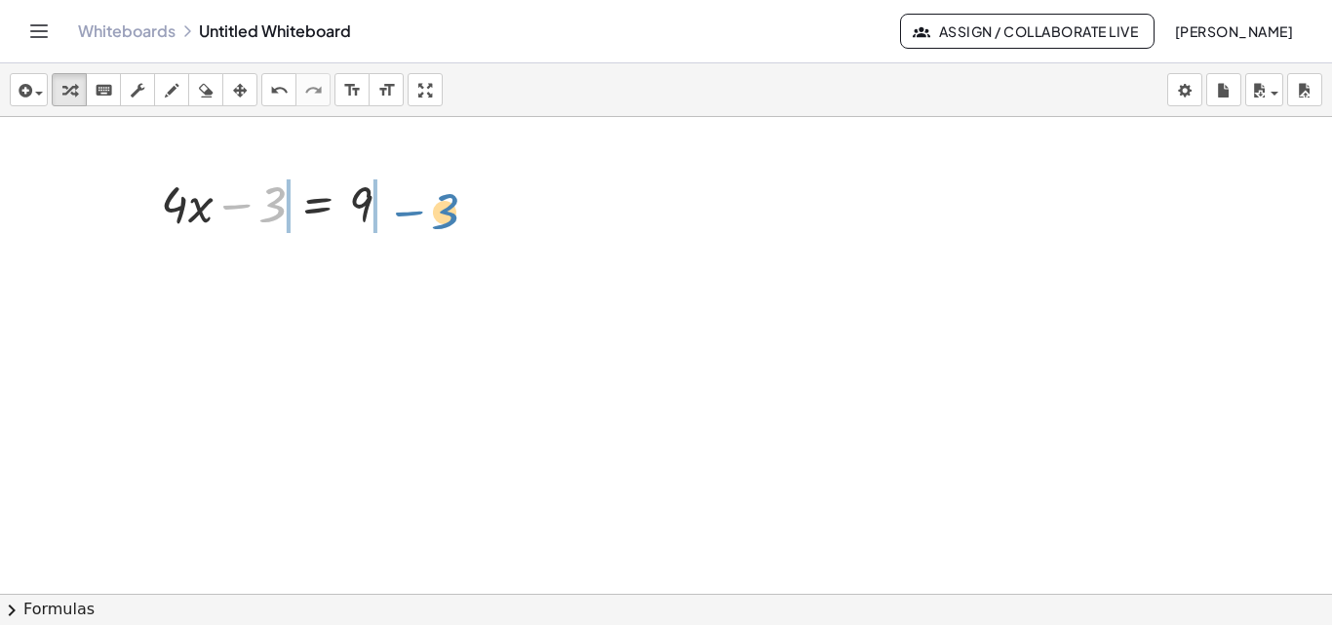
drag, startPoint x: 266, startPoint y: 208, endPoint x: 439, endPoint y: 215, distance: 172.8
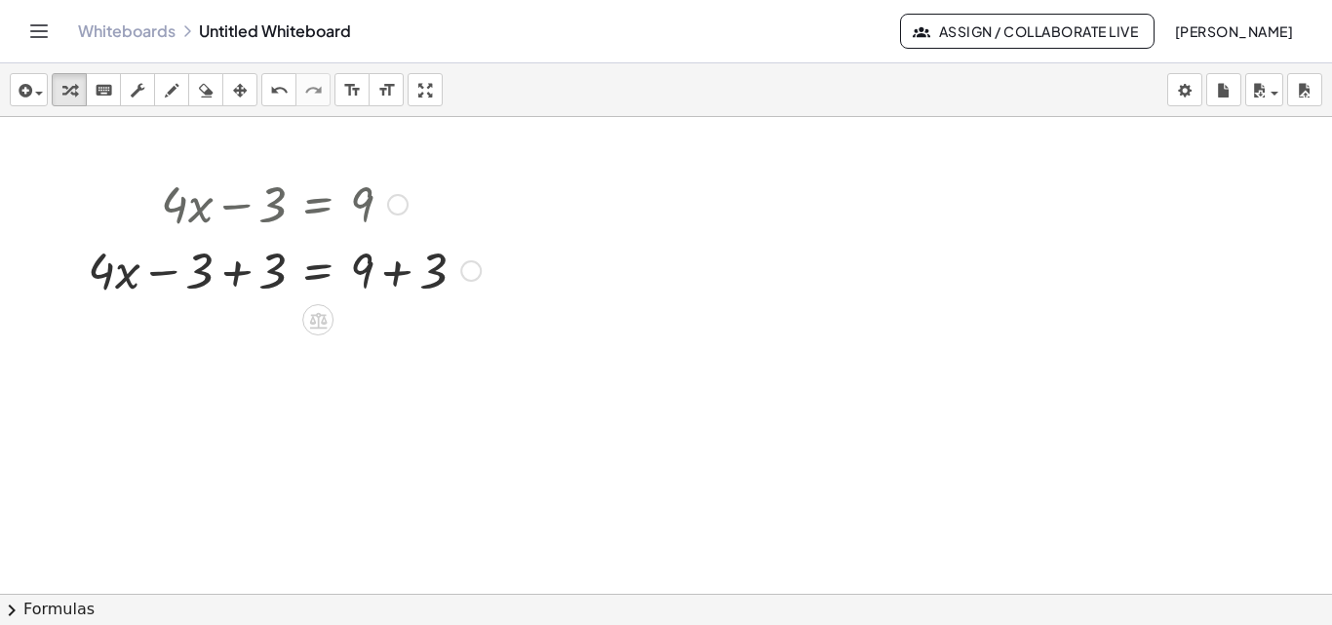
click at [389, 278] on div at bounding box center [284, 269] width 413 height 66
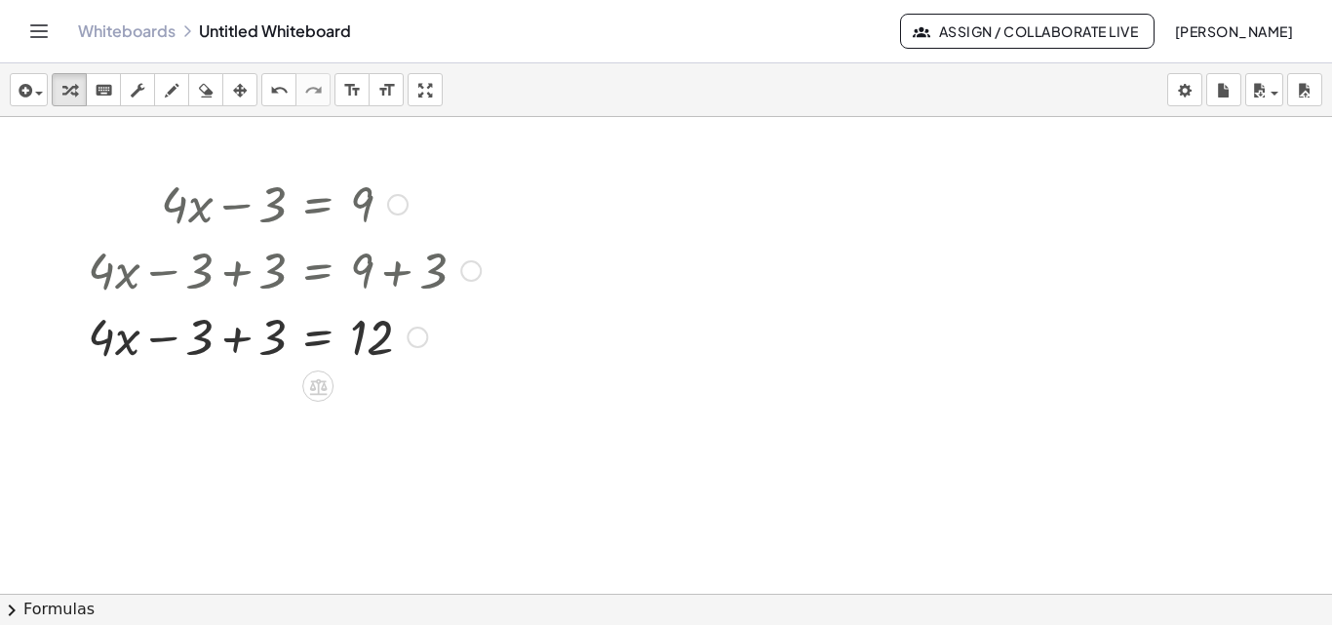
click at [472, 268] on div at bounding box center [470, 270] width 21 height 21
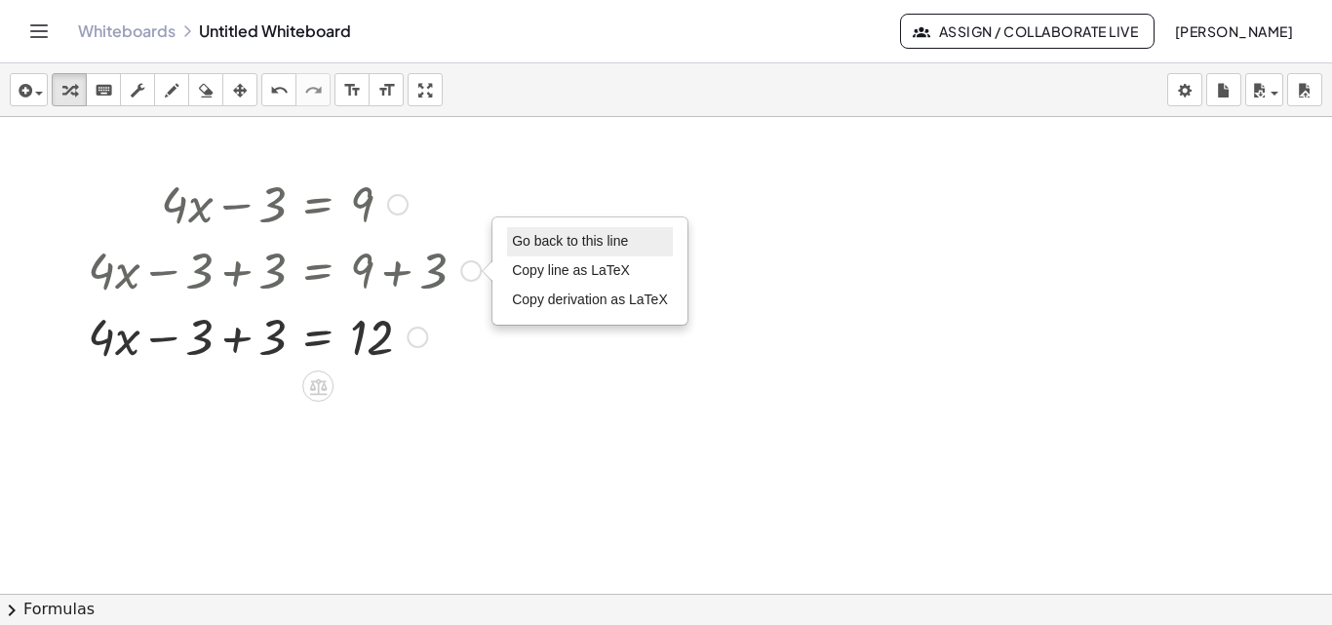
click at [551, 246] on span "Go back to this line" at bounding box center [570, 241] width 116 height 16
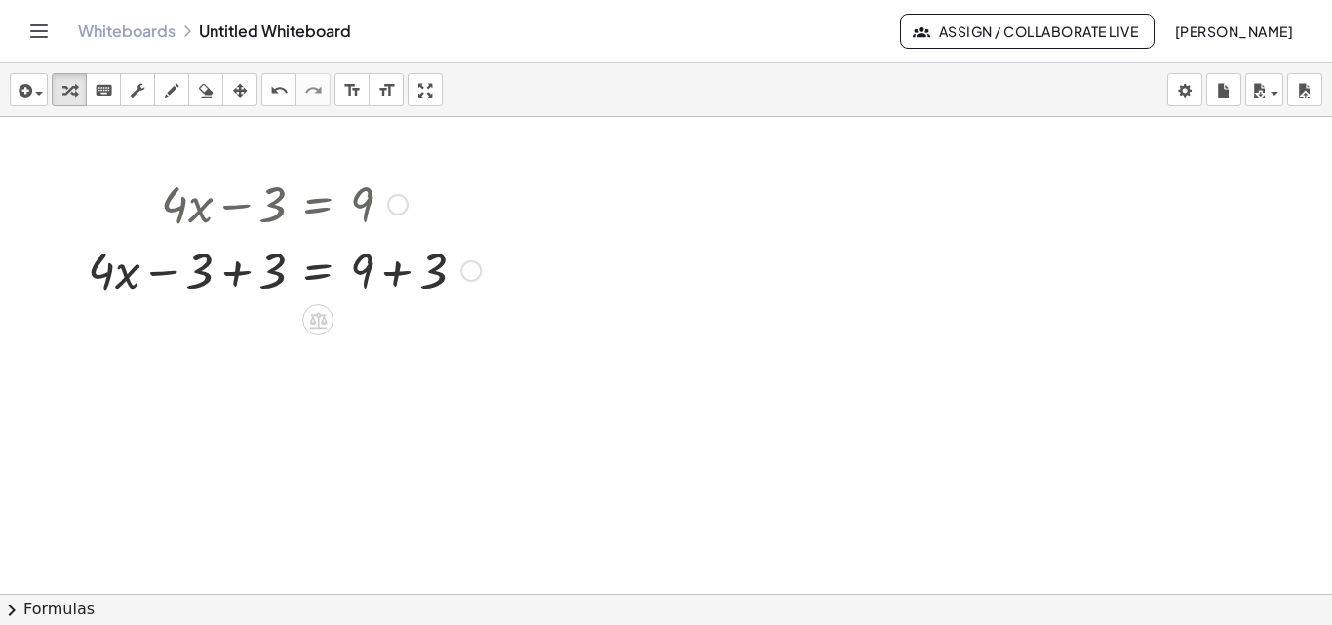
click at [470, 272] on div "Go back to this line Copy line as LaTeX Copy derivation as LaTeX" at bounding box center [470, 270] width 21 height 21
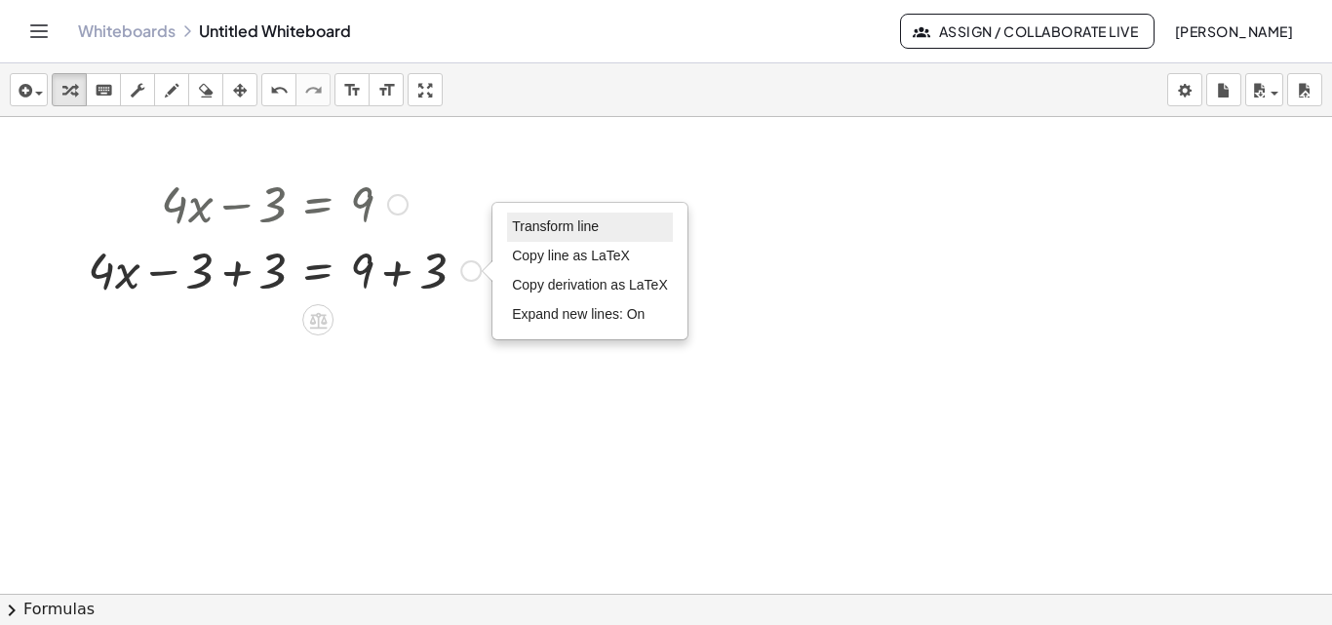
click at [573, 232] on span "Transform line" at bounding box center [555, 226] width 87 height 16
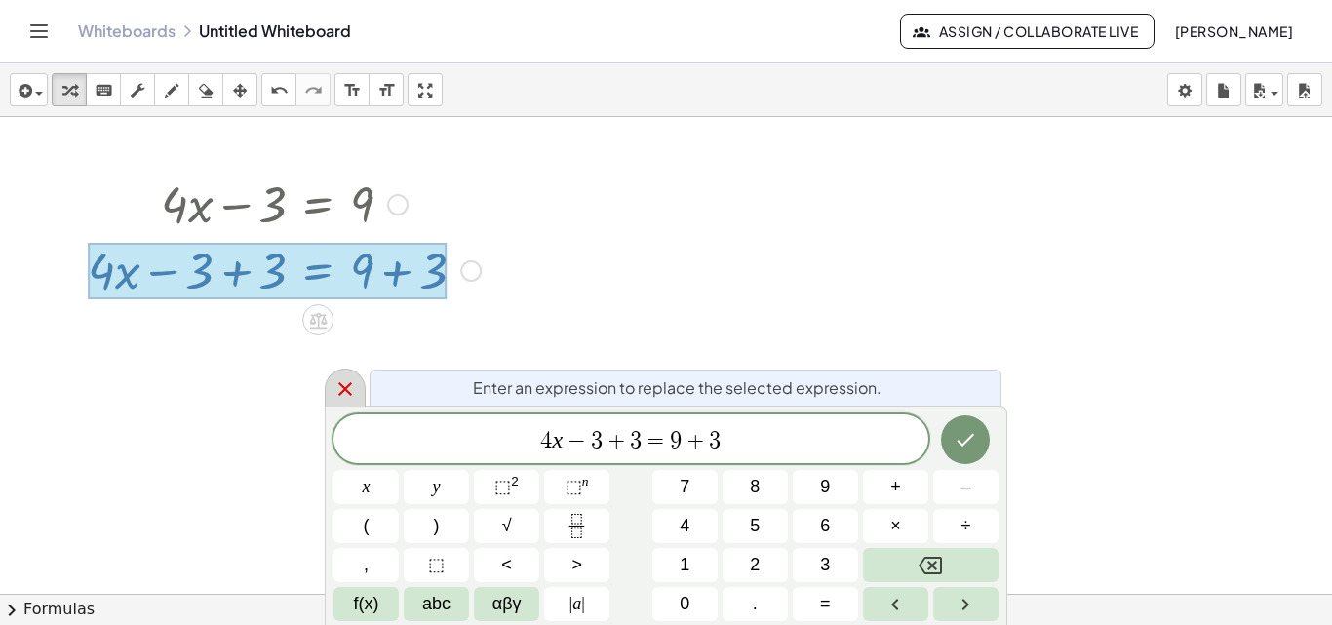
click at [351, 382] on icon at bounding box center [345, 388] width 23 height 23
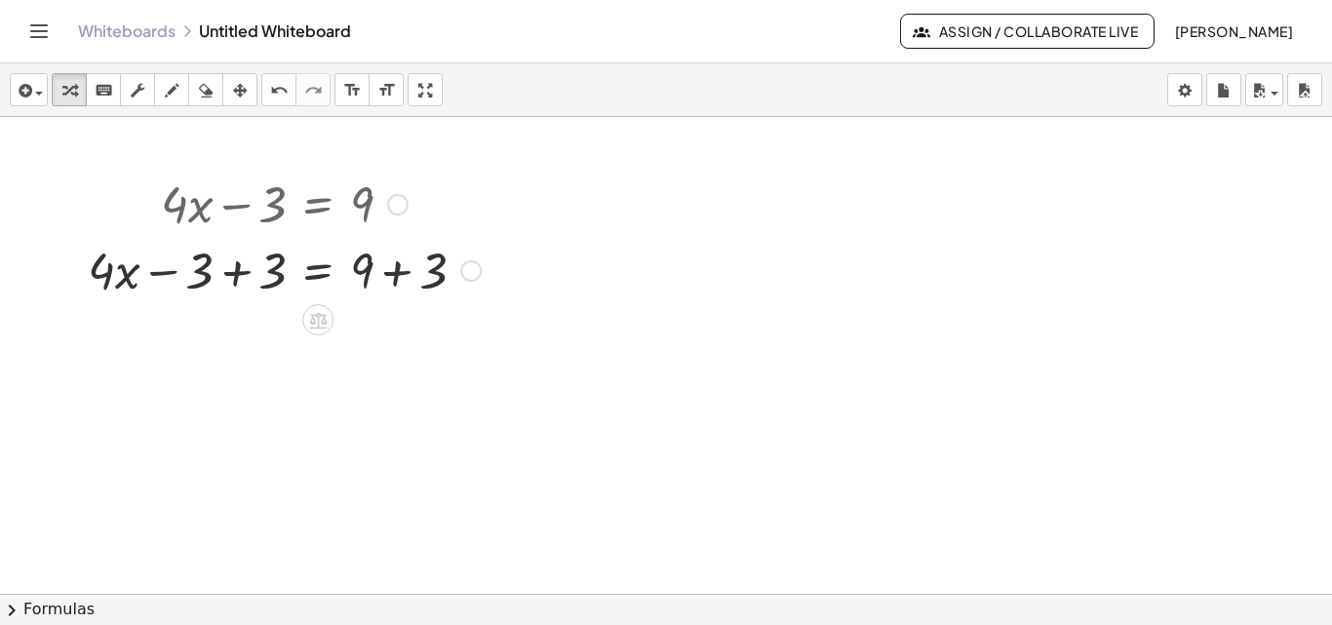
click at [468, 273] on div "Transform line Copy line as LaTeX Copy derivation as LaTeX Expand new lines: On" at bounding box center [470, 270] width 21 height 21
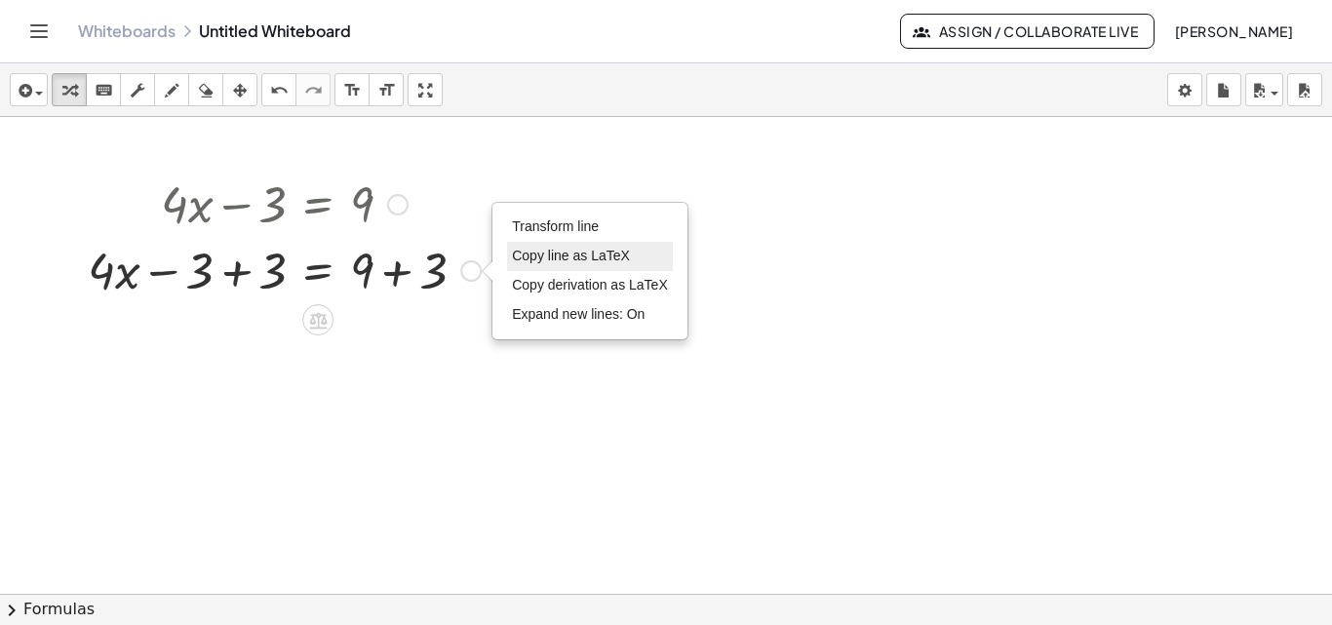
click at [573, 268] on li "Copy line as LaTeX" at bounding box center [590, 256] width 166 height 29
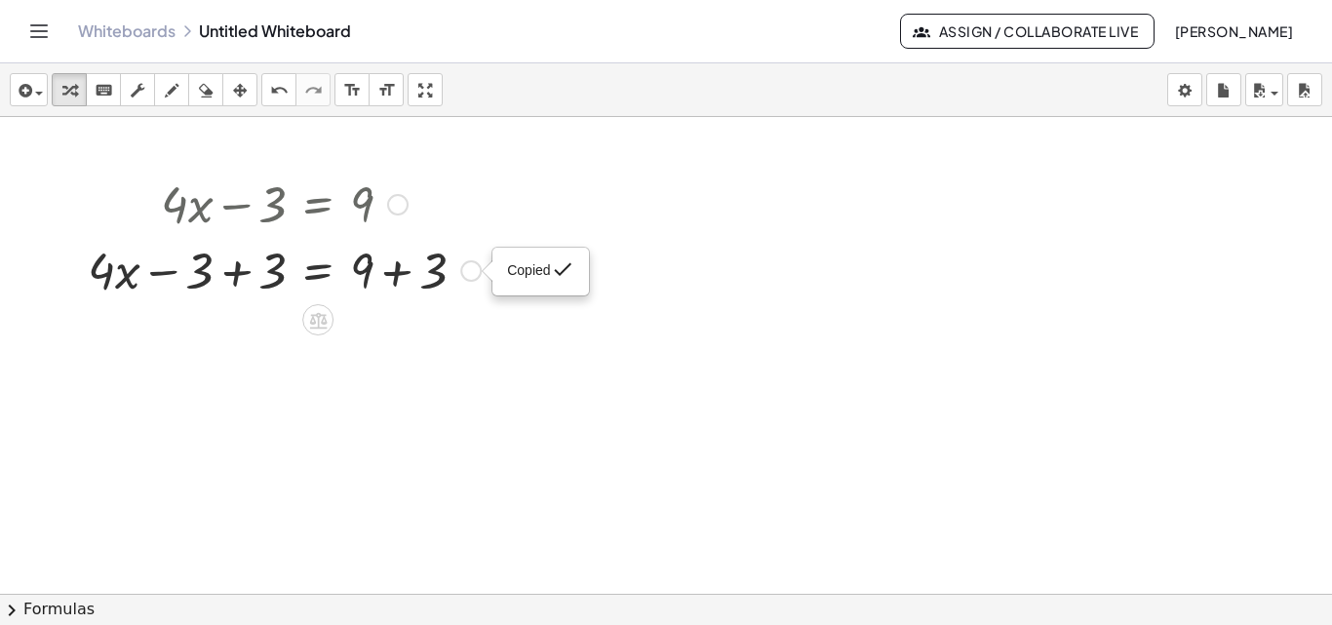
click at [469, 275] on div "Copied done" at bounding box center [470, 270] width 21 height 21
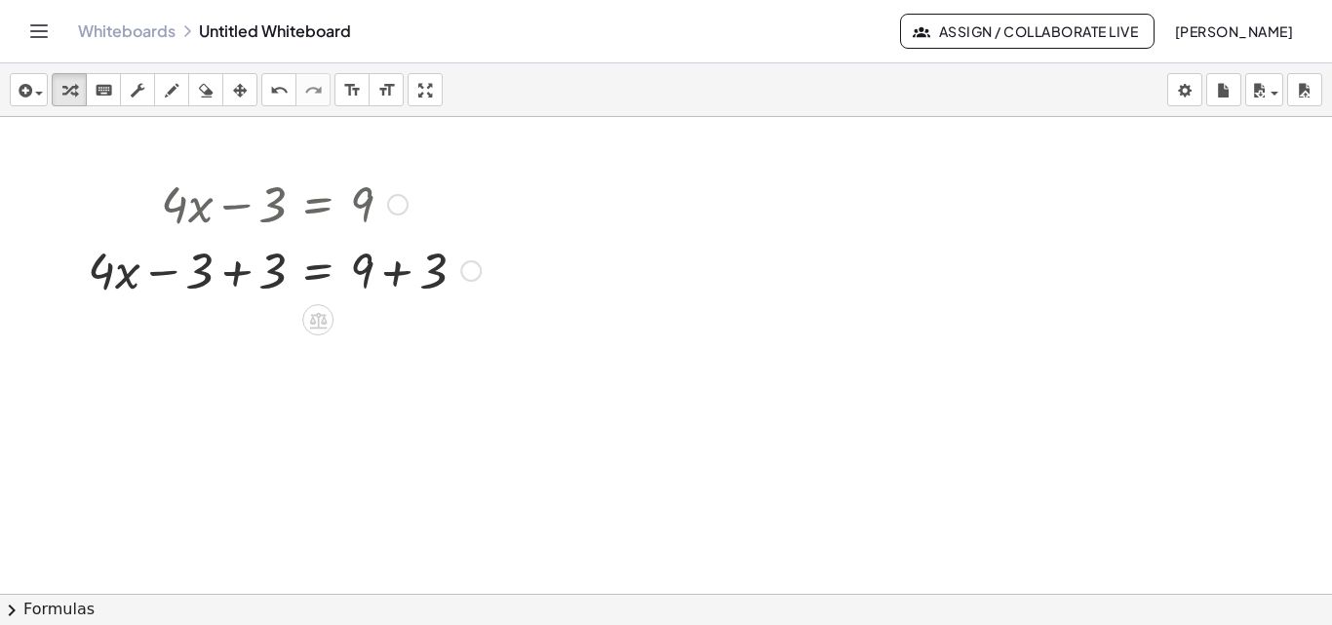
click at [398, 273] on div at bounding box center [284, 269] width 413 height 66
click at [398, 273] on div at bounding box center [257, 269] width 359 height 66
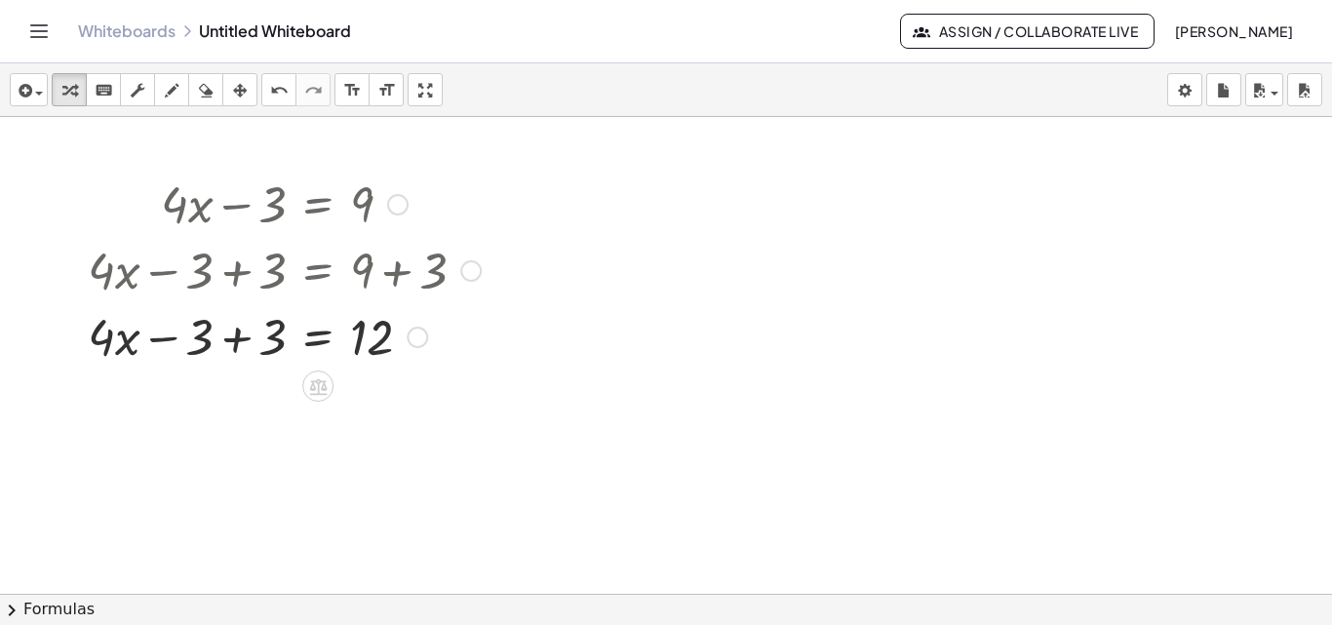
drag, startPoint x: 231, startPoint y: 337, endPoint x: 748, endPoint y: 367, distance: 517.7
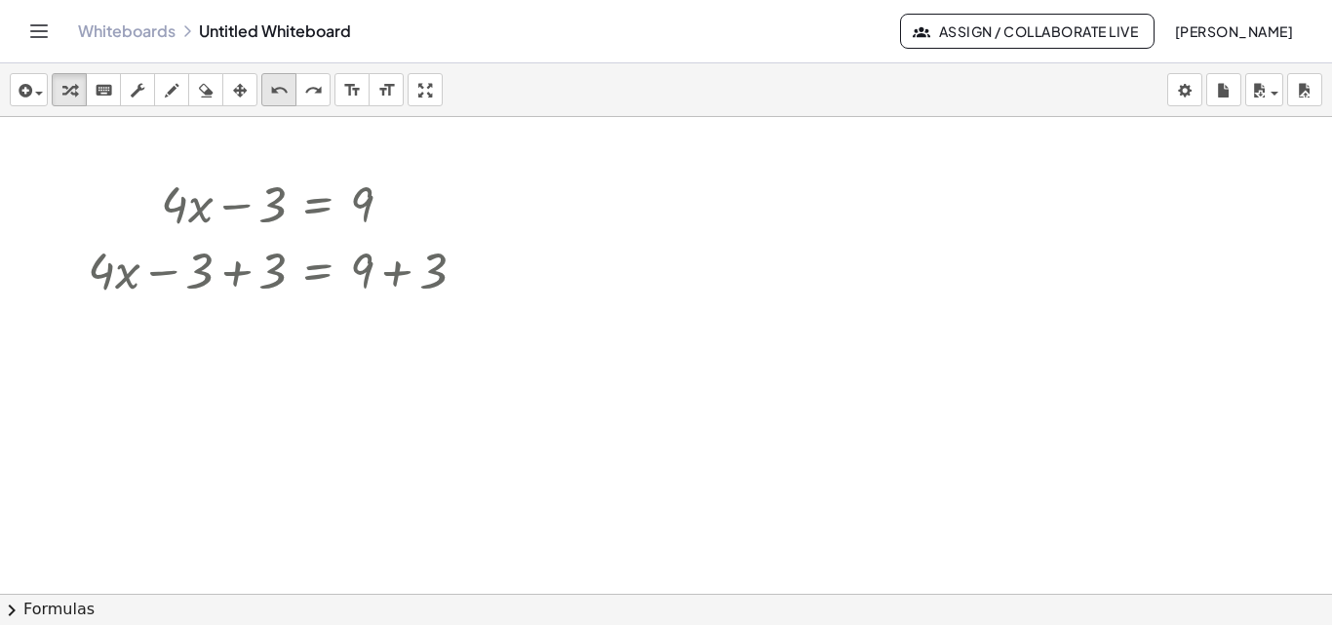
click at [264, 86] on button "undo undo" at bounding box center [278, 89] width 35 height 33
click at [204, 274] on div at bounding box center [284, 269] width 413 height 66
click at [206, 274] on div at bounding box center [284, 269] width 413 height 66
click at [254, 277] on div at bounding box center [284, 269] width 413 height 66
click at [429, 272] on div at bounding box center [284, 269] width 413 height 66
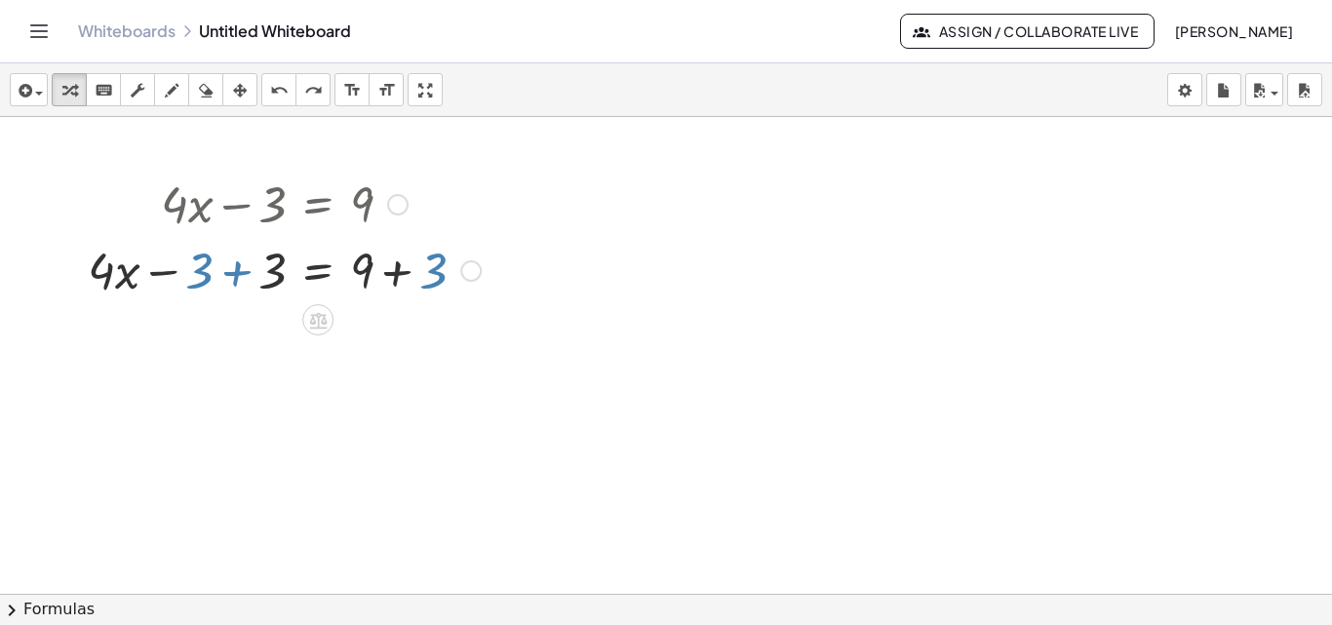
click at [364, 276] on div at bounding box center [284, 269] width 413 height 66
click at [277, 269] on div at bounding box center [284, 269] width 413 height 66
click at [266, 273] on div at bounding box center [284, 269] width 413 height 66
click at [266, 273] on div at bounding box center [320, 269] width 339 height 66
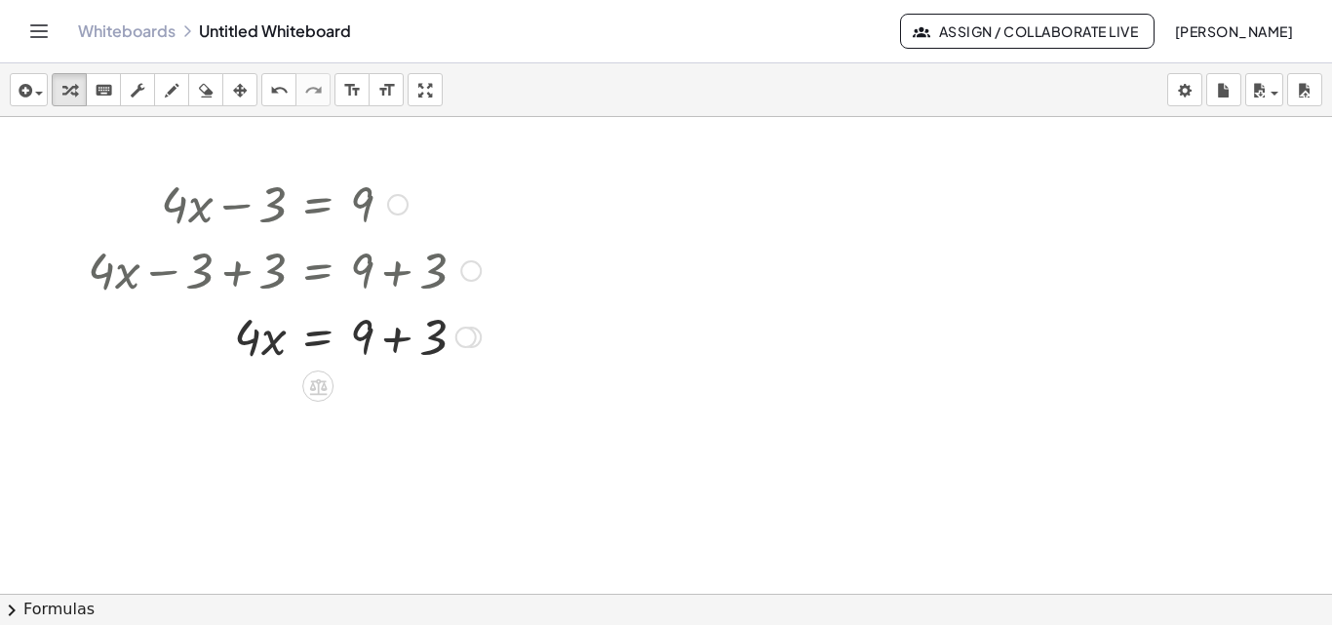
click at [405, 347] on div at bounding box center [284, 335] width 413 height 66
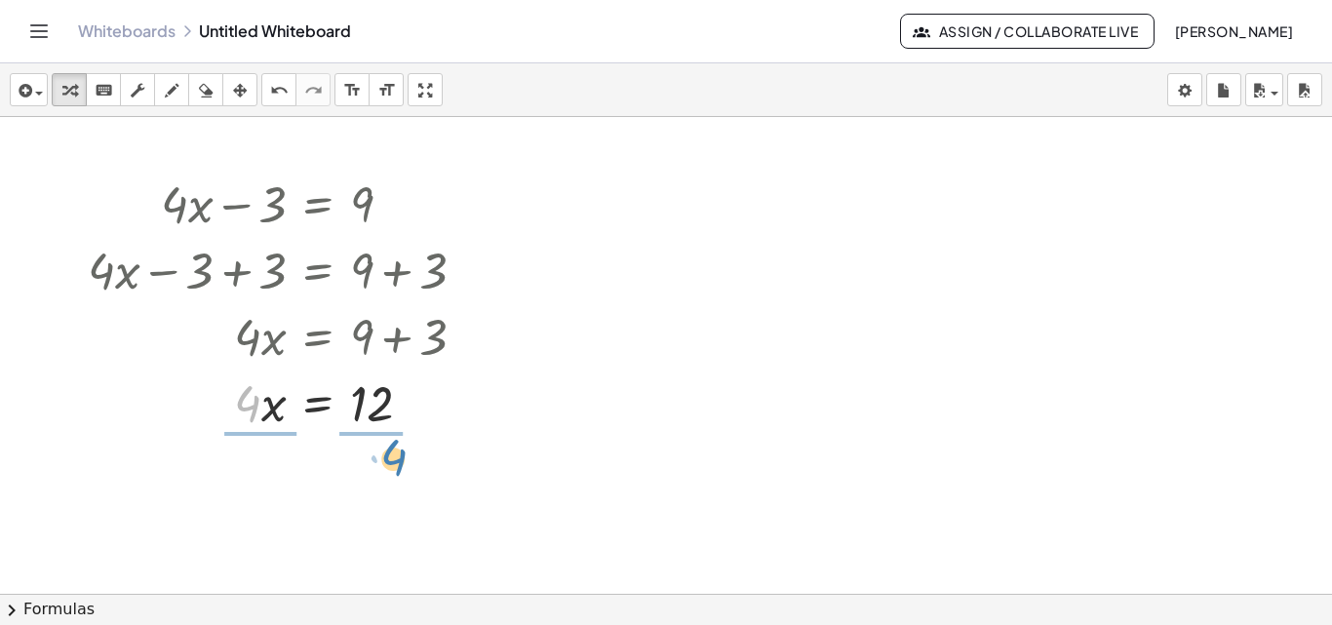
drag, startPoint x: 257, startPoint y: 410, endPoint x: 405, endPoint y: 463, distance: 156.7
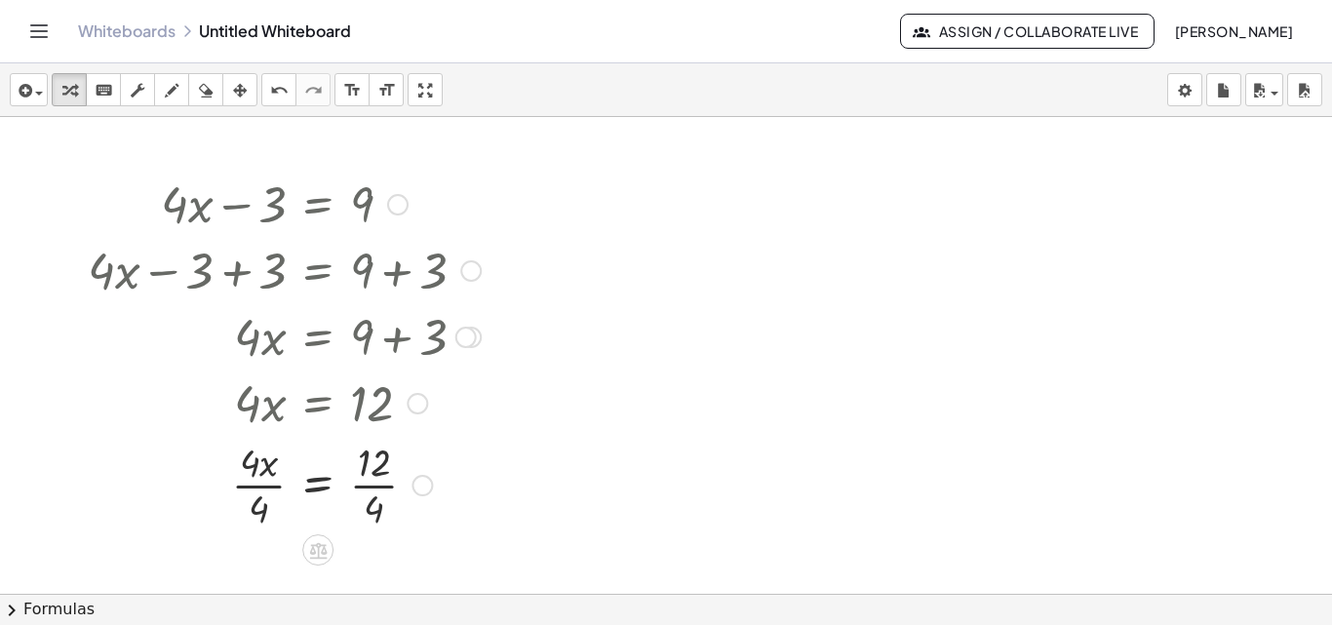
click at [374, 470] on div at bounding box center [284, 484] width 413 height 98
click at [374, 471] on div at bounding box center [284, 484] width 413 height 98
click at [370, 485] on div at bounding box center [284, 484] width 413 height 98
click at [372, 485] on div at bounding box center [284, 484] width 413 height 98
click at [322, 485] on div at bounding box center [284, 484] width 413 height 98
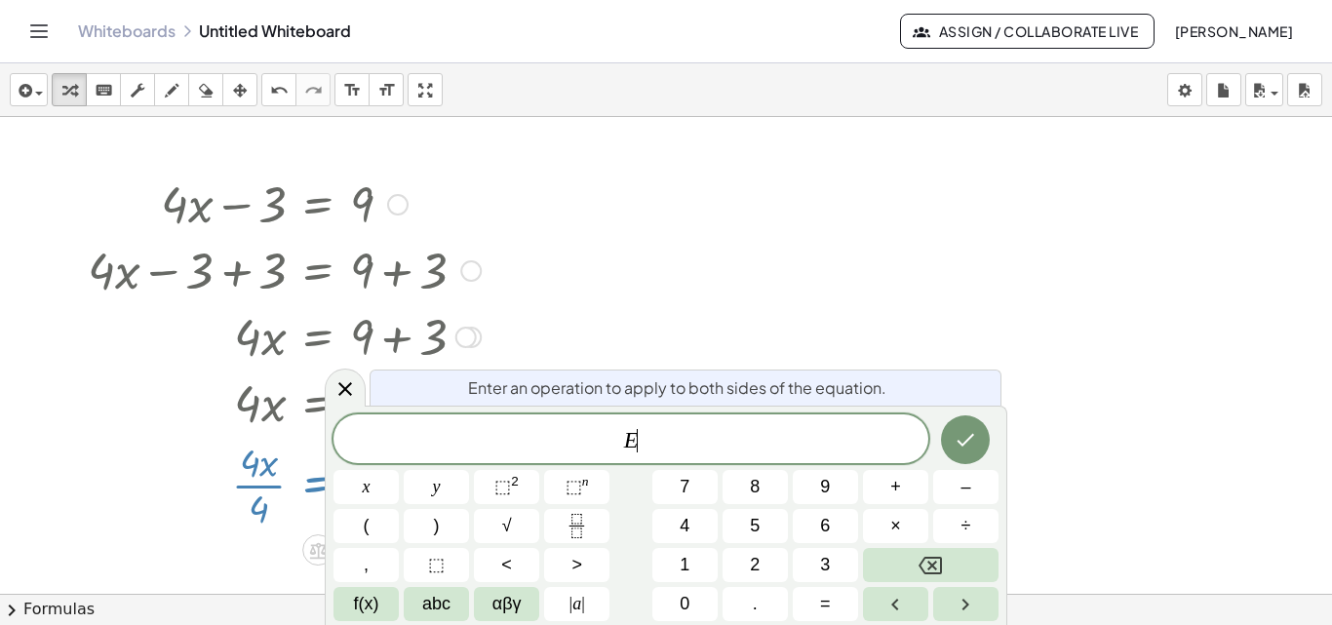
click at [322, 485] on div at bounding box center [284, 484] width 413 height 98
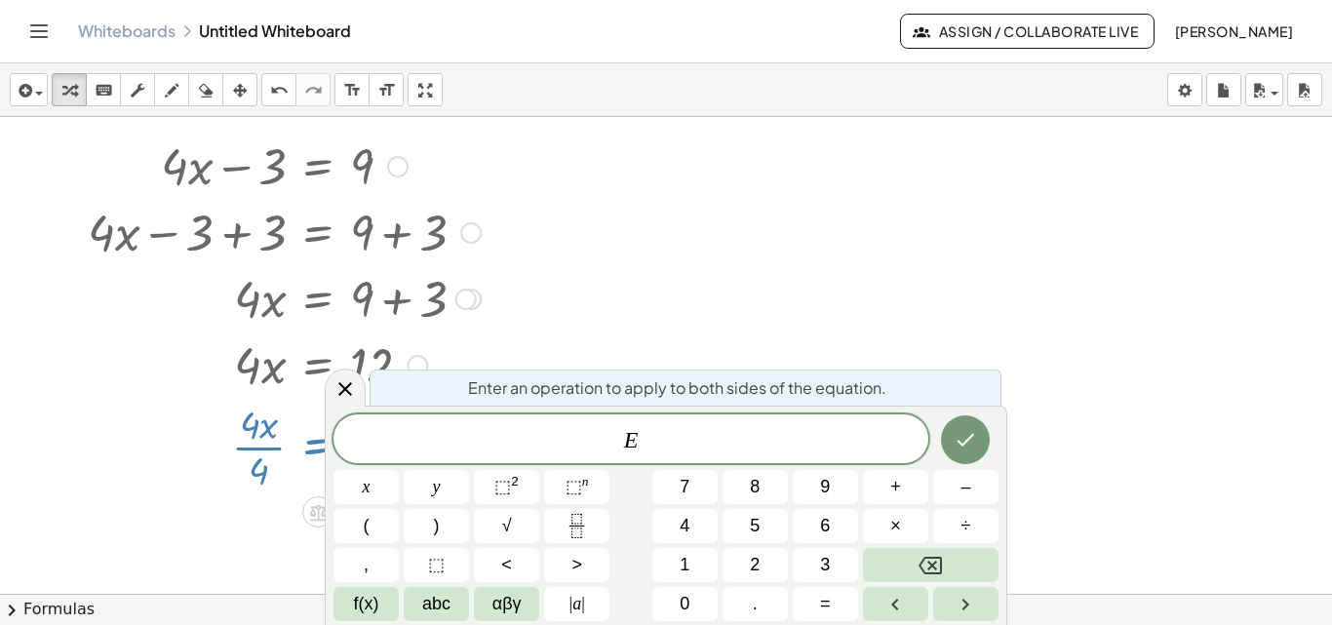
click at [674, 244] on div at bounding box center [666, 600] width 1332 height 1042
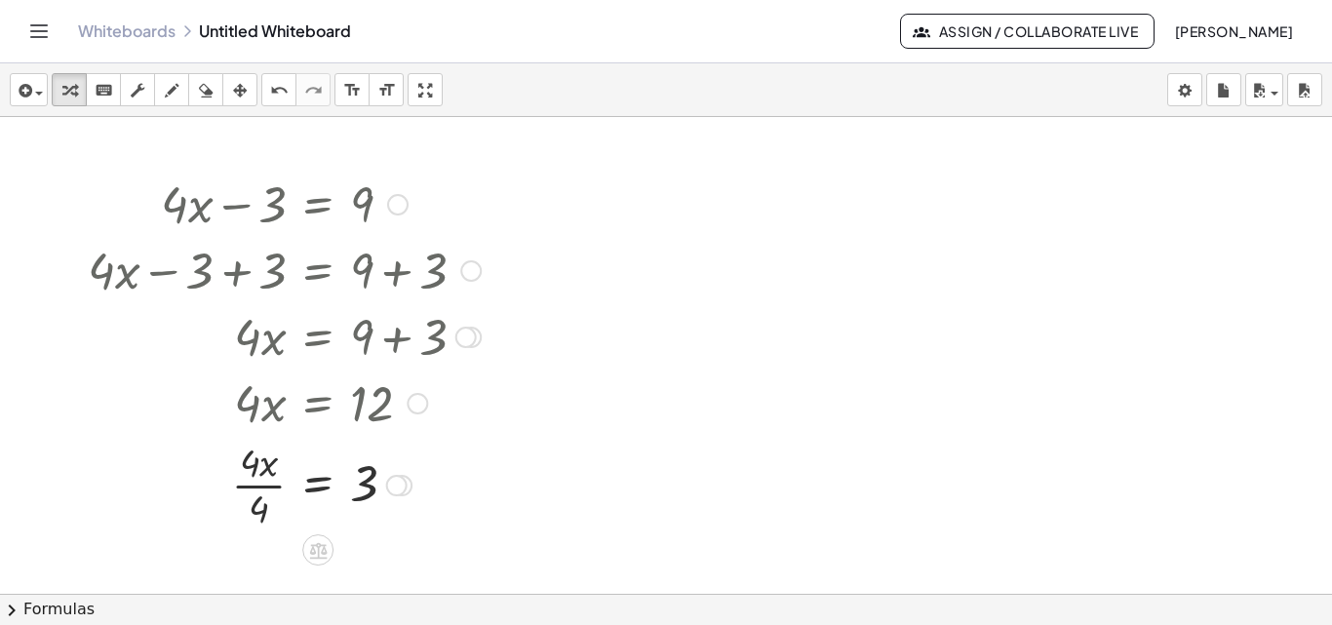
click at [321, 476] on div at bounding box center [284, 484] width 413 height 98
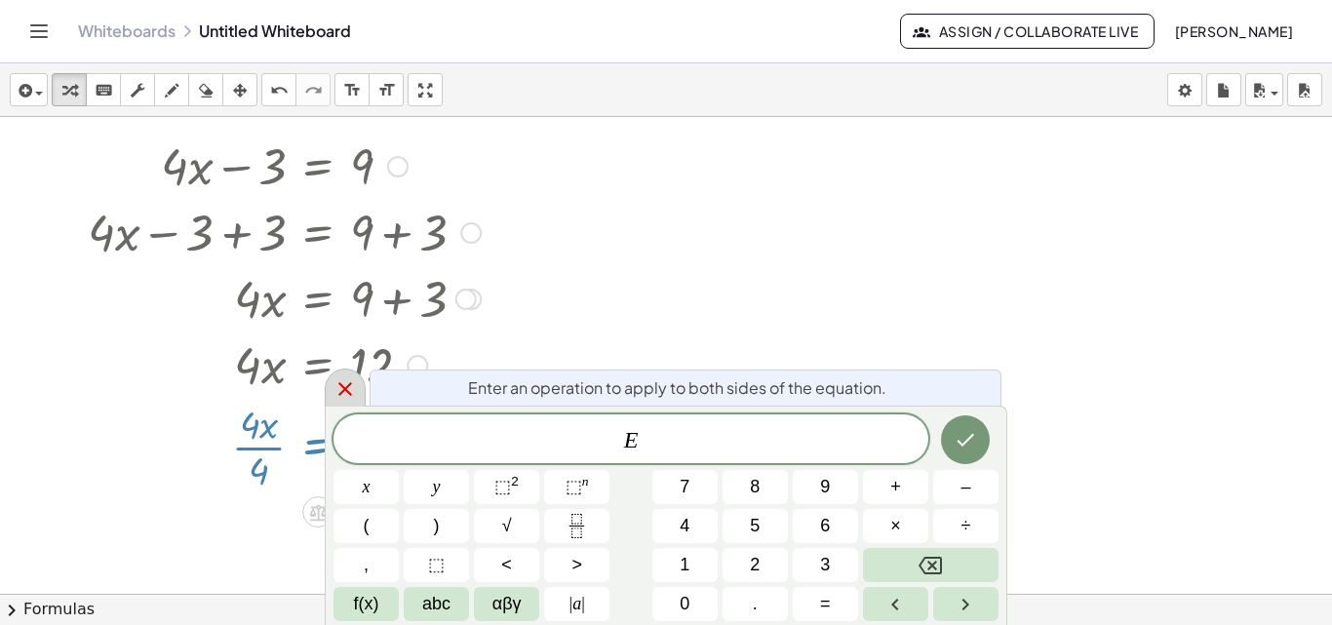
click at [348, 406] on div at bounding box center [345, 388] width 41 height 38
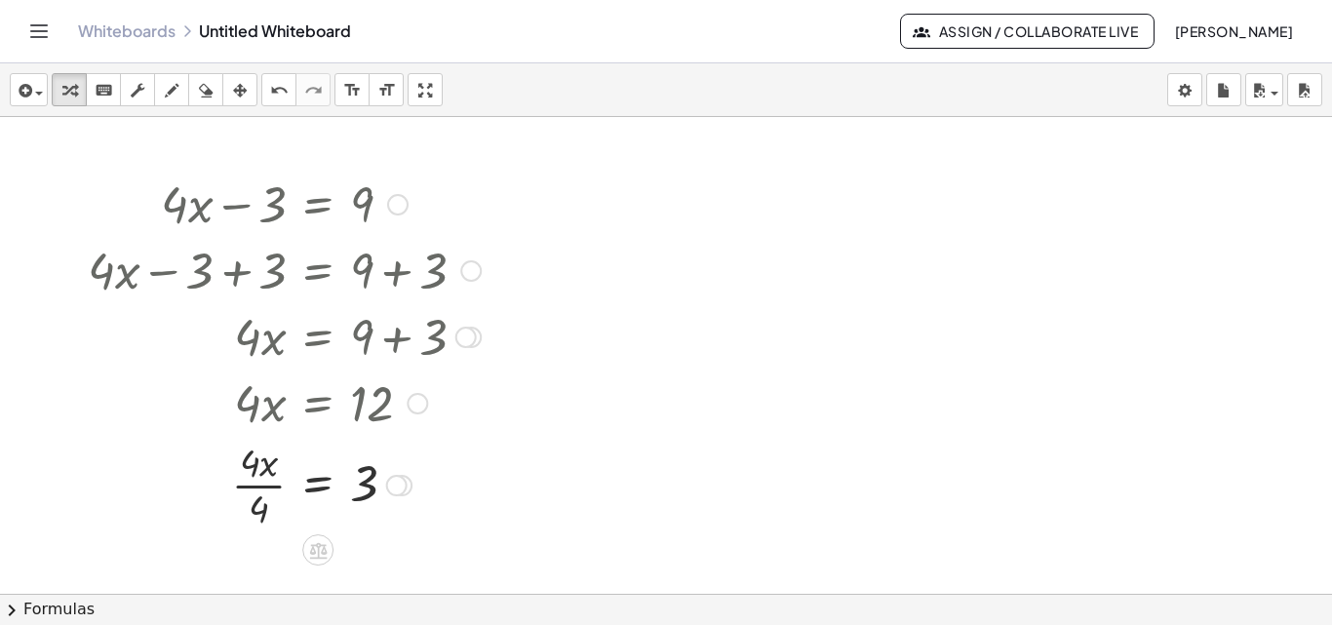
click at [325, 403] on div at bounding box center [283, 402] width 405 height 66
click at [403, 480] on div at bounding box center [396, 485] width 21 height 21
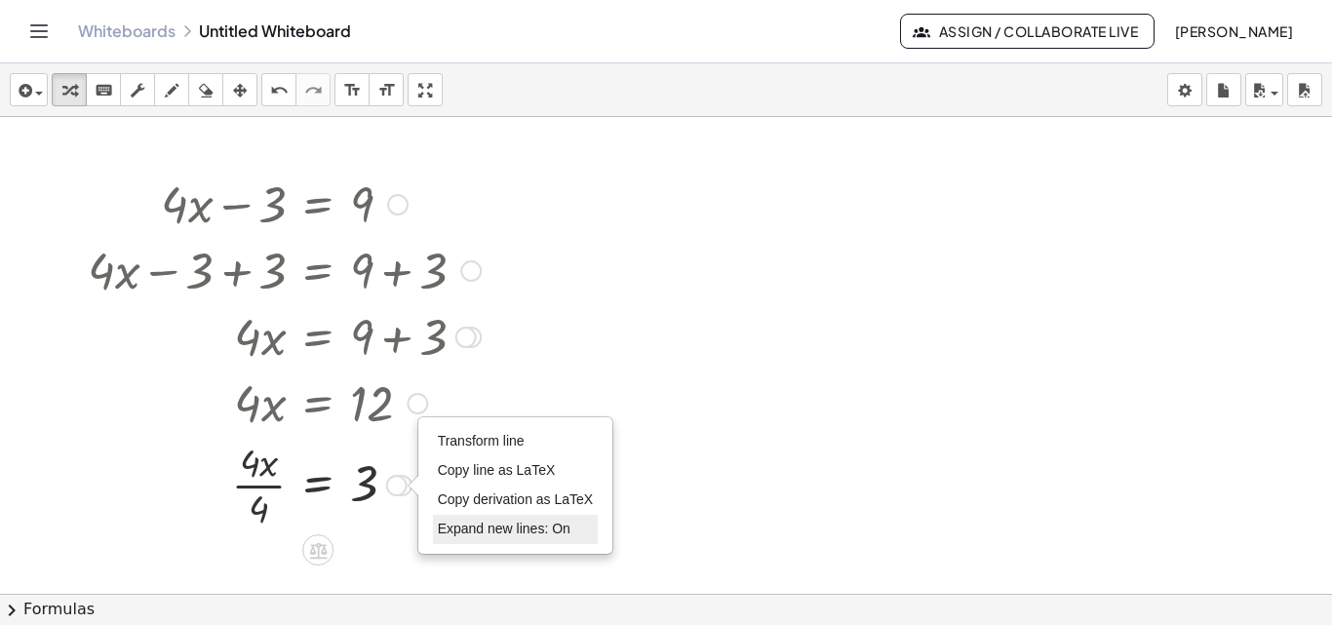
click at [494, 526] on span "Expand new lines: On" at bounding box center [504, 529] width 133 height 16
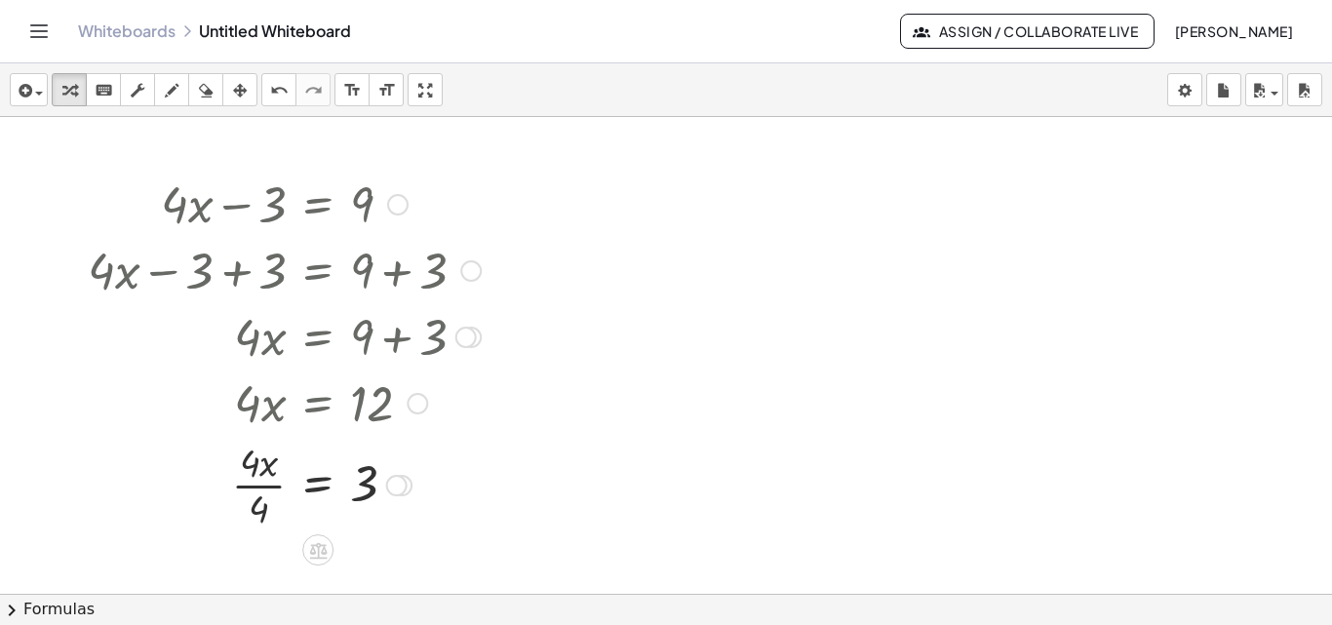
click at [415, 492] on div at bounding box center [284, 484] width 413 height 98
drag, startPoint x: 349, startPoint y: 476, endPoint x: 772, endPoint y: 429, distance: 425.9
click at [270, 467] on div at bounding box center [284, 484] width 413 height 98
click at [266, 478] on div at bounding box center [284, 484] width 413 height 98
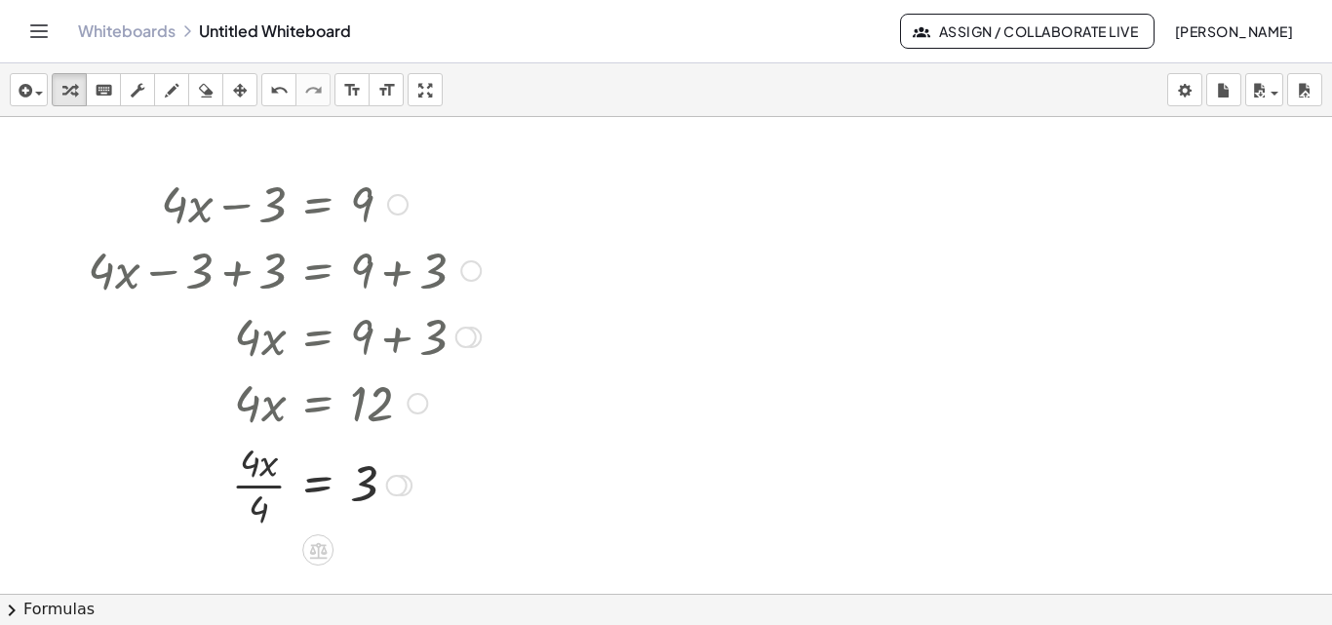
click at [266, 478] on div at bounding box center [284, 484] width 413 height 98
click at [242, 413] on div at bounding box center [284, 402] width 413 height 66
click at [391, 489] on div "Transform line Copy line as LaTeX Copy derivation as LaTeX Expand new lines: On" at bounding box center [396, 485] width 21 height 21
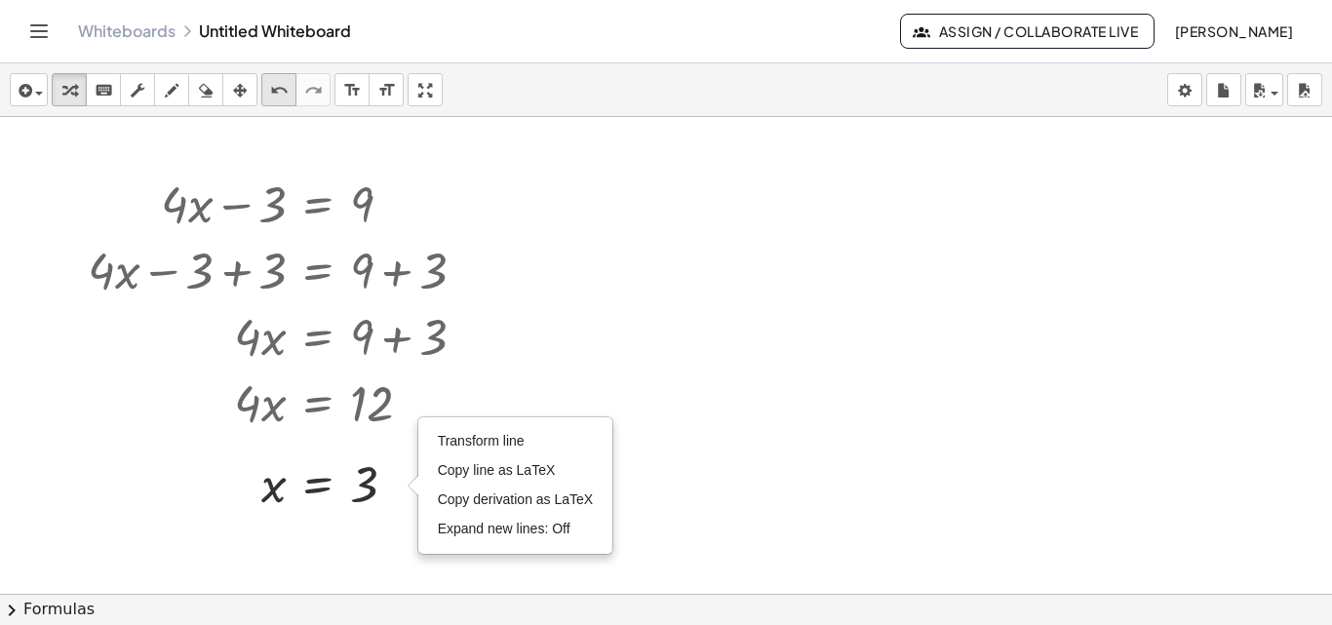
click at [287, 94] on icon "undo" at bounding box center [279, 90] width 19 height 23
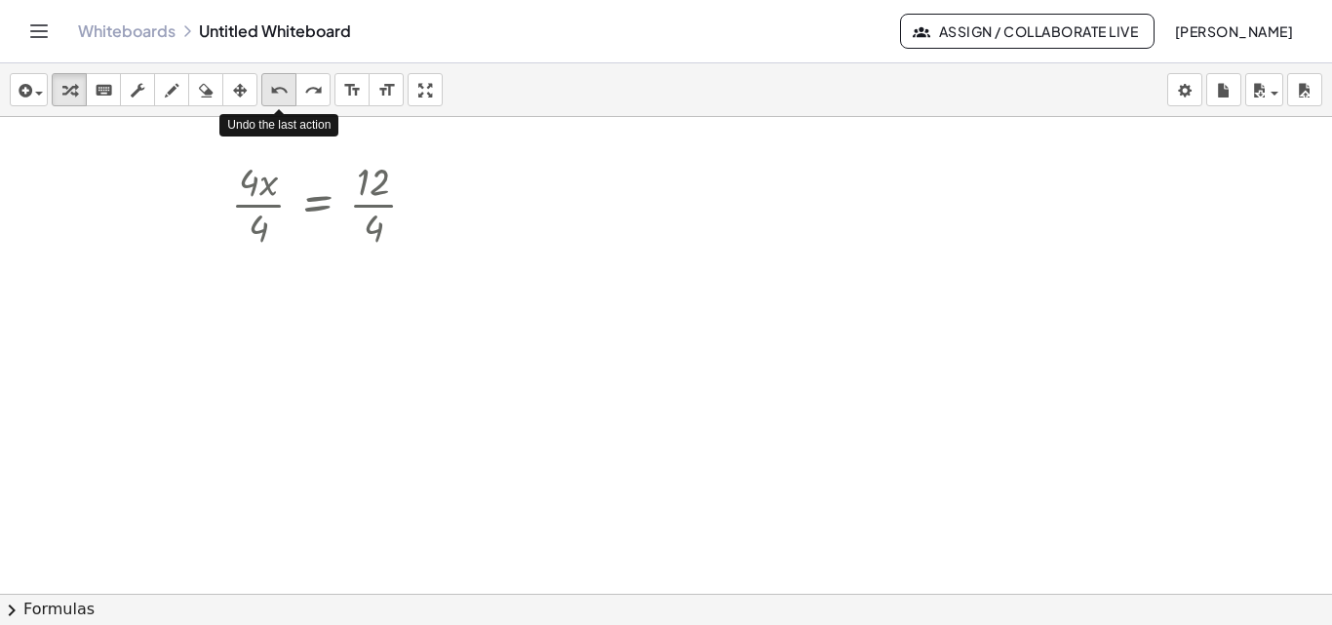
click at [287, 94] on icon "undo" at bounding box center [279, 90] width 19 height 23
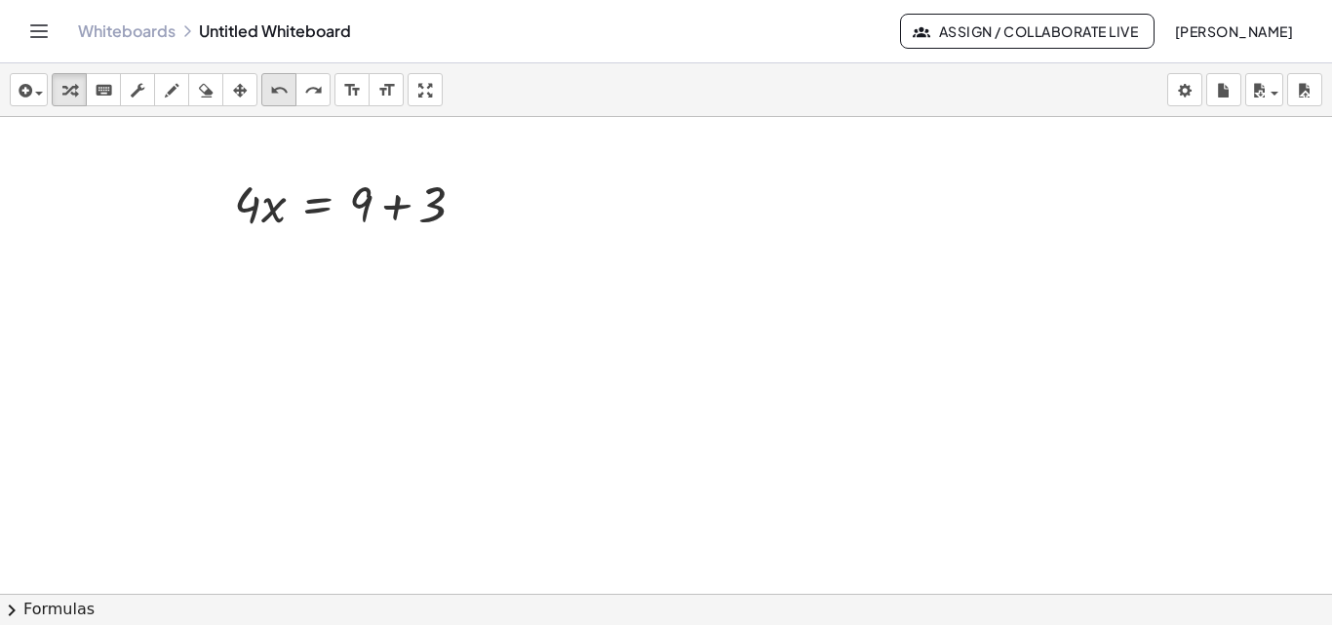
click at [285, 90] on icon "undo" at bounding box center [279, 90] width 19 height 23
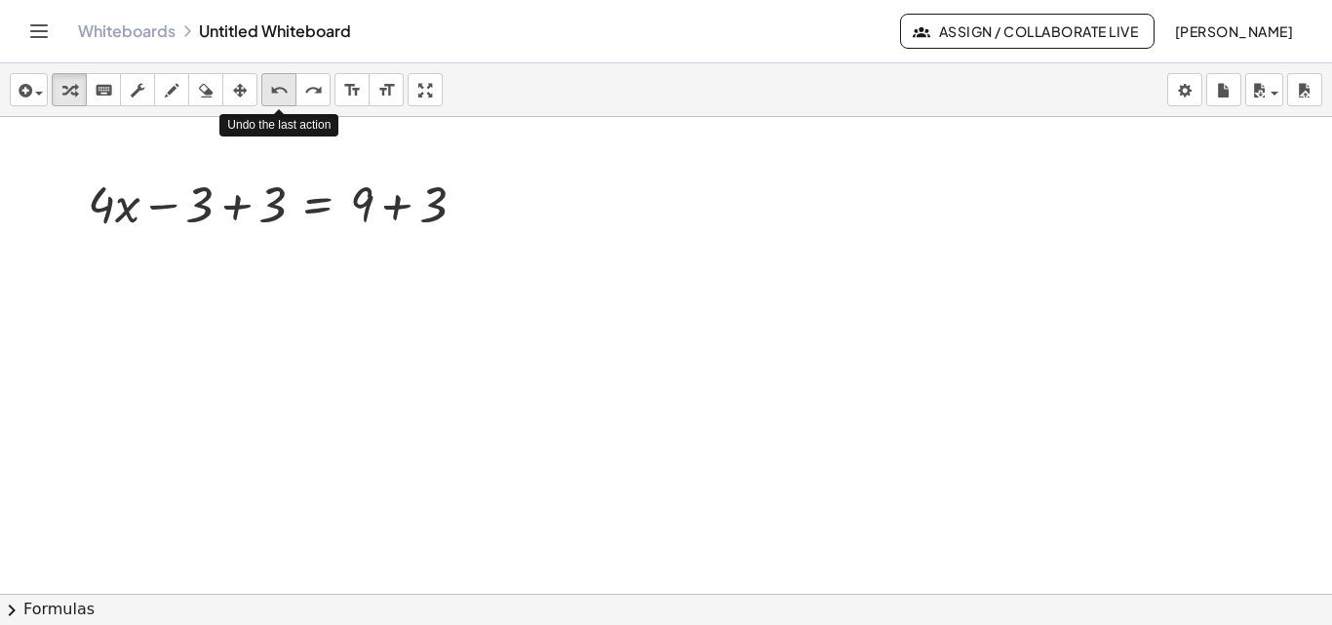
click at [285, 90] on icon "undo" at bounding box center [279, 90] width 19 height 23
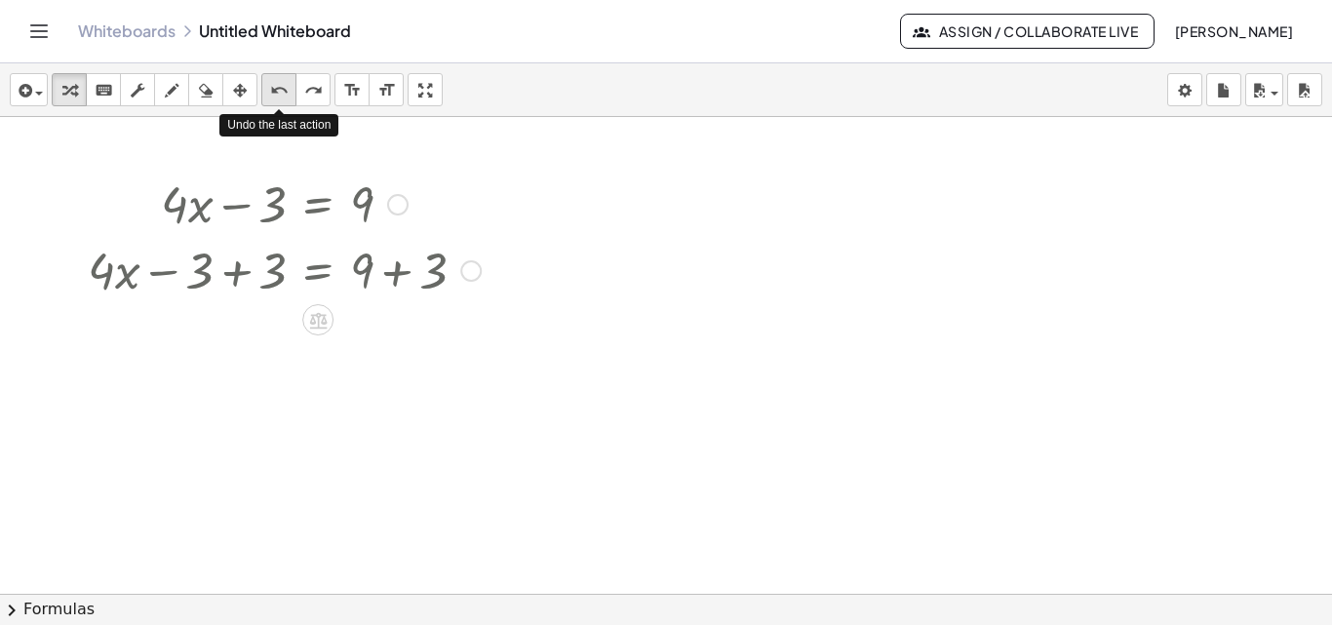
click at [285, 90] on icon "undo" at bounding box center [279, 90] width 19 height 23
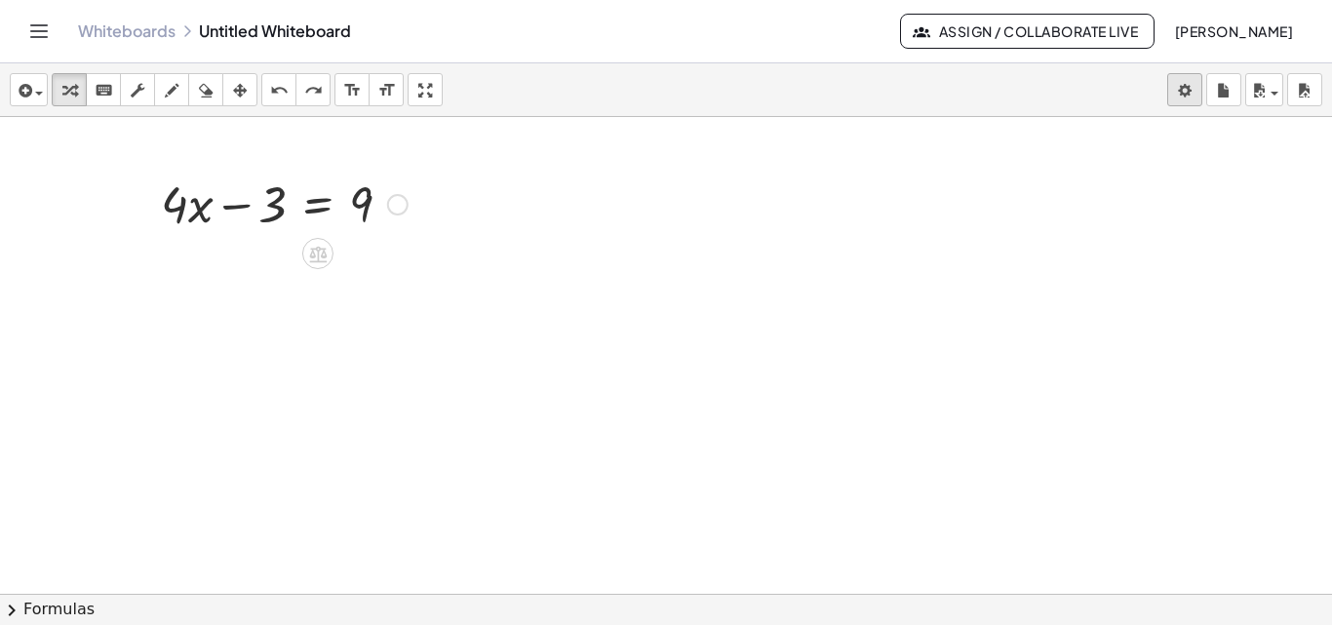
click at [1179, 94] on body "Graspable Math Activities Get Started Activity Bank Assigned Work Classes White…" at bounding box center [666, 312] width 1332 height 625
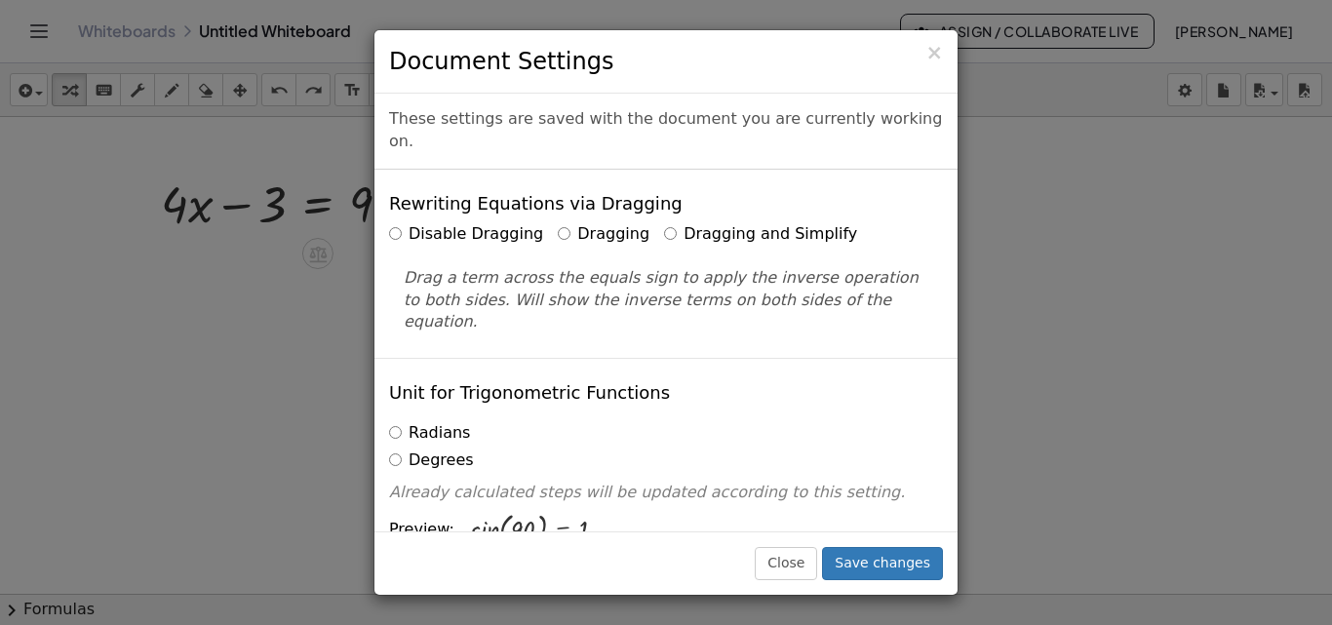
click at [664, 223] on label "Dragging and Simplify" at bounding box center [760, 234] width 193 height 22
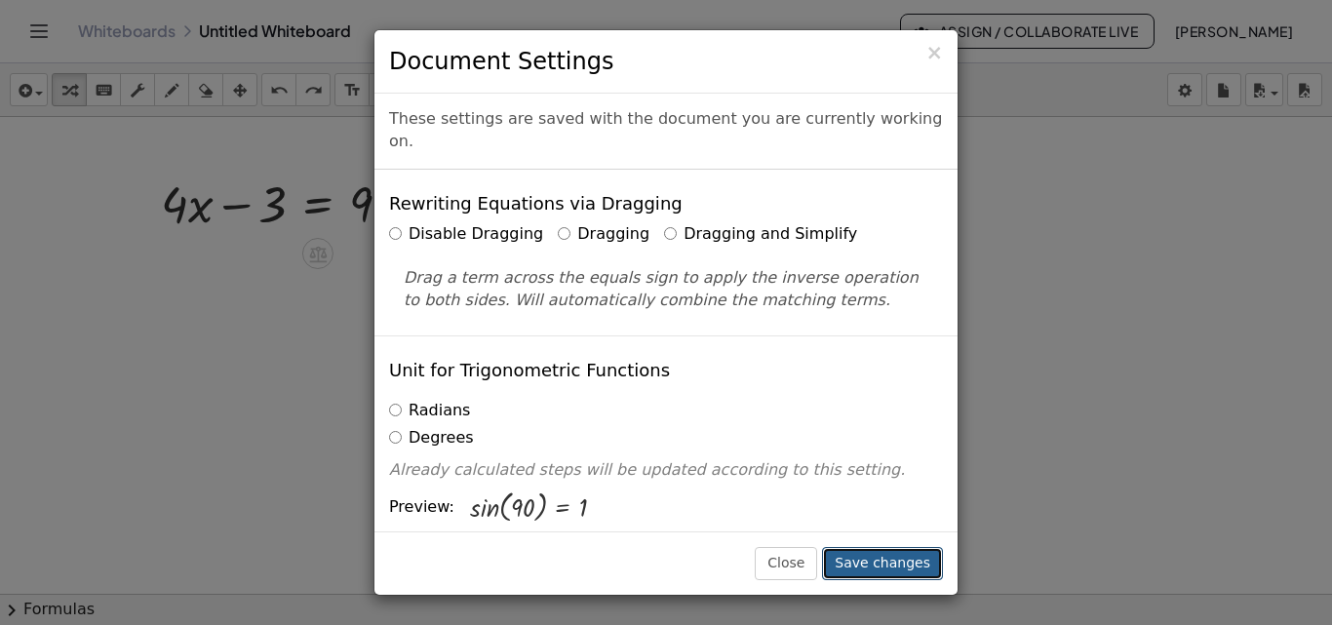
click at [887, 555] on button "Save changes" at bounding box center [882, 563] width 121 height 33
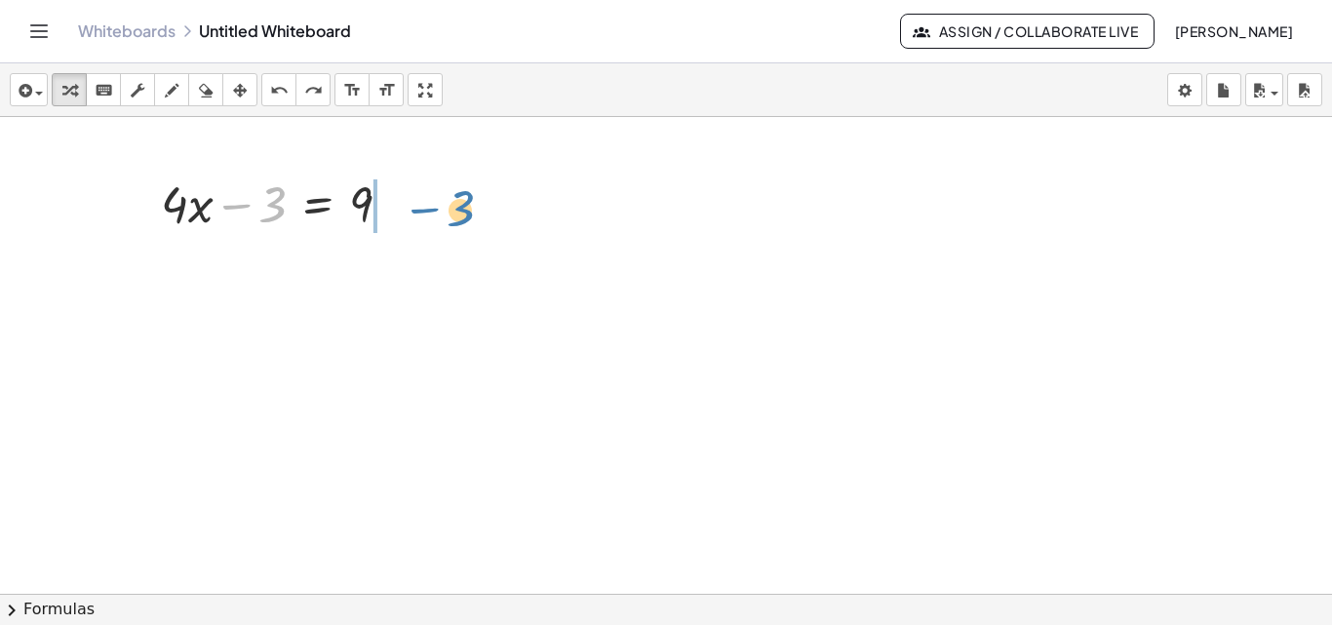
drag, startPoint x: 255, startPoint y: 200, endPoint x: 458, endPoint y: 184, distance: 204.4
drag, startPoint x: 256, startPoint y: 212, endPoint x: 419, endPoint y: 215, distance: 163.9
click at [419, 215] on div "− 3 + · 4 · x − 3 = 9" at bounding box center [277, 203] width 291 height 76
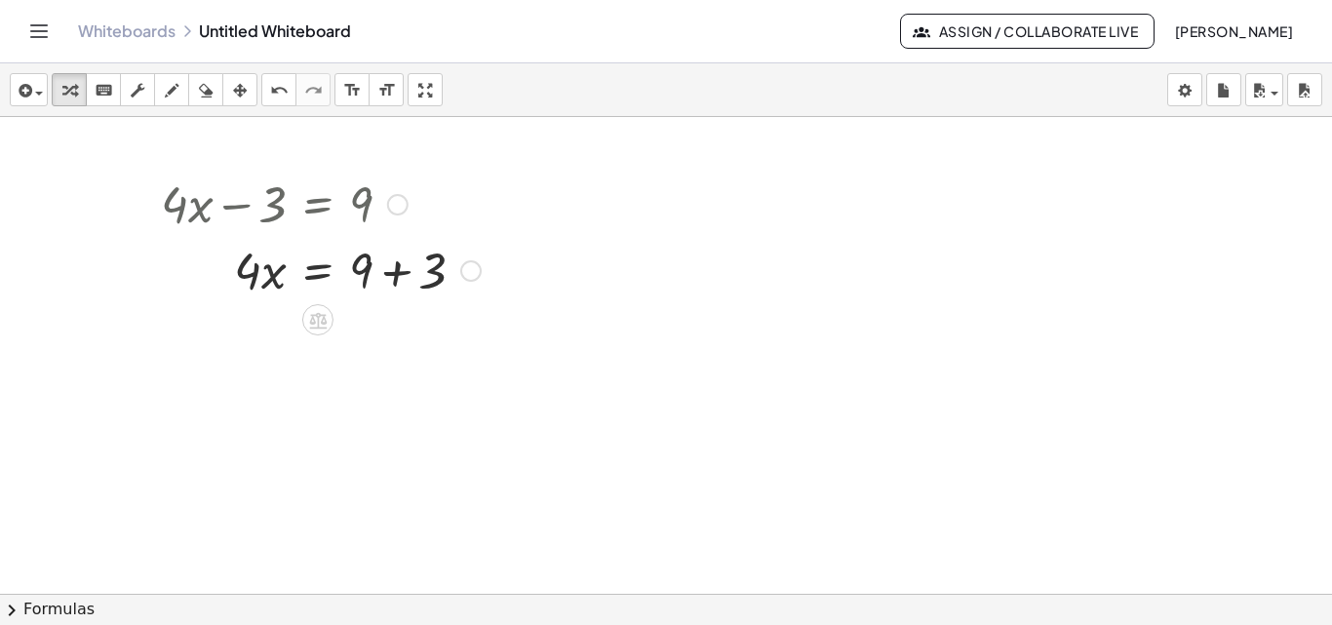
click at [377, 274] on div at bounding box center [320, 269] width 339 height 66
drag, startPoint x: 252, startPoint y: 335, endPoint x: 384, endPoint y: 368, distance: 136.7
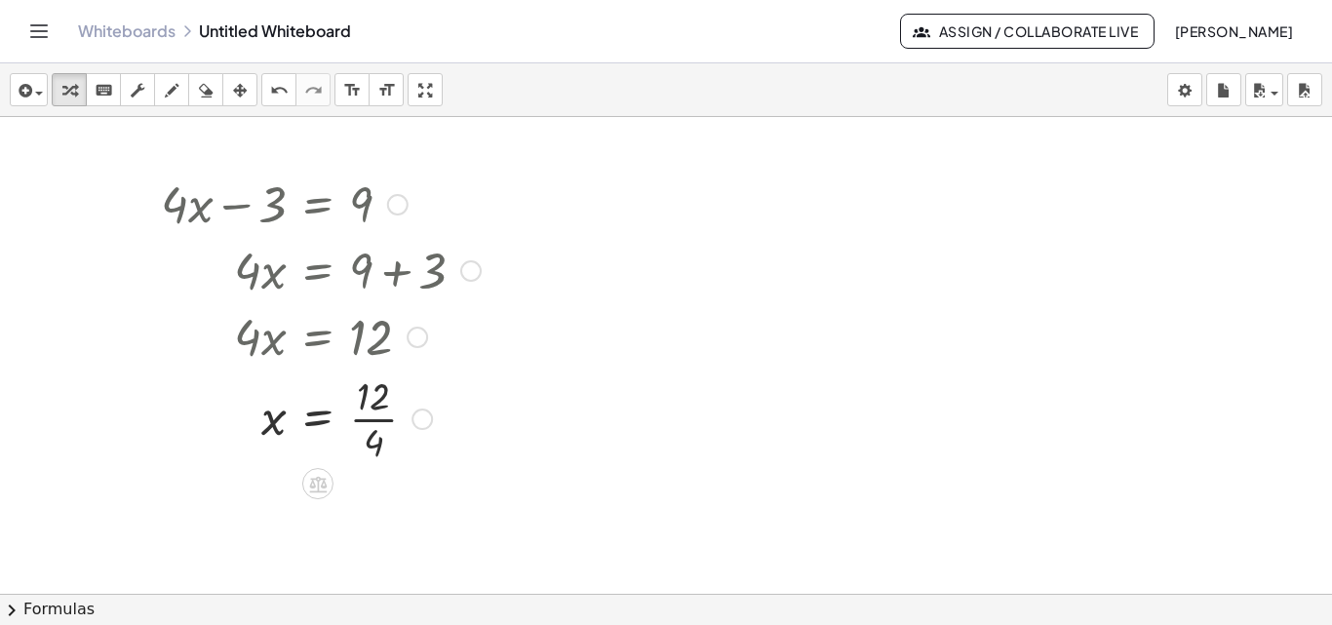
click at [367, 413] on div at bounding box center [320, 418] width 339 height 98
click at [284, 99] on icon "undo" at bounding box center [279, 90] width 19 height 23
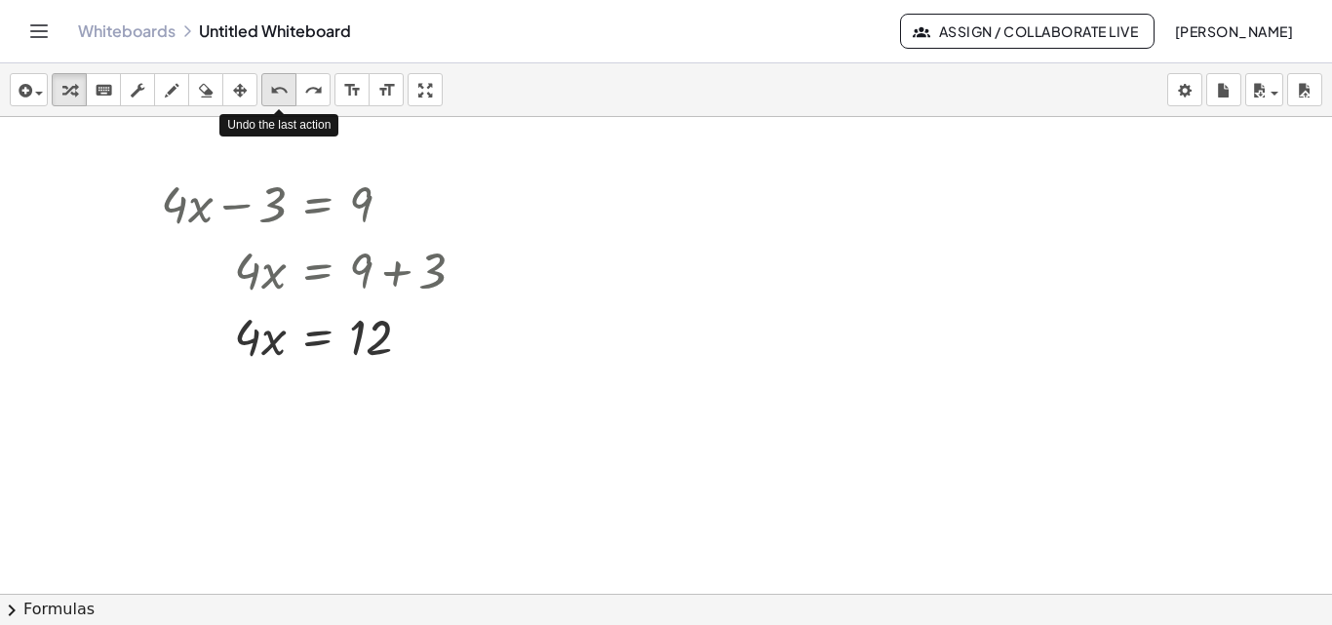
click at [284, 99] on icon "undo" at bounding box center [279, 90] width 19 height 23
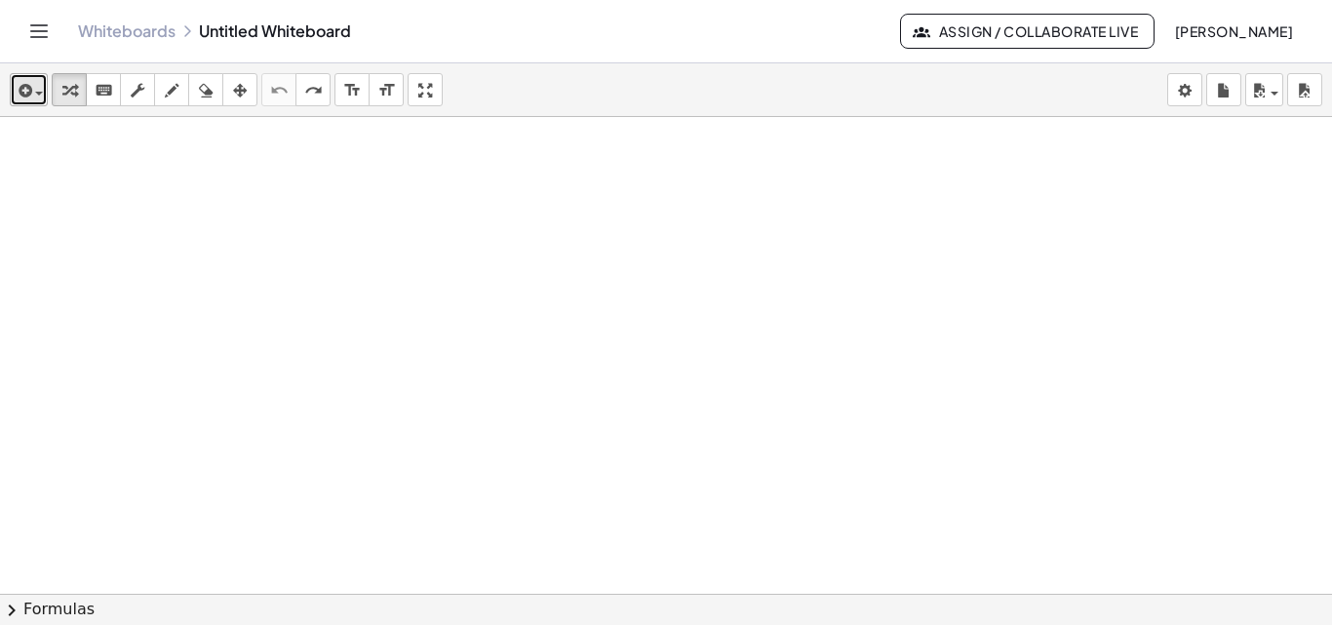
click at [47, 93] on button "insert" at bounding box center [29, 89] width 38 height 33
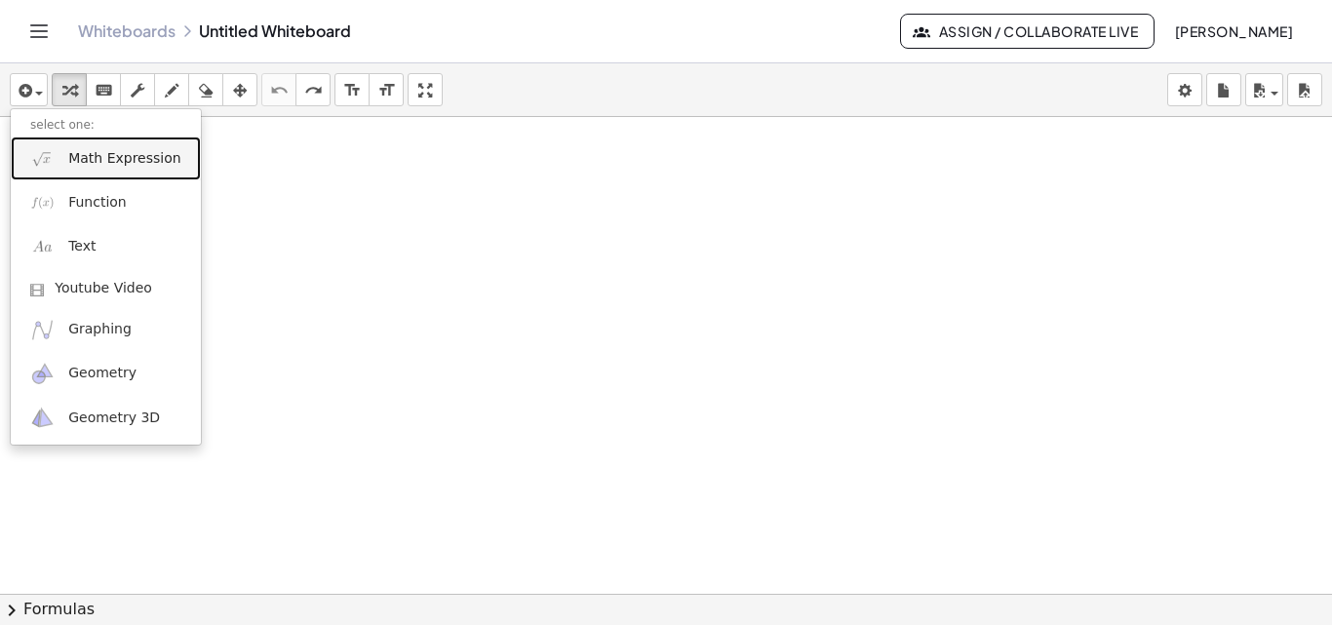
click at [79, 156] on span "Math Expression" at bounding box center [124, 159] width 112 height 20
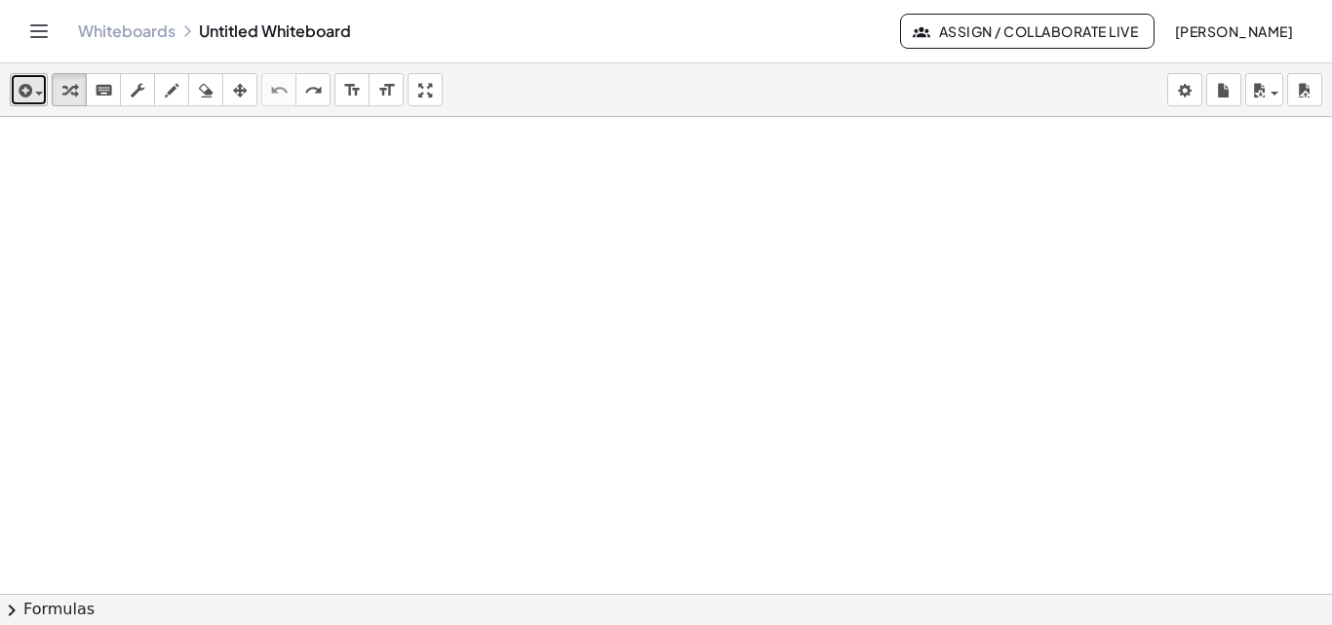
click at [32, 93] on span "button" at bounding box center [34, 93] width 4 height 14
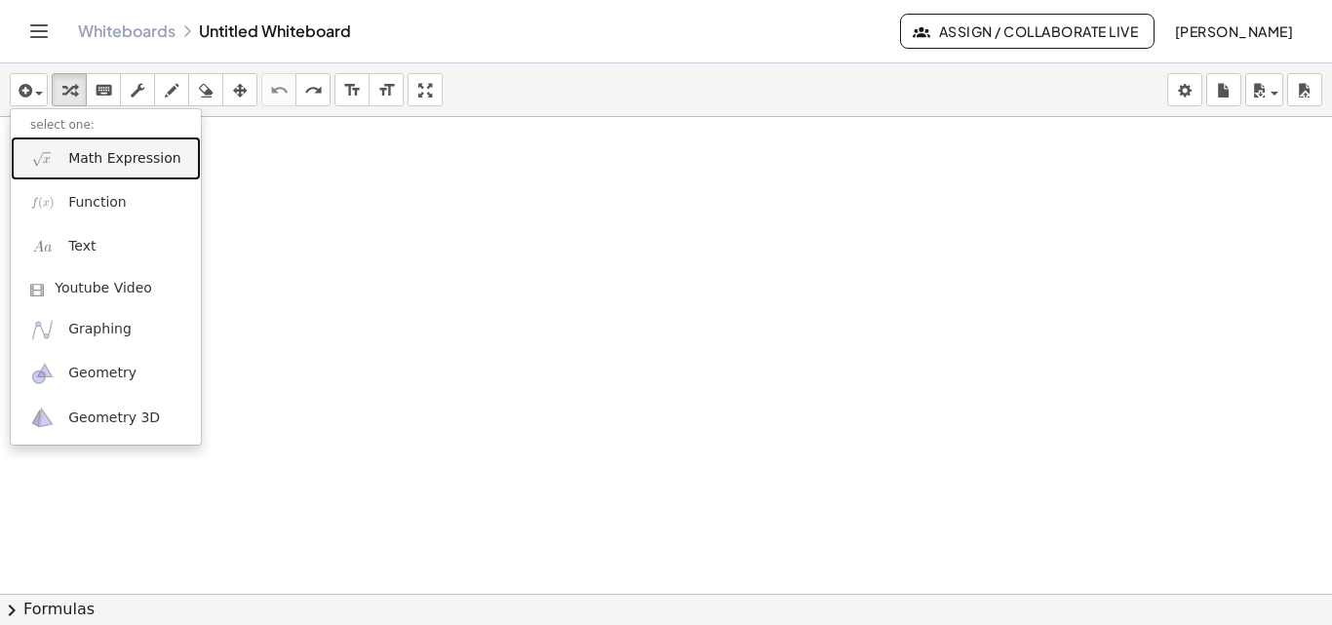
click at [59, 156] on link "Math Expression" at bounding box center [106, 159] width 190 height 44
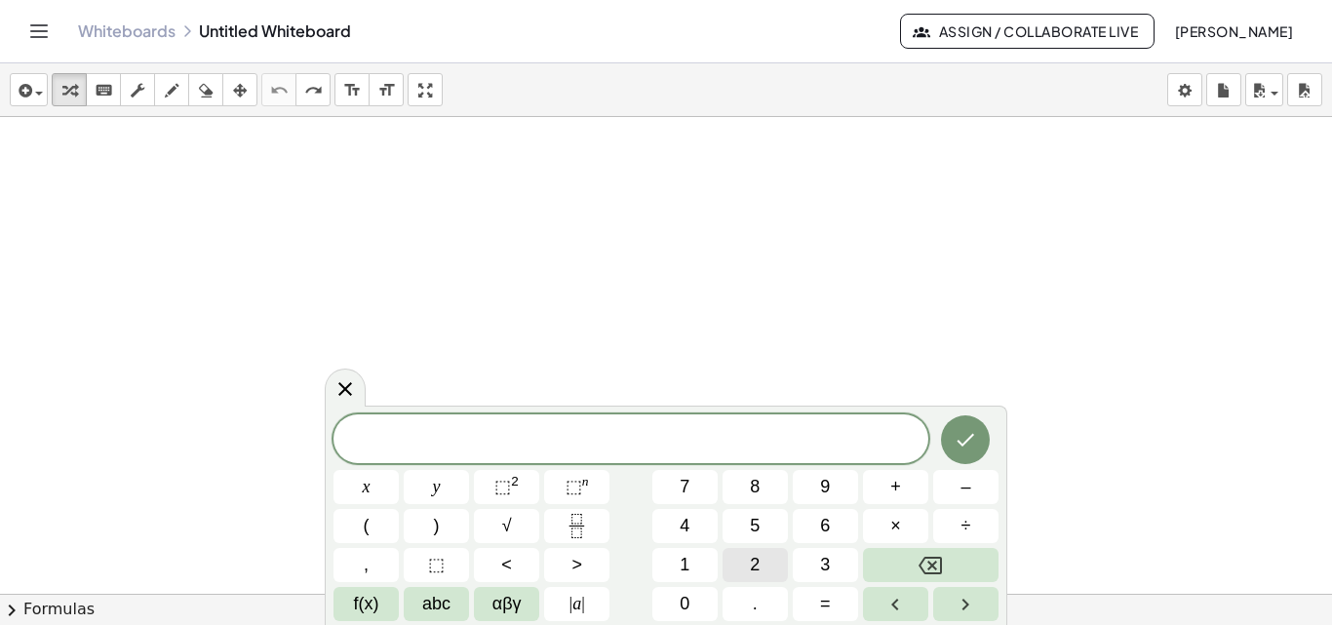
click at [752, 561] on span "2" at bounding box center [755, 565] width 10 height 26
click at [369, 482] on span "x" at bounding box center [367, 487] width 8 height 26
click at [953, 494] on button "–" at bounding box center [965, 487] width 65 height 34
click at [819, 567] on button "3" at bounding box center [825, 565] width 65 height 34
click at [825, 606] on span "=" at bounding box center [825, 604] width 11 height 26
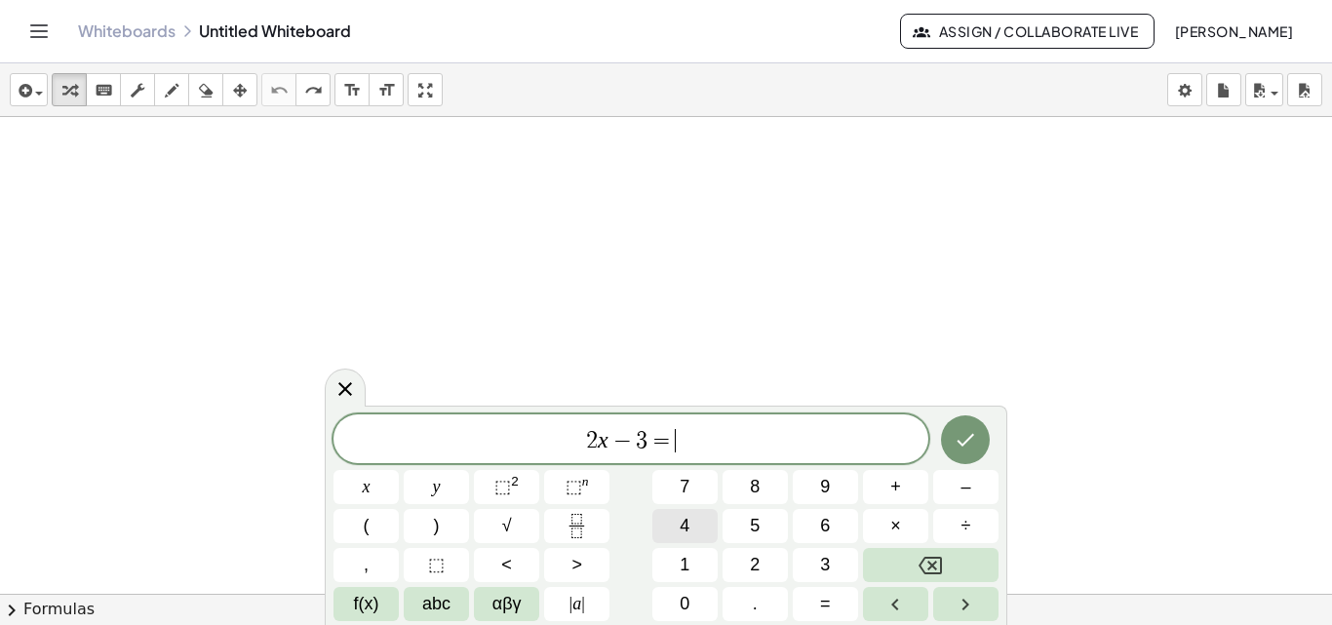
click at [691, 532] on button "4" at bounding box center [684, 526] width 65 height 34
click at [383, 491] on button "x" at bounding box center [366, 487] width 65 height 34
click at [899, 500] on button "+" at bounding box center [895, 487] width 65 height 34
click at [768, 521] on button "5" at bounding box center [755, 526] width 65 height 34
click at [958, 441] on icon "Done" at bounding box center [965, 439] width 23 height 23
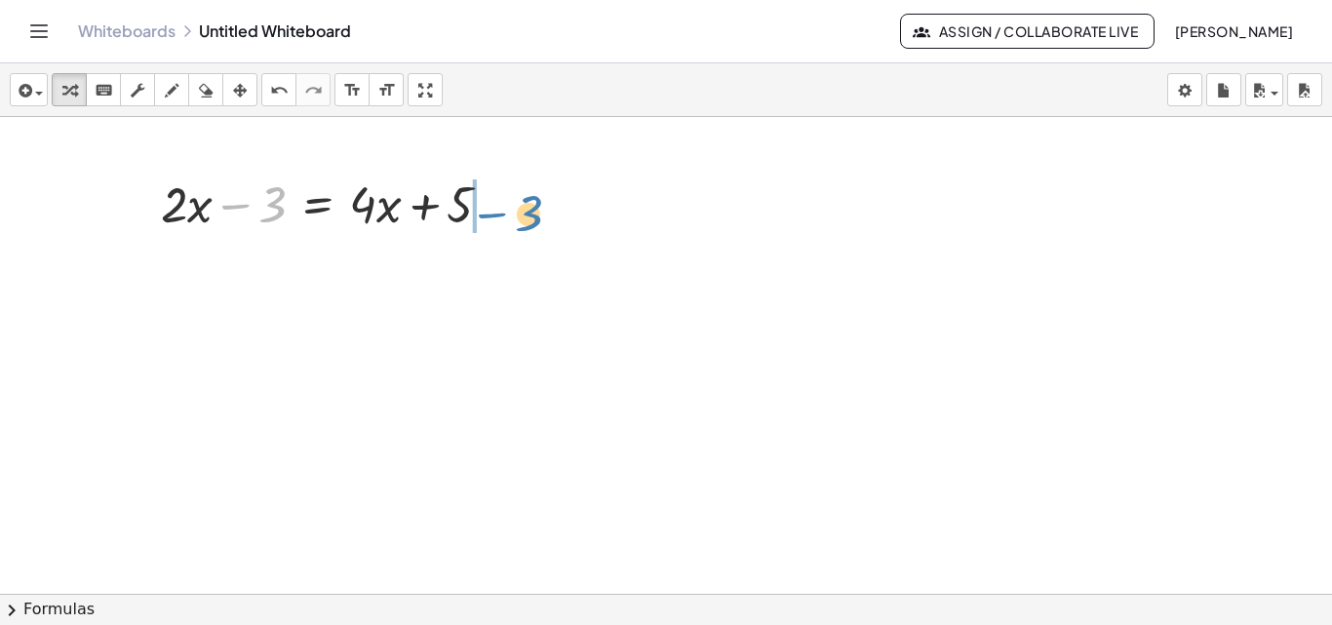
drag, startPoint x: 257, startPoint y: 208, endPoint x: 517, endPoint y: 216, distance: 259.6
click at [517, 216] on div at bounding box center [334, 203] width 366 height 66
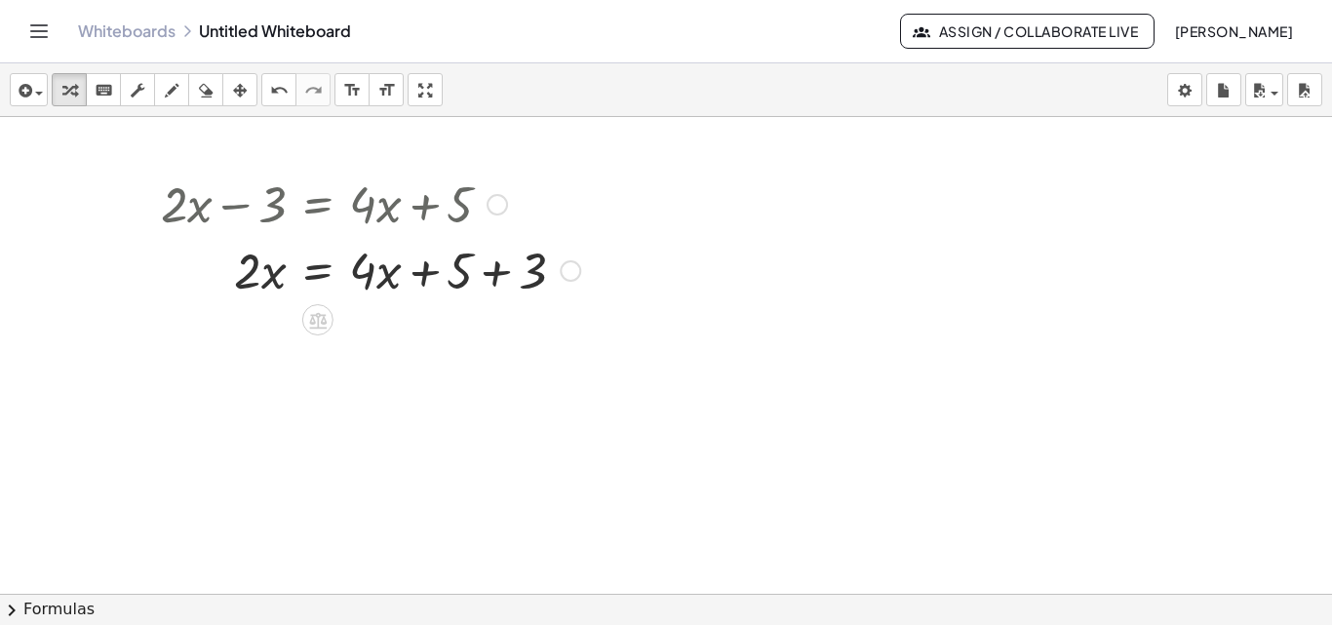
click at [467, 270] on div at bounding box center [370, 269] width 439 height 66
click at [475, 283] on div at bounding box center [370, 269] width 439 height 66
click at [476, 283] on div at bounding box center [335, 269] width 369 height 66
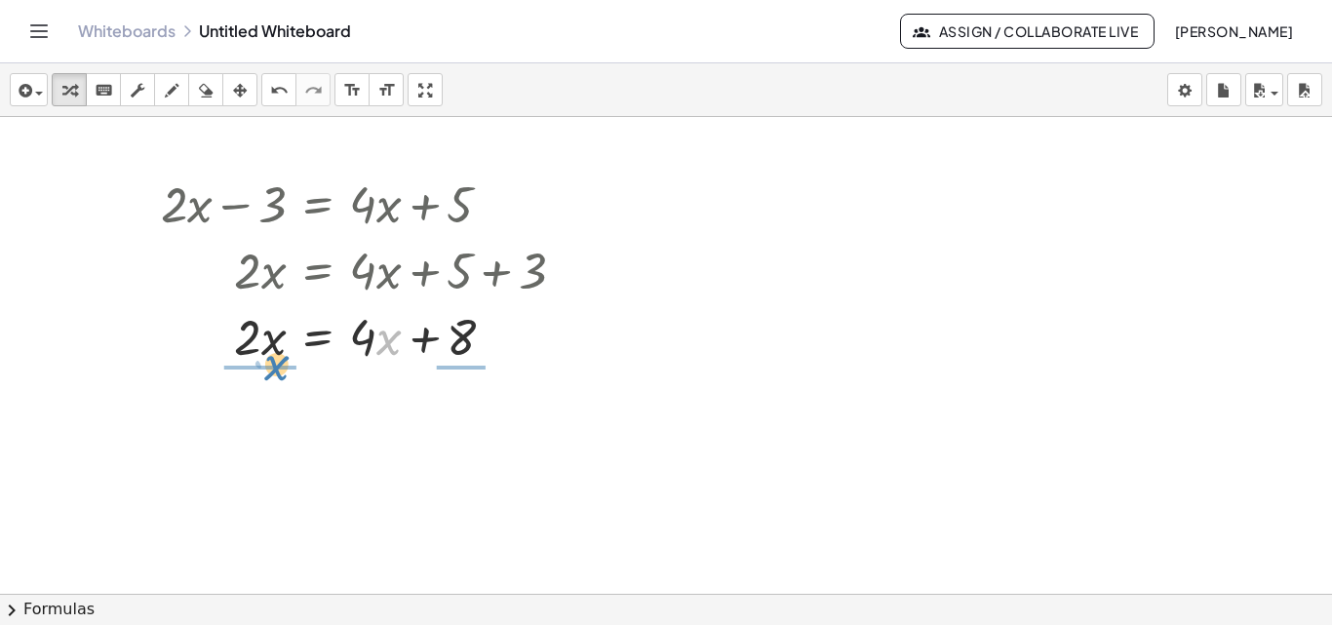
drag, startPoint x: 384, startPoint y: 348, endPoint x: 275, endPoint y: 374, distance: 112.1
click at [276, 88] on icon "undo" at bounding box center [279, 90] width 19 height 23
click at [356, 331] on div at bounding box center [380, 335] width 453 height 66
drag, startPoint x: 365, startPoint y: 335, endPoint x: 353, endPoint y: 339, distance: 12.7
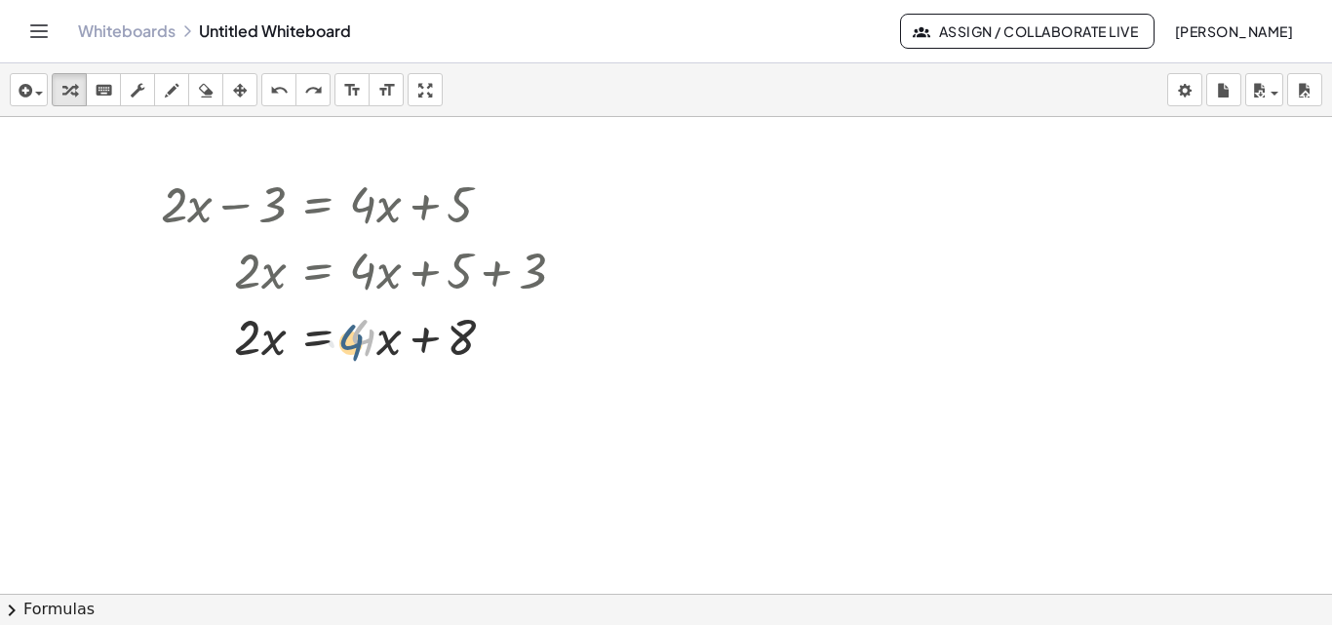
click at [353, 339] on div at bounding box center [380, 335] width 453 height 66
click at [331, 337] on div at bounding box center [380, 335] width 453 height 66
click at [342, 341] on div at bounding box center [380, 335] width 453 height 66
drag, startPoint x: 363, startPoint y: 341, endPoint x: 371, endPoint y: 348, distance: 10.4
click at [371, 348] on div at bounding box center [380, 335] width 453 height 66
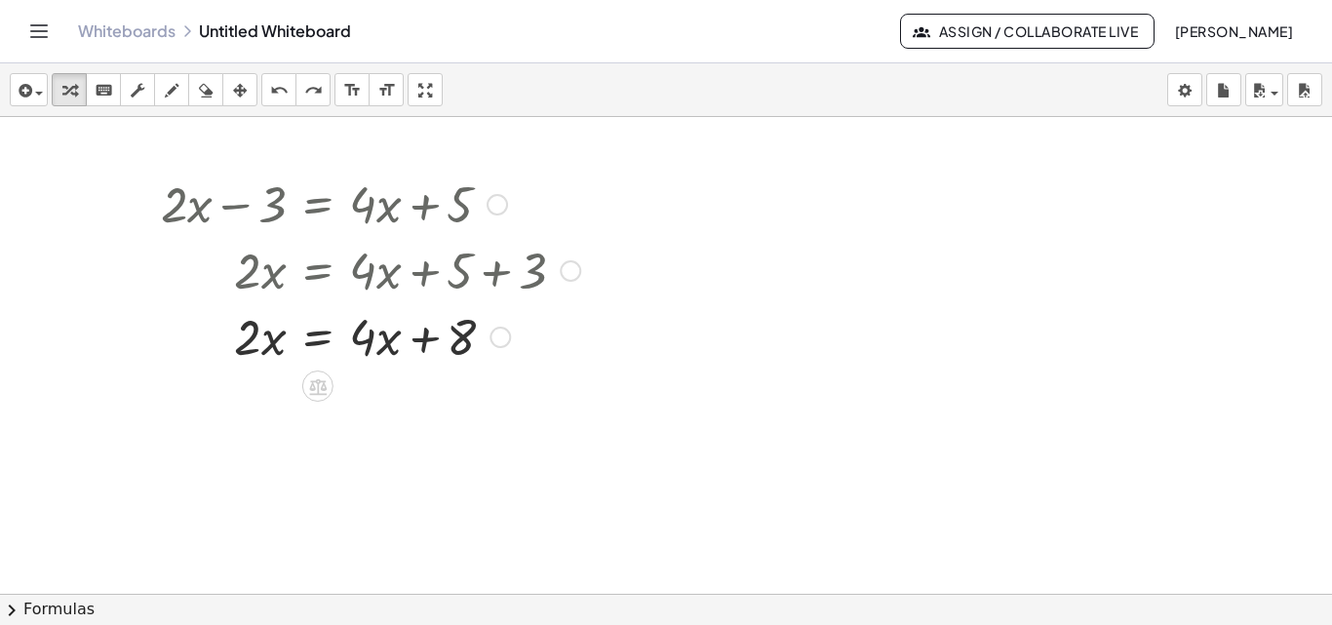
click at [368, 343] on div at bounding box center [380, 335] width 453 height 66
click at [362, 336] on div at bounding box center [380, 335] width 453 height 66
click at [385, 340] on div at bounding box center [380, 335] width 453 height 66
drag, startPoint x: 379, startPoint y: 342, endPoint x: 287, endPoint y: 340, distance: 92.7
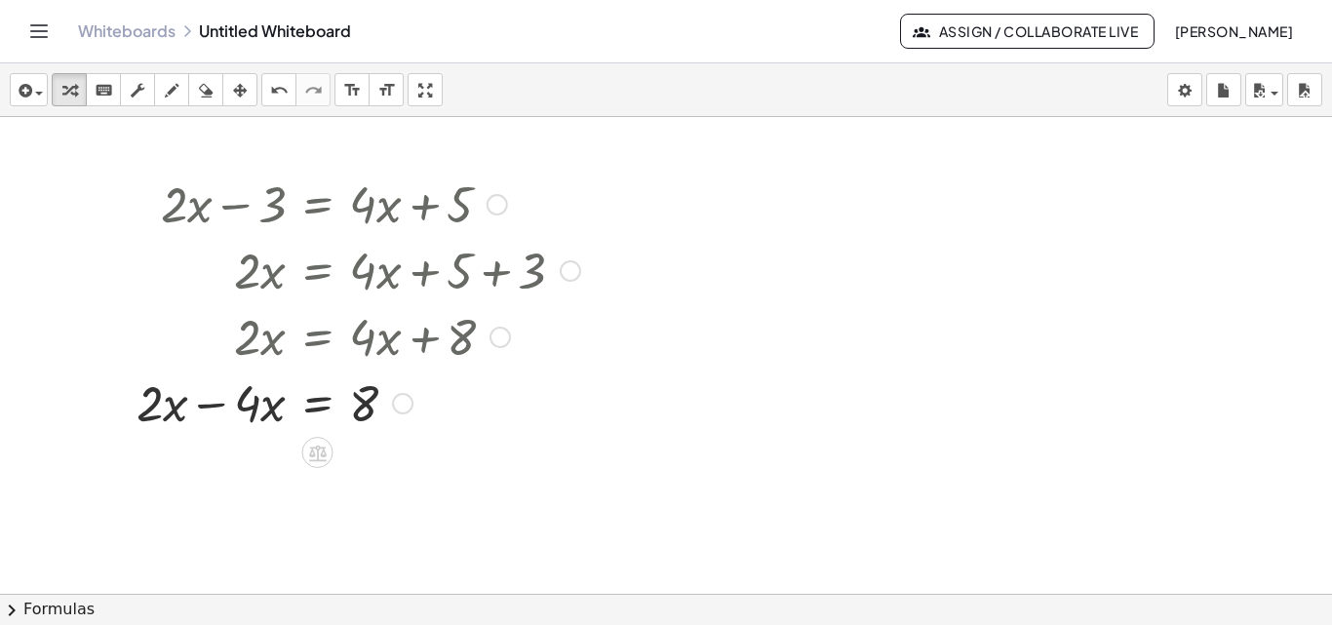
click at [246, 404] on div at bounding box center [358, 402] width 463 height 66
click at [208, 407] on div at bounding box center [358, 402] width 463 height 66
click at [208, 407] on div at bounding box center [370, 402] width 439 height 66
click at [220, 474] on div at bounding box center [358, 468] width 463 height 66
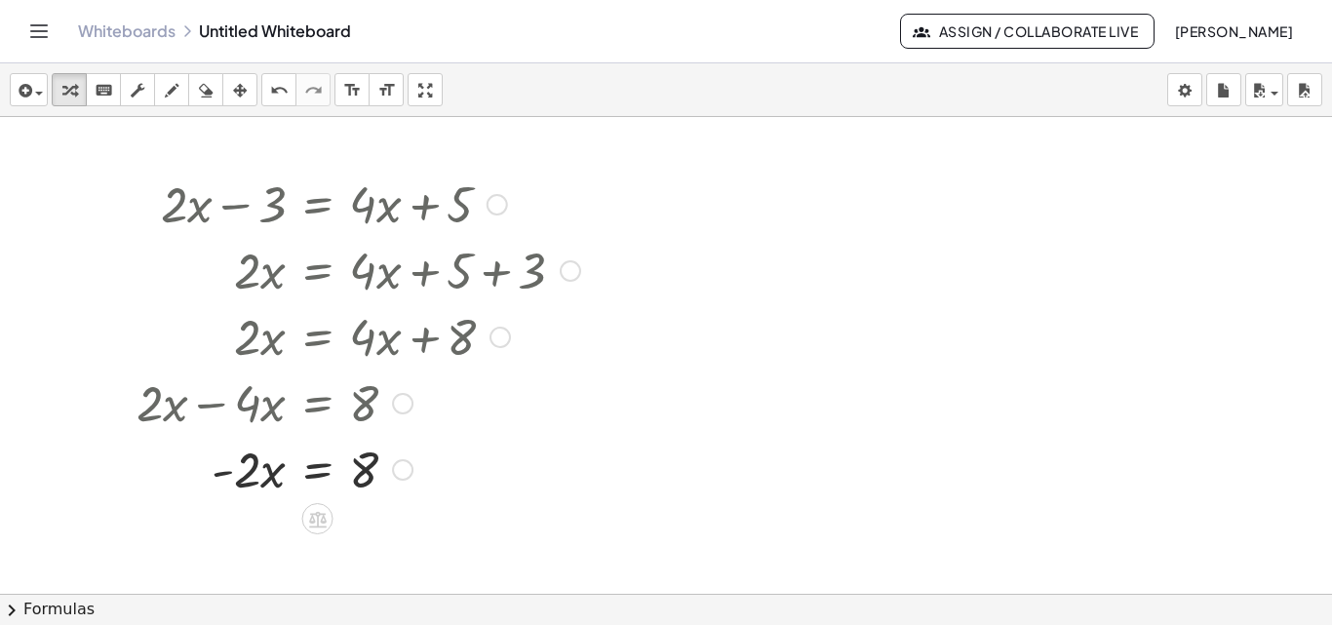
click at [232, 471] on div at bounding box center [358, 468] width 463 height 66
click at [255, 488] on div at bounding box center [358, 468] width 463 height 66
click at [244, 478] on div at bounding box center [358, 468] width 463 height 66
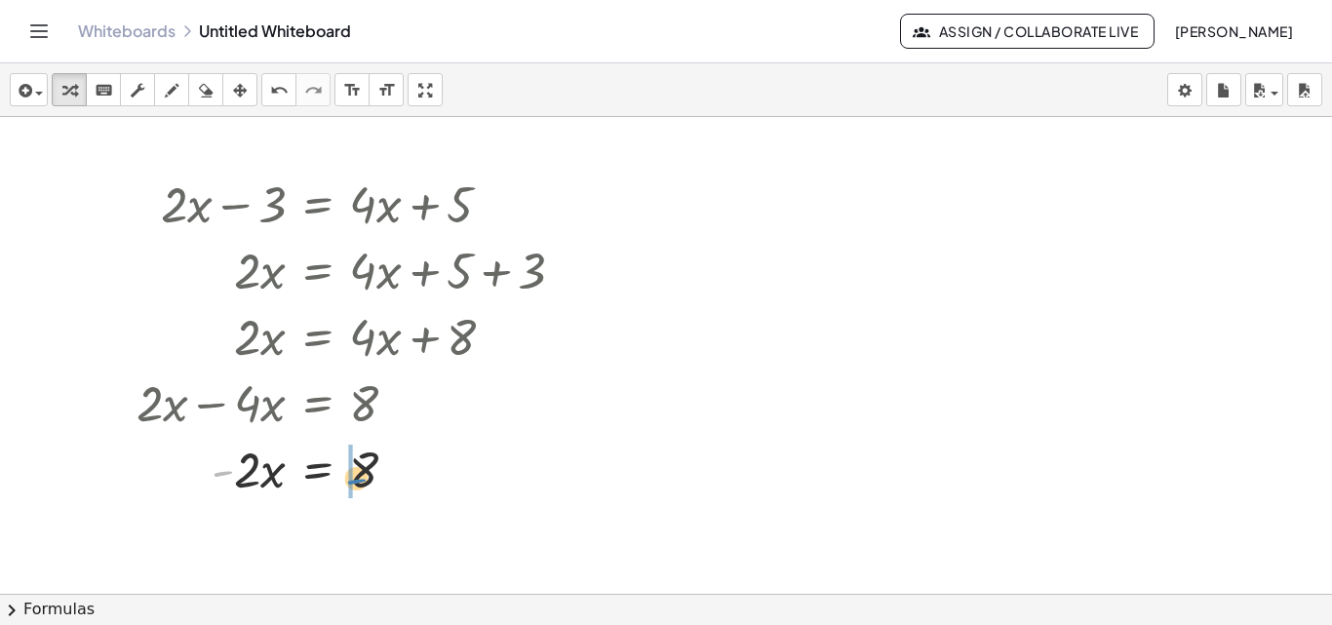
drag, startPoint x: 232, startPoint y: 473, endPoint x: 364, endPoint y: 481, distance: 131.9
click at [365, 481] on div at bounding box center [358, 468] width 463 height 66
drag, startPoint x: 358, startPoint y: 538, endPoint x: 204, endPoint y: 534, distance: 154.2
click at [204, 534] on div at bounding box center [358, 534] width 463 height 66
drag, startPoint x: 244, startPoint y: 544, endPoint x: 382, endPoint y: 577, distance: 142.4
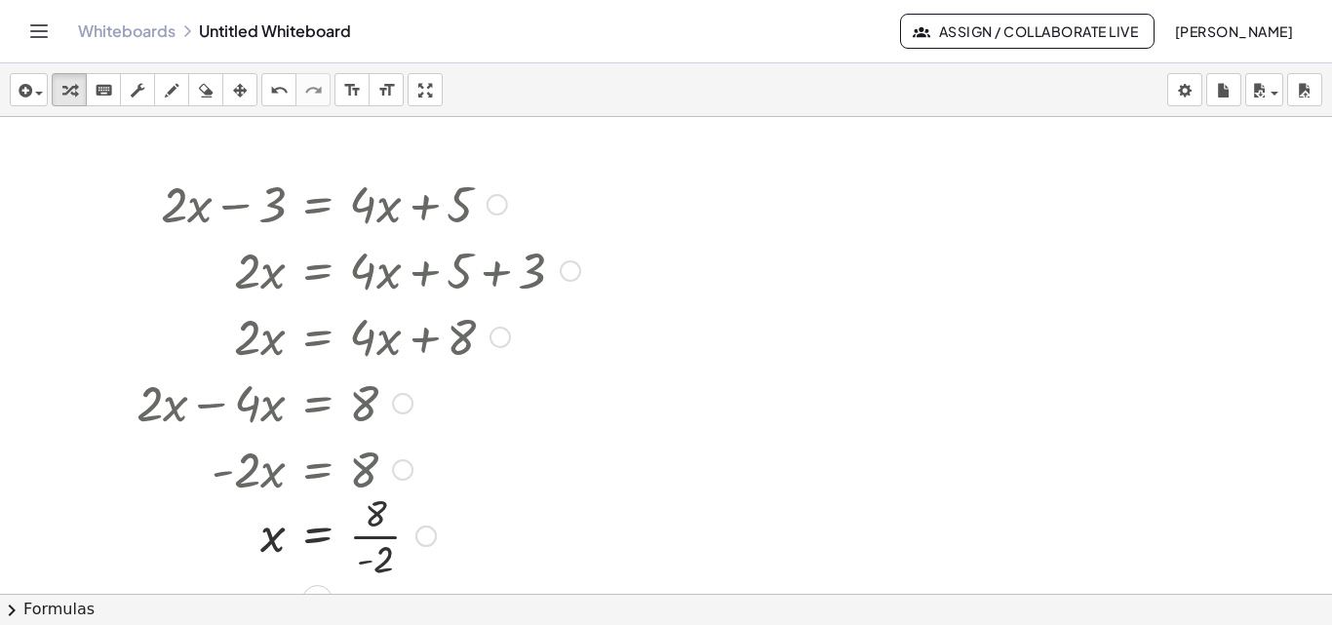
click at [476, 518] on div at bounding box center [358, 535] width 463 height 98
click at [473, 561] on div at bounding box center [358, 535] width 463 height 98
click at [473, 561] on div at bounding box center [358, 534] width 463 height 64
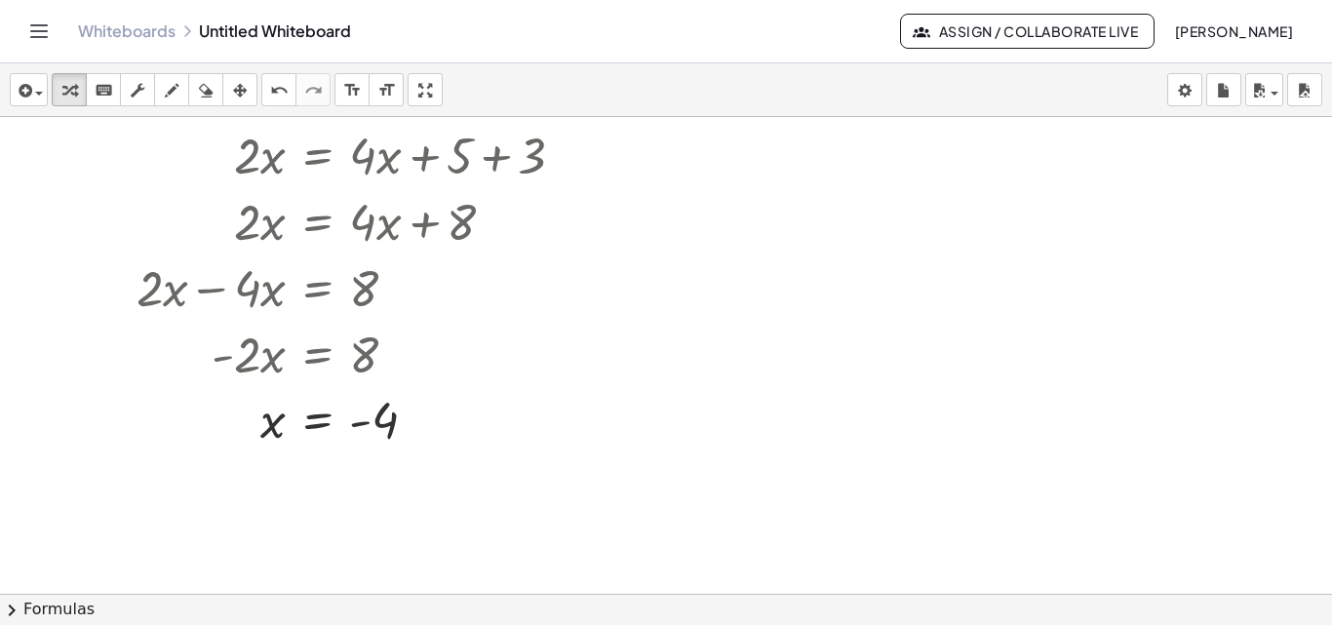
scroll to position [140, 0]
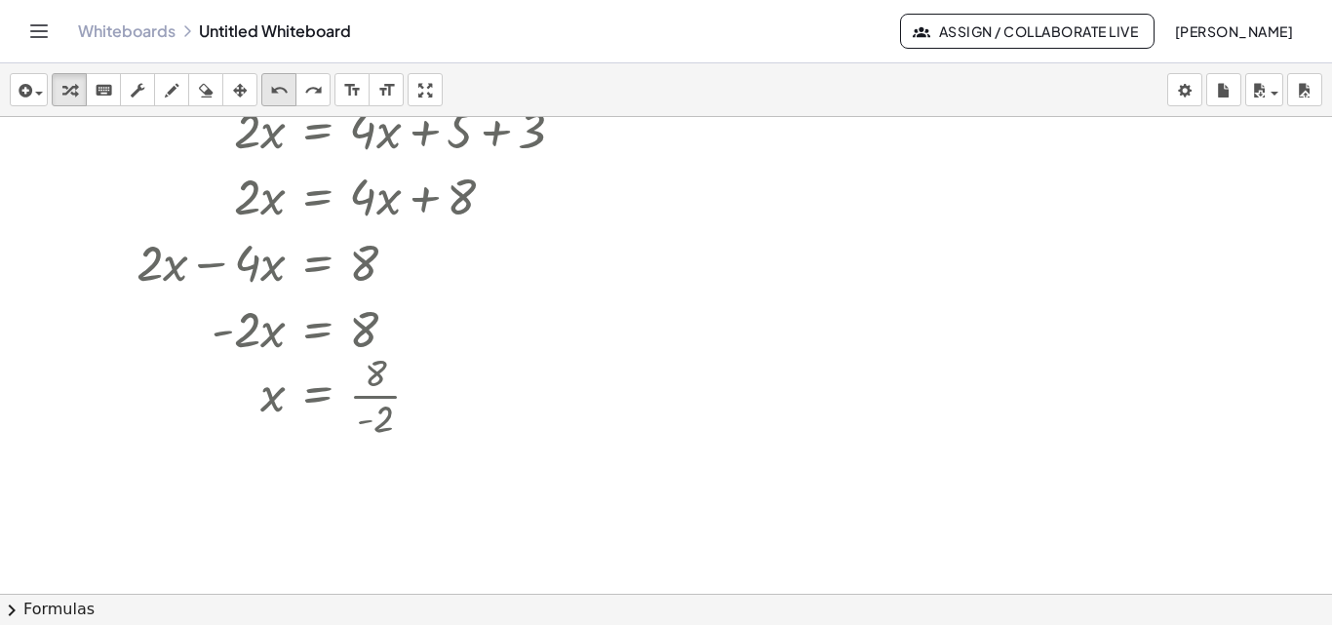
click at [278, 94] on icon "undo" at bounding box center [279, 90] width 19 height 23
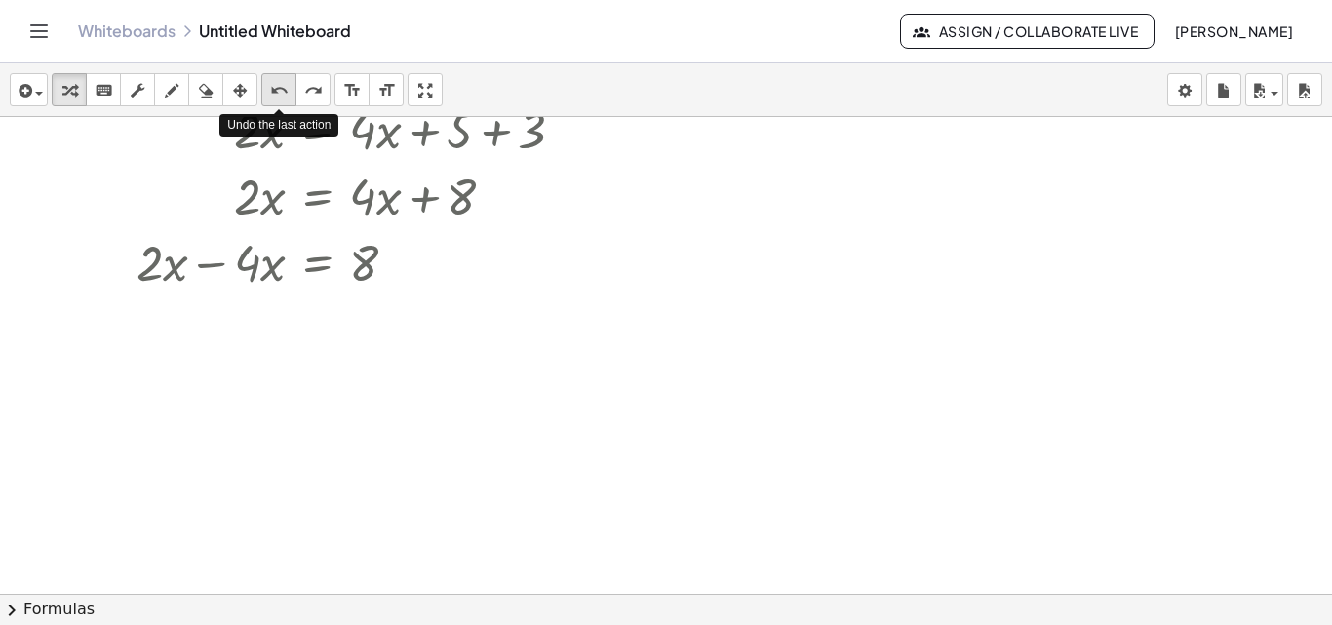
click at [278, 94] on icon "undo" at bounding box center [279, 90] width 19 height 23
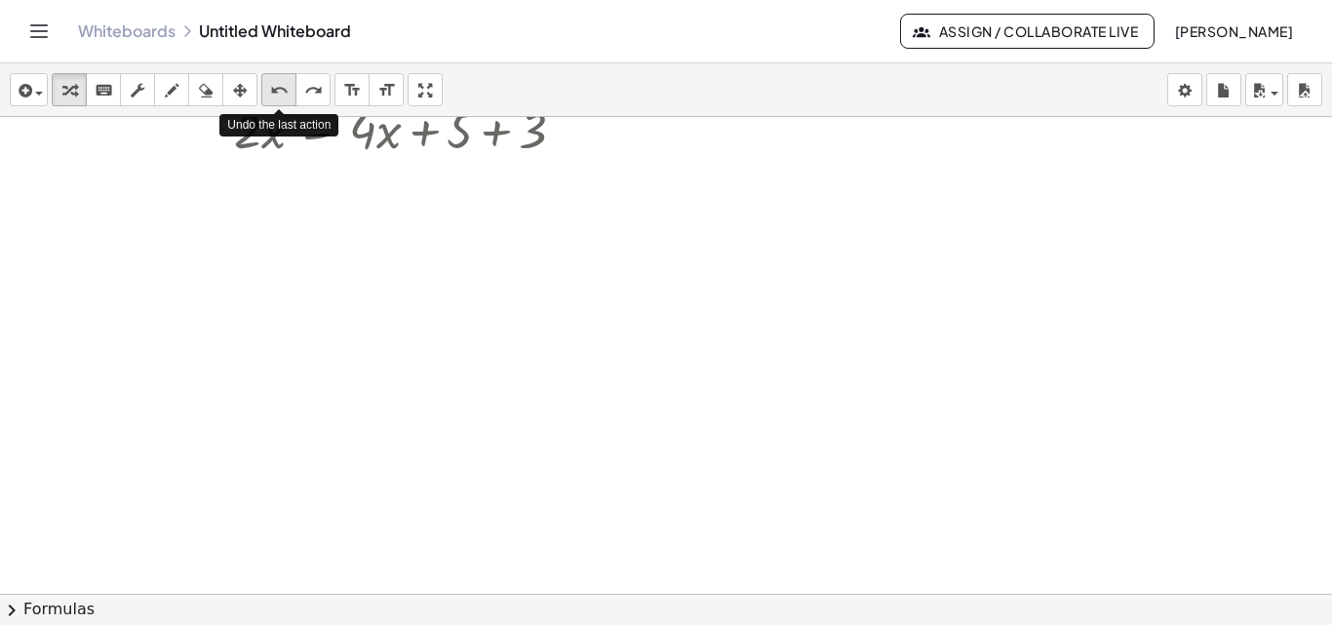
click at [278, 94] on icon "undo" at bounding box center [279, 90] width 19 height 23
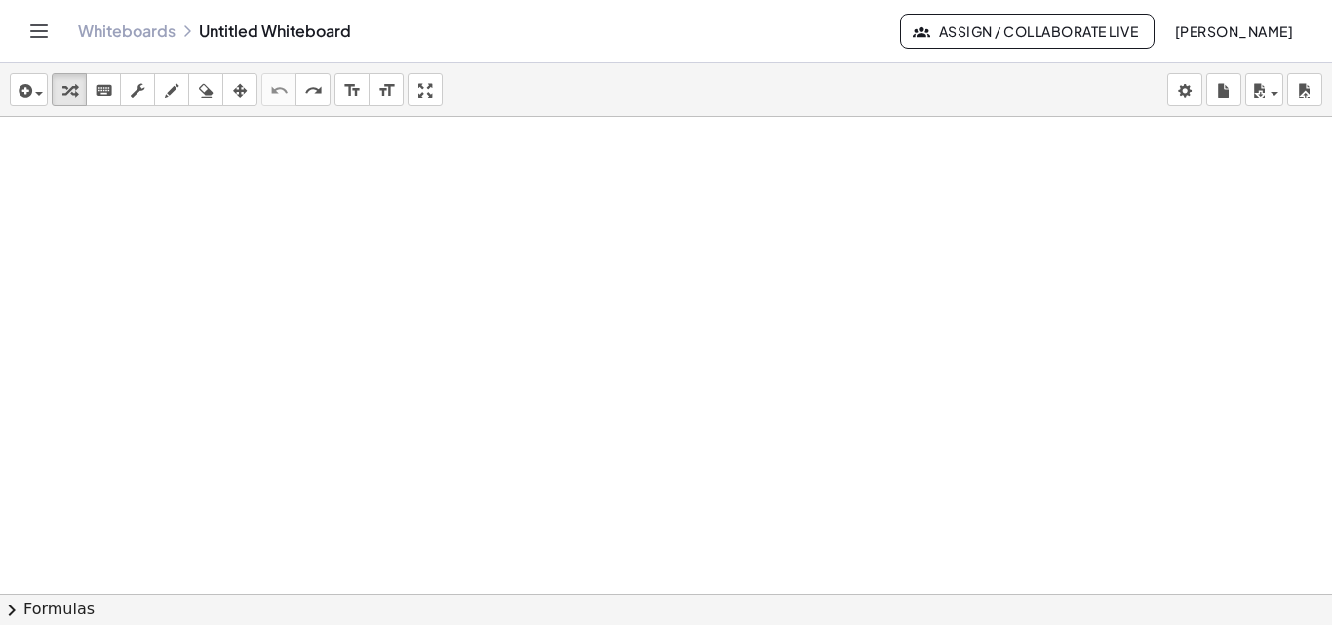
scroll to position [2, 0]
click at [61, 220] on div at bounding box center [666, 592] width 1332 height 954
